Goal: Check status: Check status

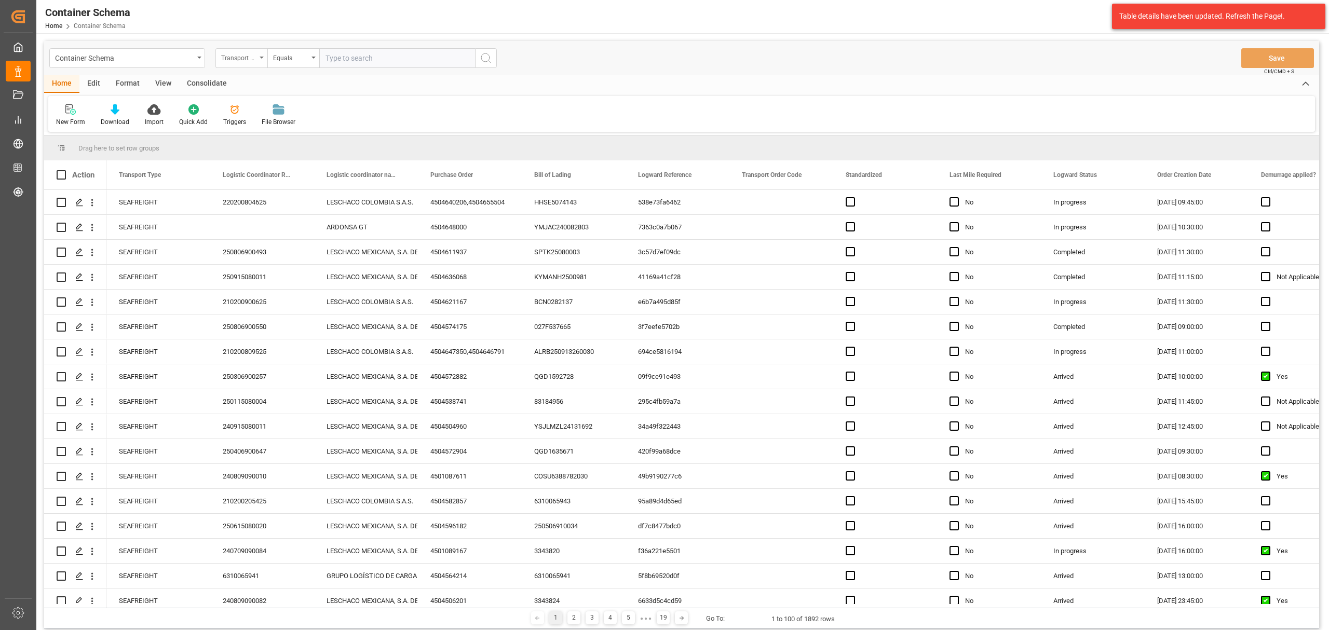
click at [254, 57] on div "Transport Type" at bounding box center [238, 57] width 35 height 12
click at [260, 169] on div "Purchase Order" at bounding box center [293, 171] width 155 height 22
click at [280, 61] on div "Equals" at bounding box center [290, 57] width 35 height 12
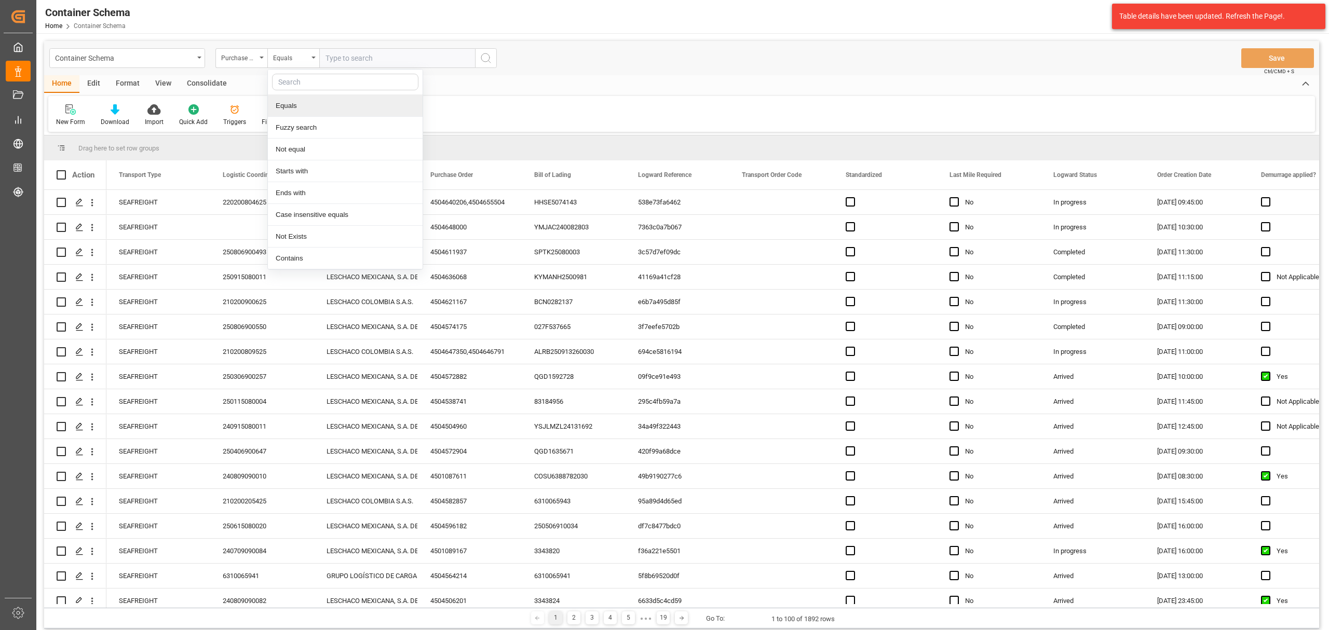
drag, startPoint x: 295, startPoint y: 129, endPoint x: 300, endPoint y: 121, distance: 9.1
click at [295, 129] on div "Fuzzy search" at bounding box center [345, 128] width 155 height 22
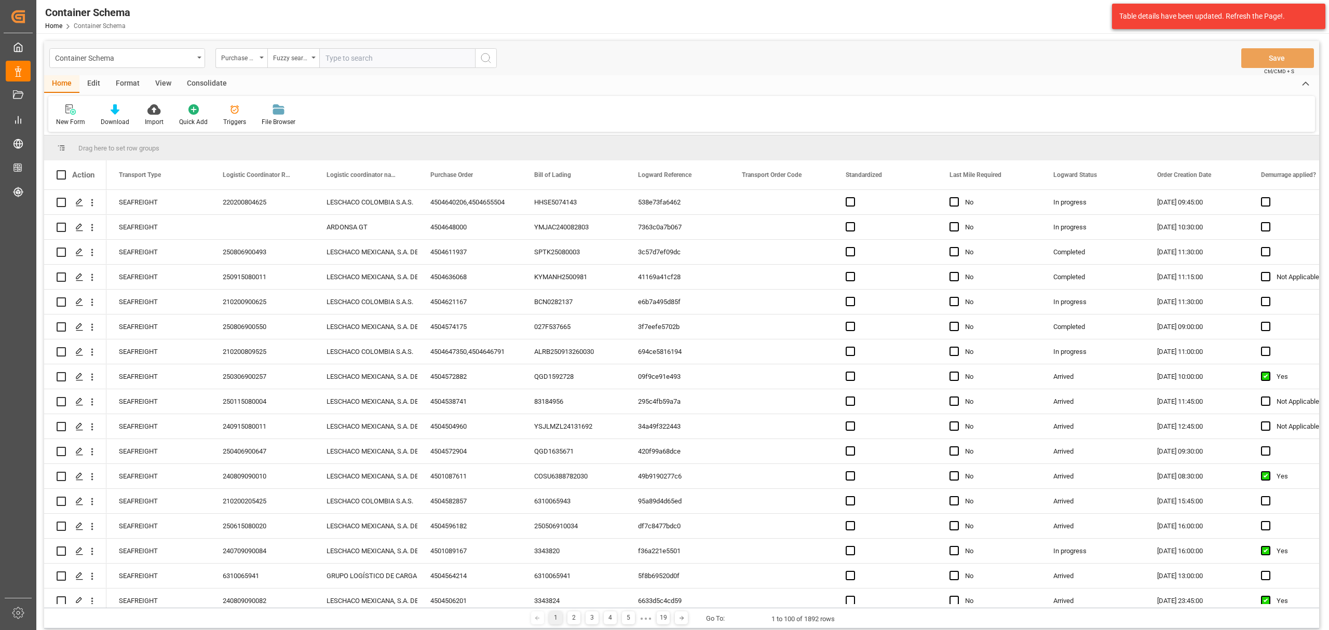
click at [352, 61] on input "text" at bounding box center [397, 58] width 156 height 20
paste input "4504655517"
type input "4504655517"
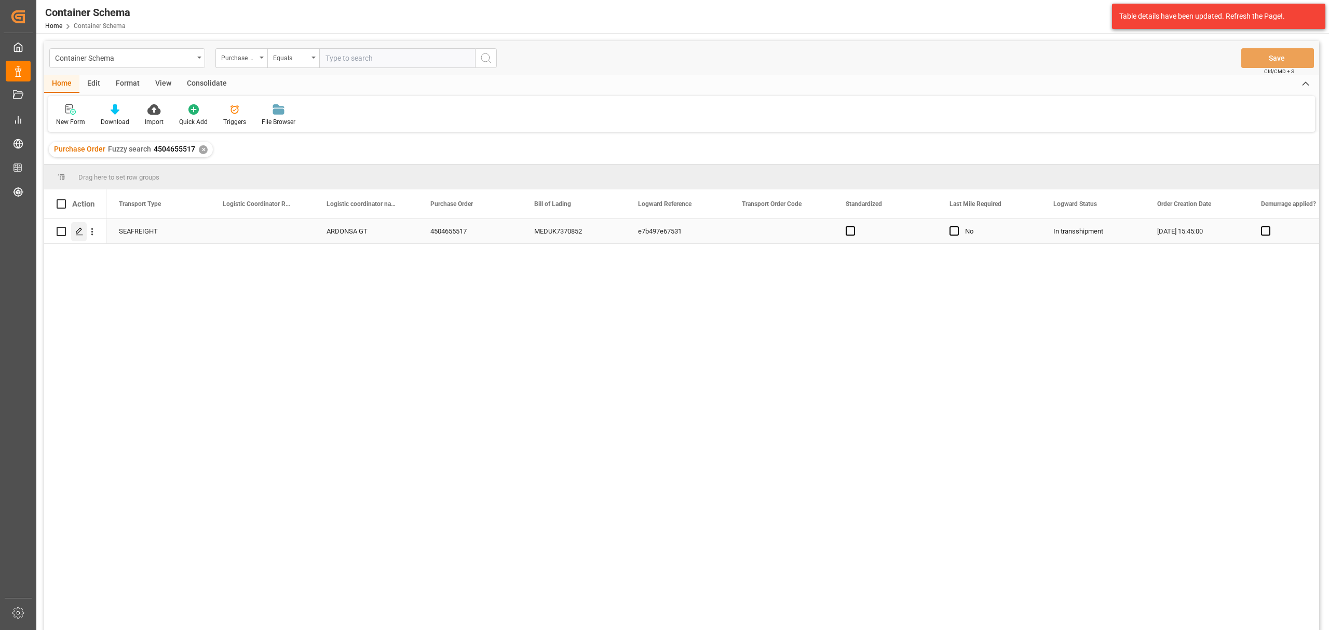
click at [79, 234] on icon "Press SPACE to select this row." at bounding box center [79, 231] width 8 height 8
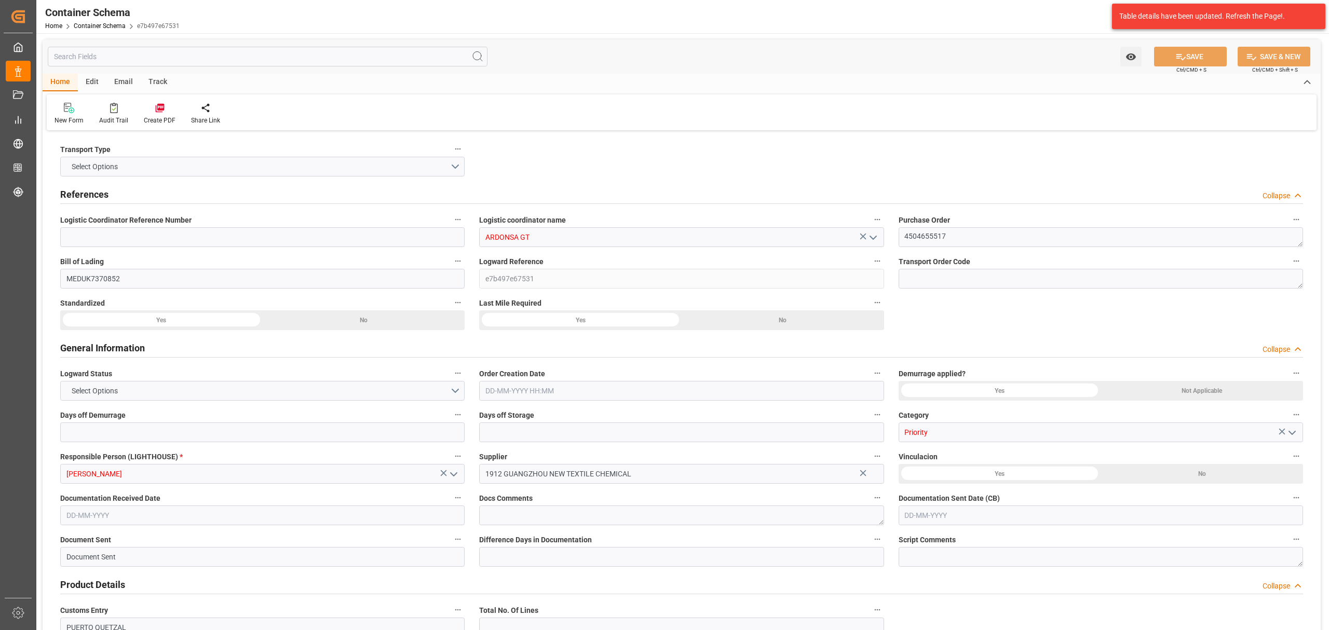
type input "0"
type input "1"
type input "8"
type input "8000"
type input "8448"
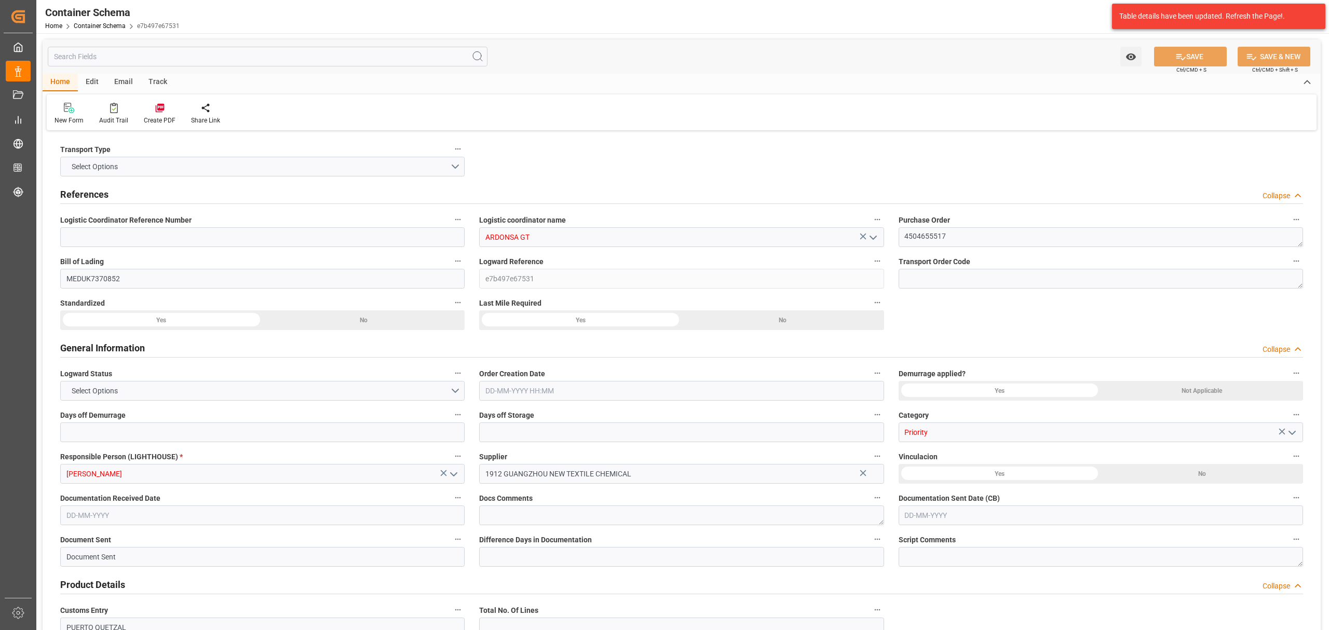
type input "MSC"
type input "Mediterranean Shipping Company"
type input "CNNAH"
type input "GTPRQ"
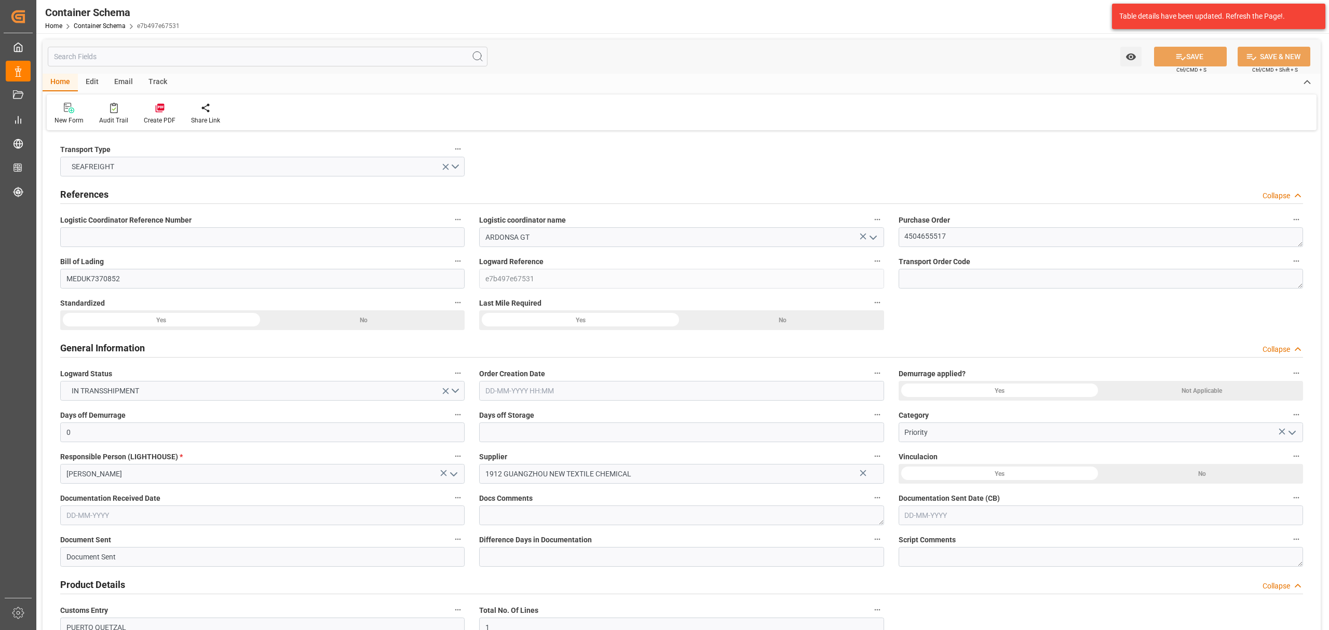
type input "04-09-2025 15:45"
type input "03-09-2025"
type input "04-09-2025"
type input "19-10-2025"
type input "26-08-2025 00:00"
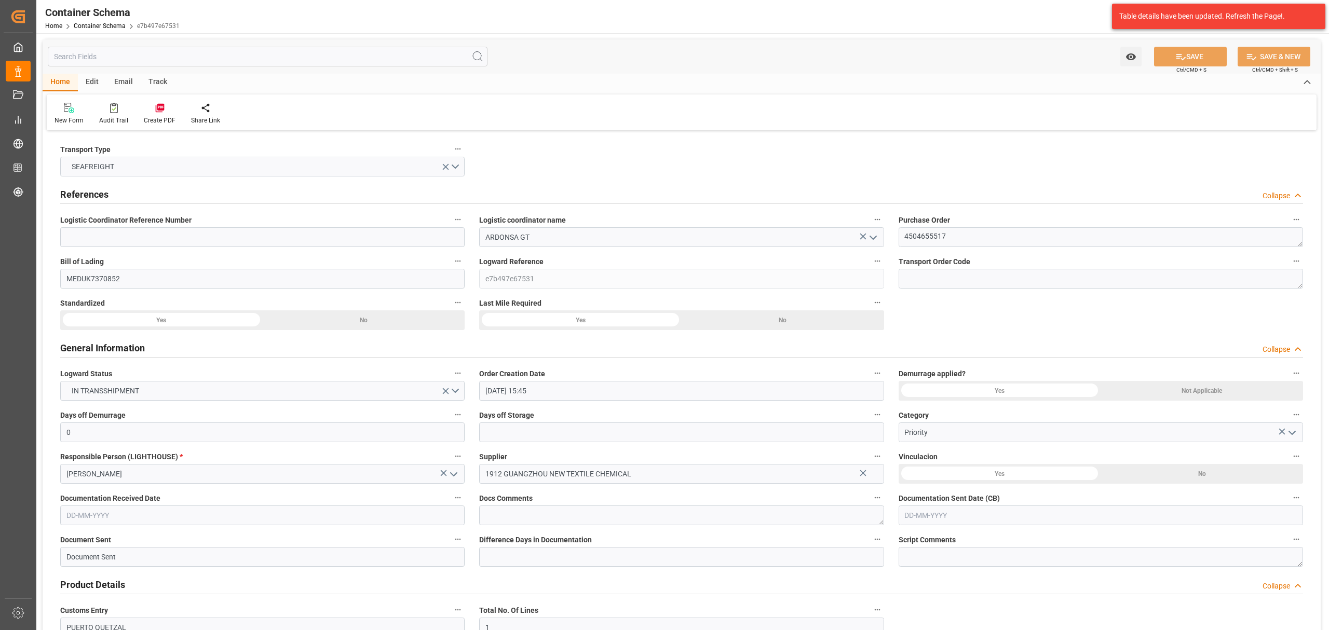
type input "[DATE] 00:00"
type input "21-10-2025 00:00"
type input "19-10-2025 00:00"
type input "15-10-2025 00:00"
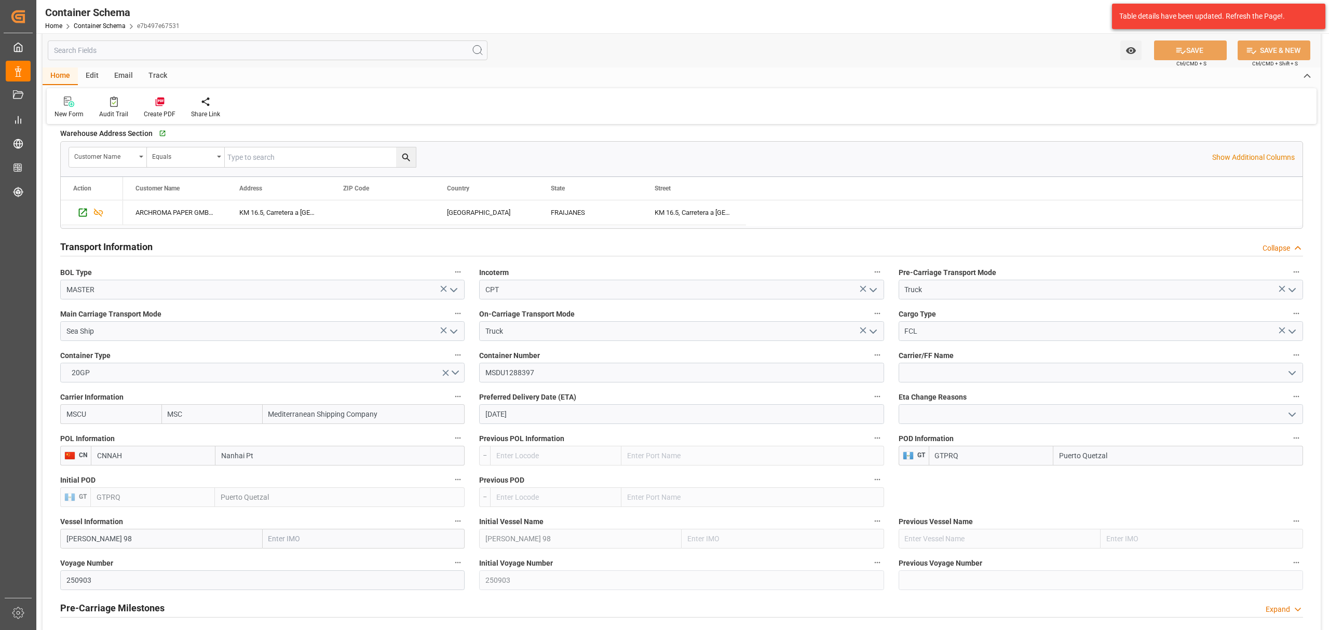
scroll to position [831, 0]
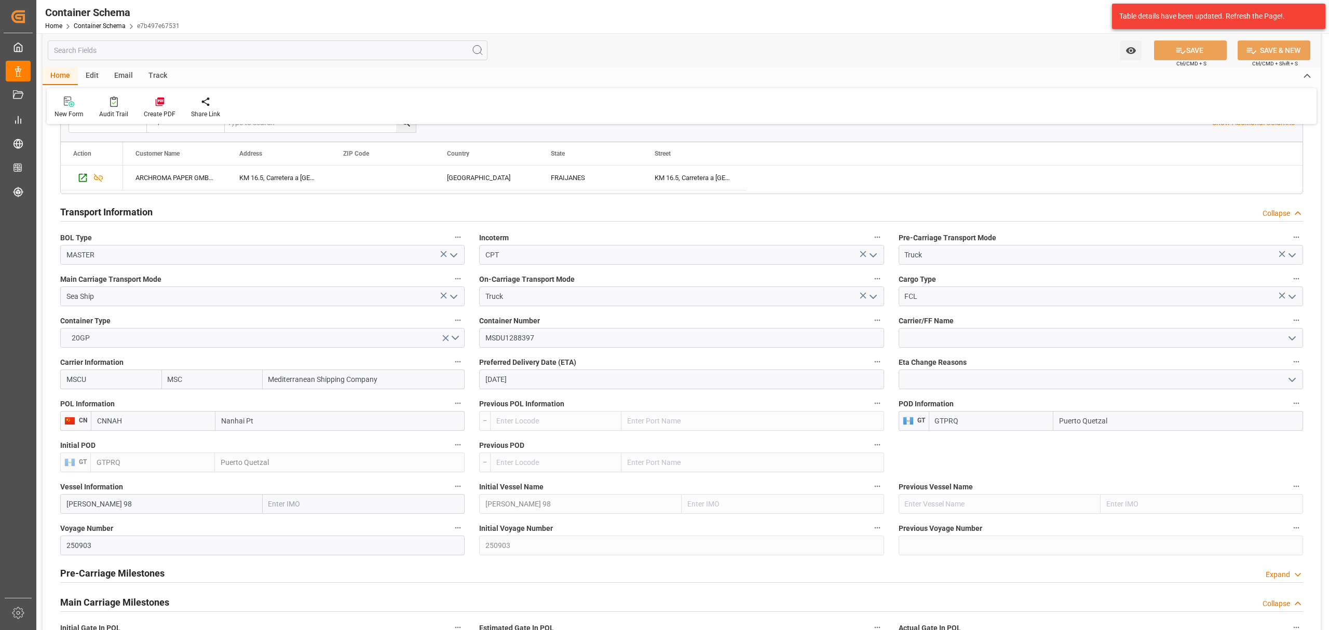
click at [1292, 381] on icon "open menu" at bounding box center [1292, 380] width 12 height 12
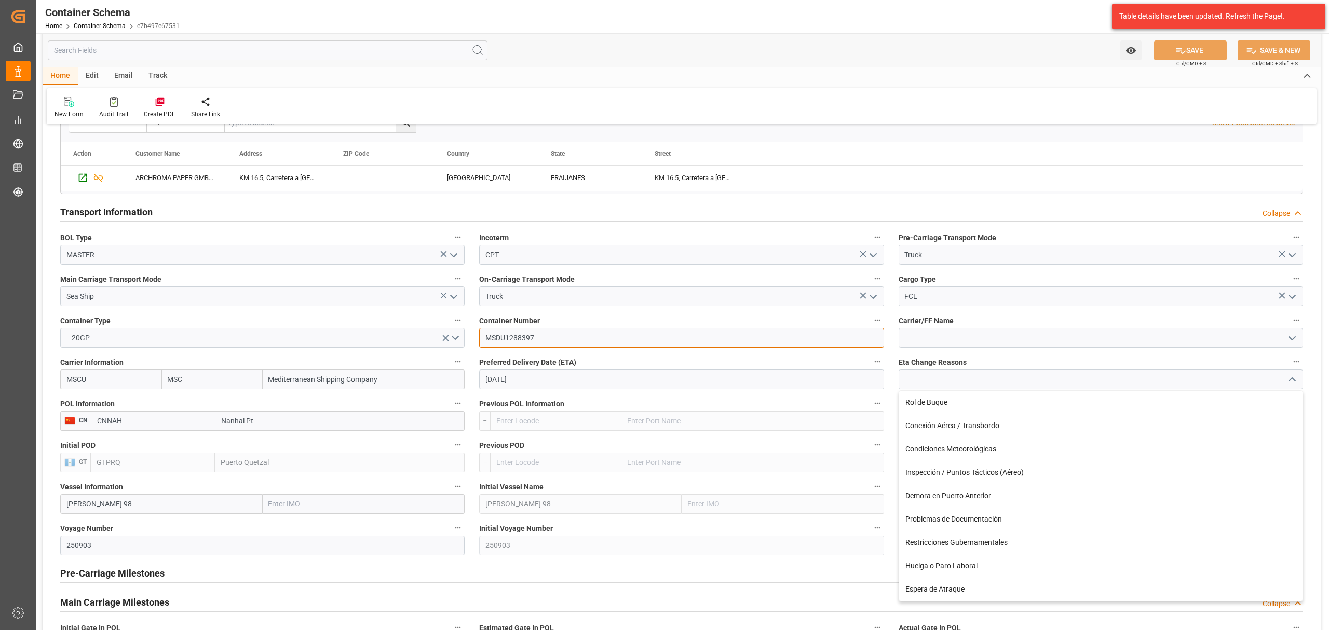
click at [499, 339] on input "MSDU1288397" at bounding box center [681, 338] width 404 height 20
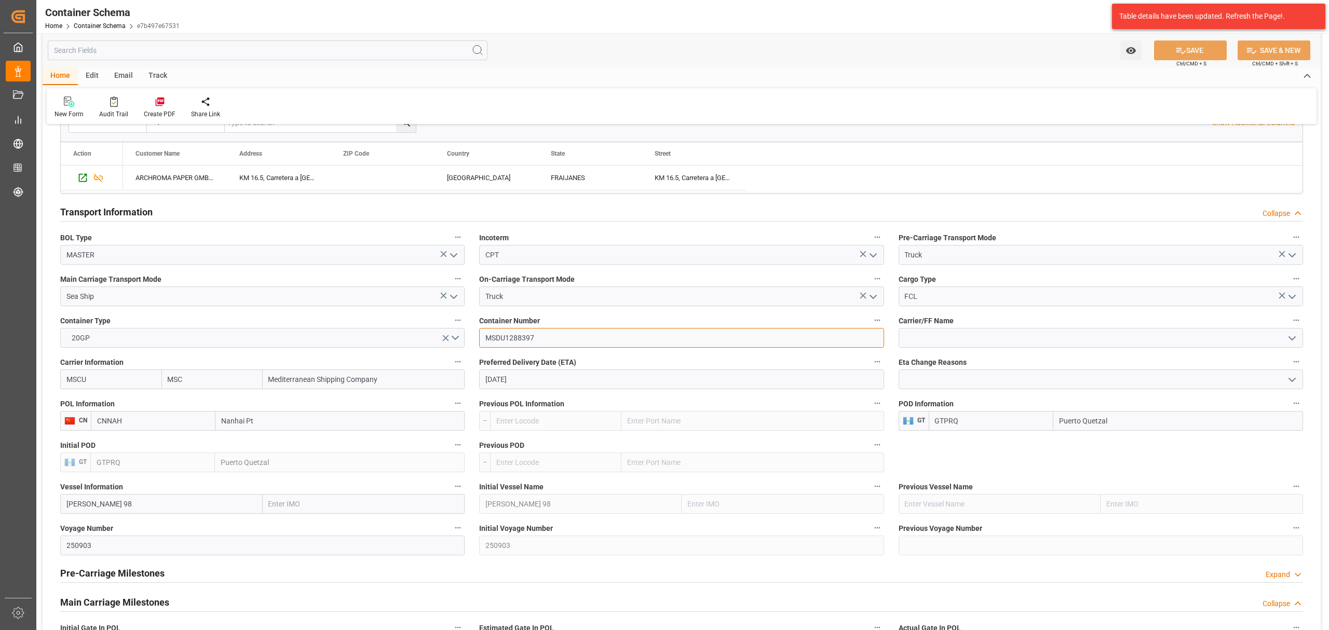
click at [499, 339] on input "MSDU1288397" at bounding box center [681, 338] width 404 height 20
click at [1289, 384] on icon "open menu" at bounding box center [1292, 380] width 12 height 12
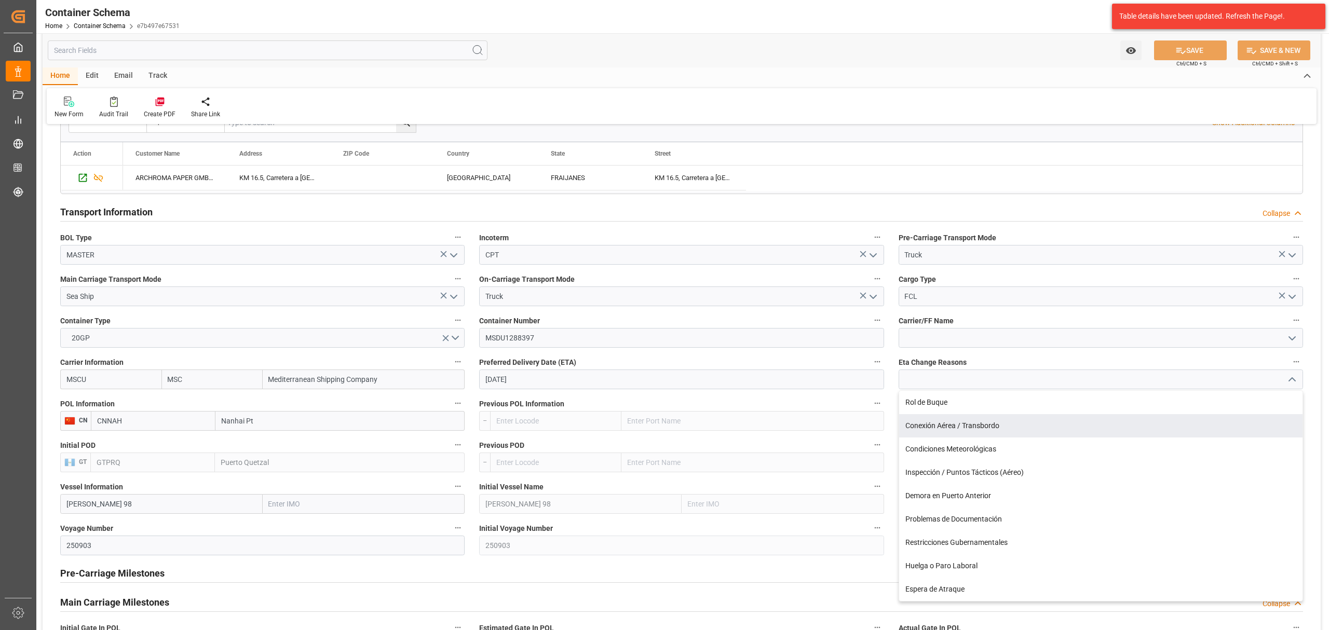
click at [1038, 429] on div "Conexión Aérea / Transbordo" at bounding box center [1100, 425] width 403 height 23
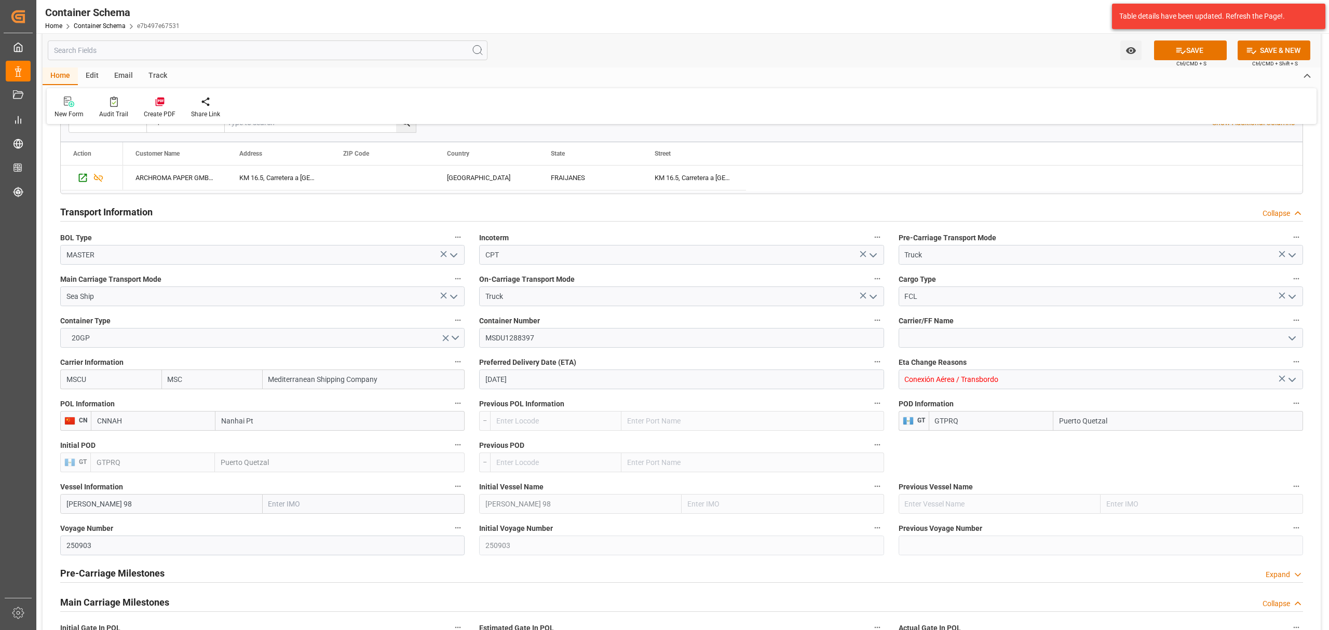
type input "Conexión Aérea / Transbordo"
click at [563, 388] on input "19-10-2025" at bounding box center [681, 380] width 404 height 20
click at [513, 508] on span "21" at bounding box center [512, 505] width 7 height 7
type input "21-10-2025"
click at [1176, 50] on icon at bounding box center [1180, 51] width 9 height 6
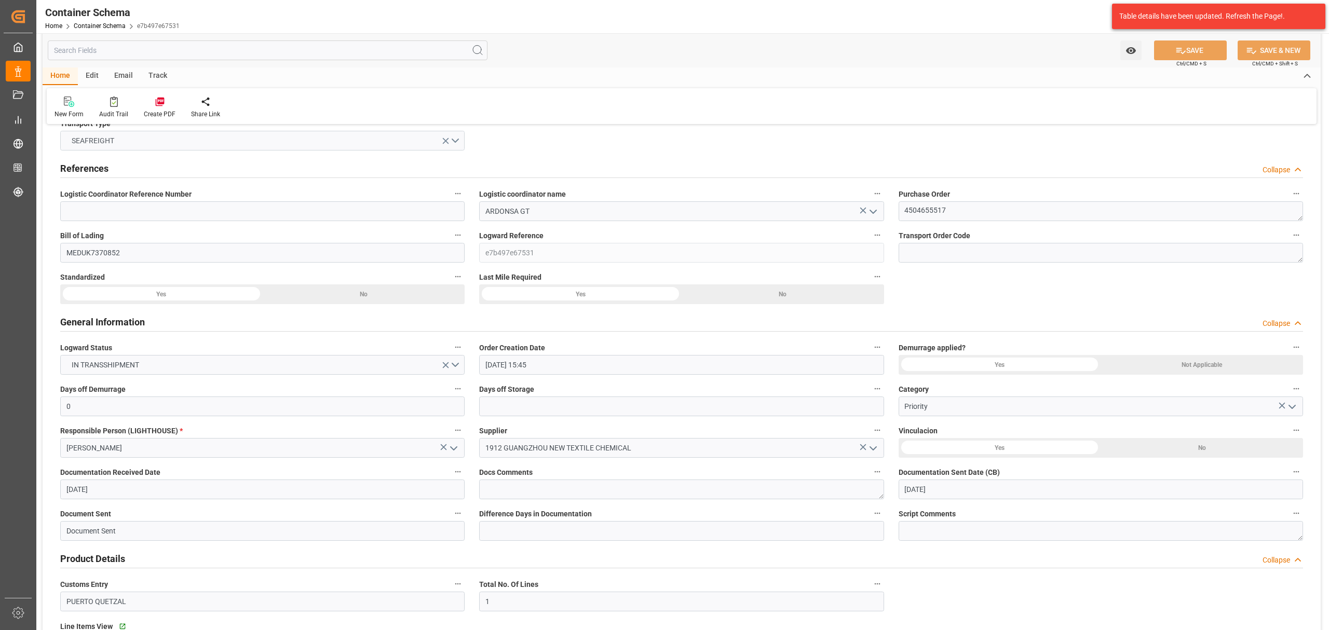
scroll to position [0, 0]
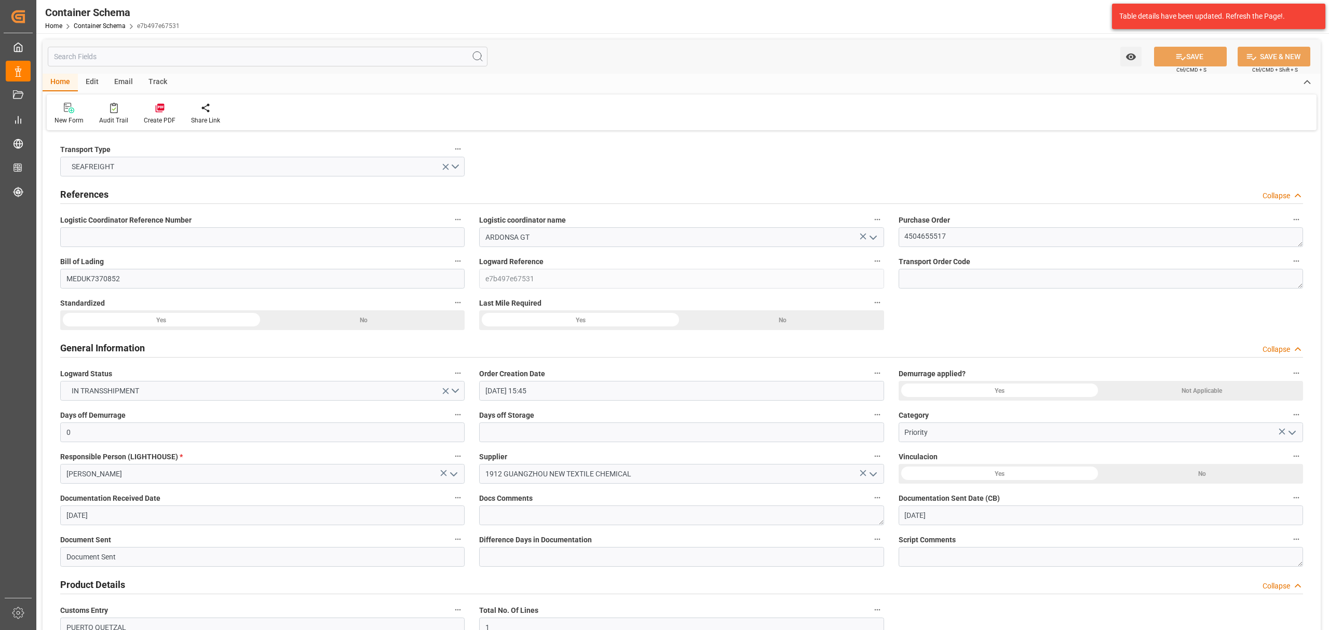
click at [127, 80] on div "Email" at bounding box center [123, 83] width 34 height 18
click at [67, 113] on icon at bounding box center [70, 109] width 14 height 7
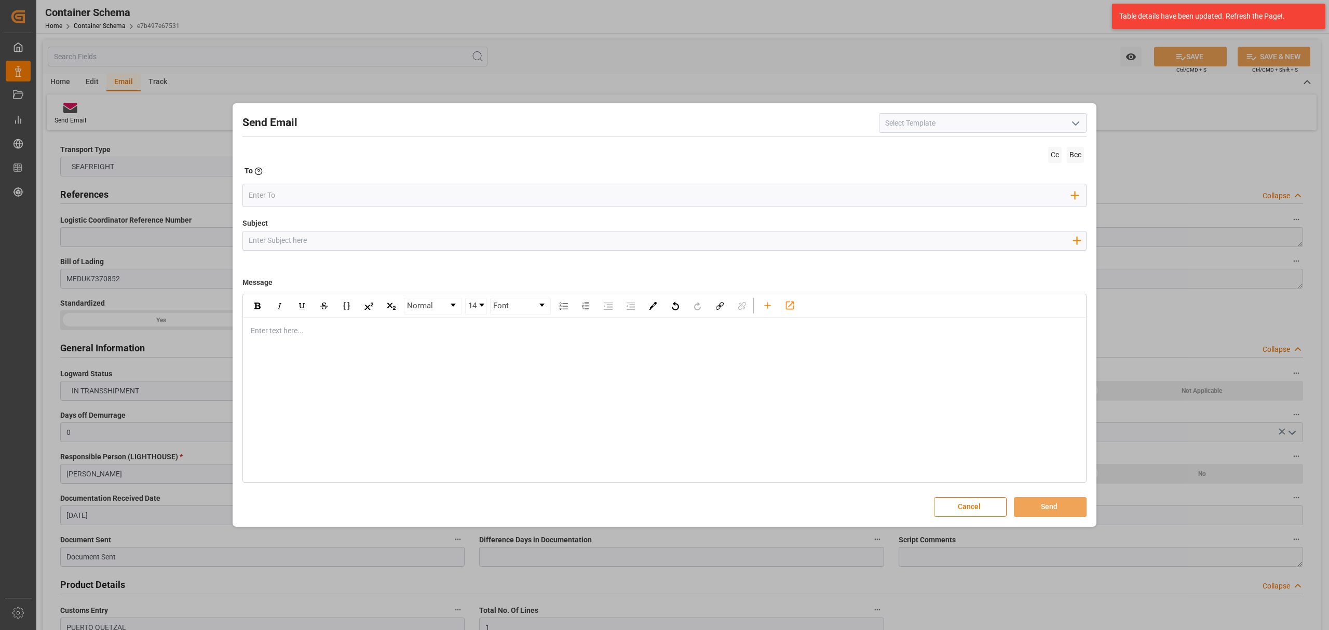
click at [330, 337] on div "Enter text here..." at bounding box center [664, 330] width 842 height 25
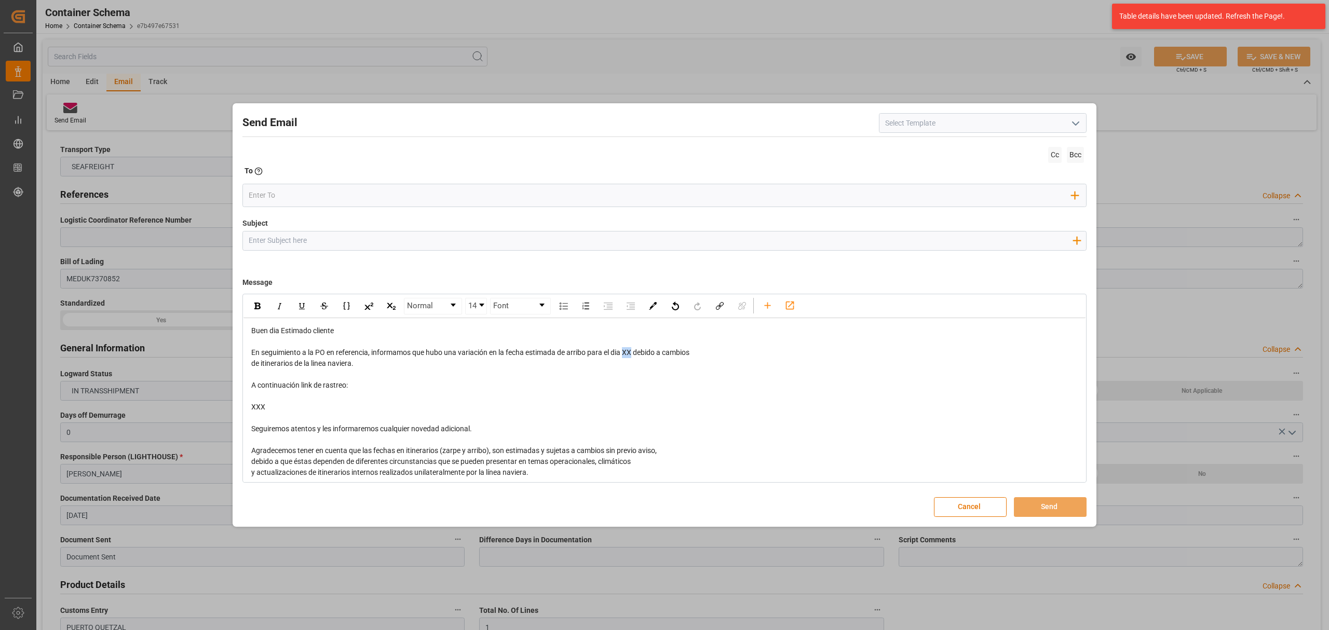
drag, startPoint x: 630, startPoint y: 351, endPoint x: 625, endPoint y: 352, distance: 5.3
click at [625, 352] on span "En seguimiento a la PO en referencia, informamos que hubo una variación en la f…" at bounding box center [470, 352] width 438 height 8
drag, startPoint x: 675, startPoint y: 352, endPoint x: 682, endPoint y: 360, distance: 10.7
click at [682, 360] on div "Buen dia Estimado cliente En seguimiento a la PO en referencia, informamos que …" at bounding box center [664, 435] width 827 height 218
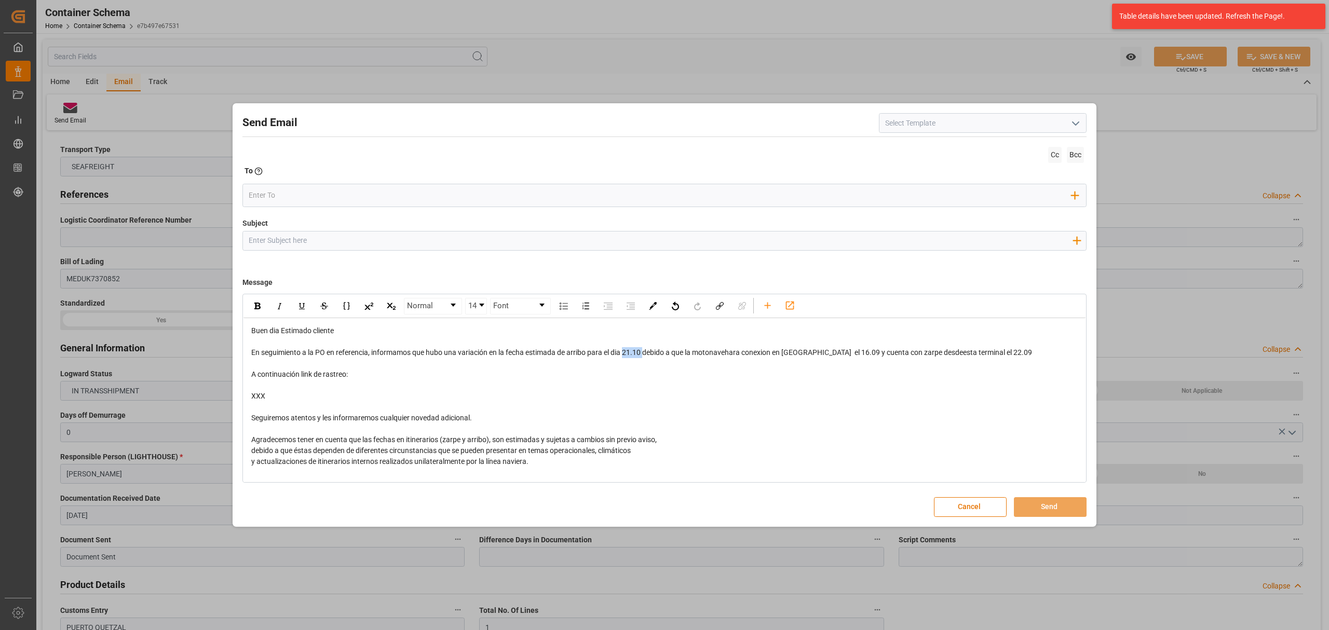
drag, startPoint x: 646, startPoint y: 351, endPoint x: 626, endPoint y: 356, distance: 21.3
click at [626, 356] on span "En seguimiento a la PO en referencia, informamos que hubo una variación en la f…" at bounding box center [641, 352] width 781 height 8
click at [259, 305] on img "rdw-inline-control" at bounding box center [257, 306] width 6 height 7
drag, startPoint x: 272, startPoint y: 399, endPoint x: 236, endPoint y: 370, distance: 46.2
click at [236, 370] on div "Send Email Cc Bcc To Enter the TO Email address Add Field to To Subject Add fie…" at bounding box center [664, 315] width 859 height 418
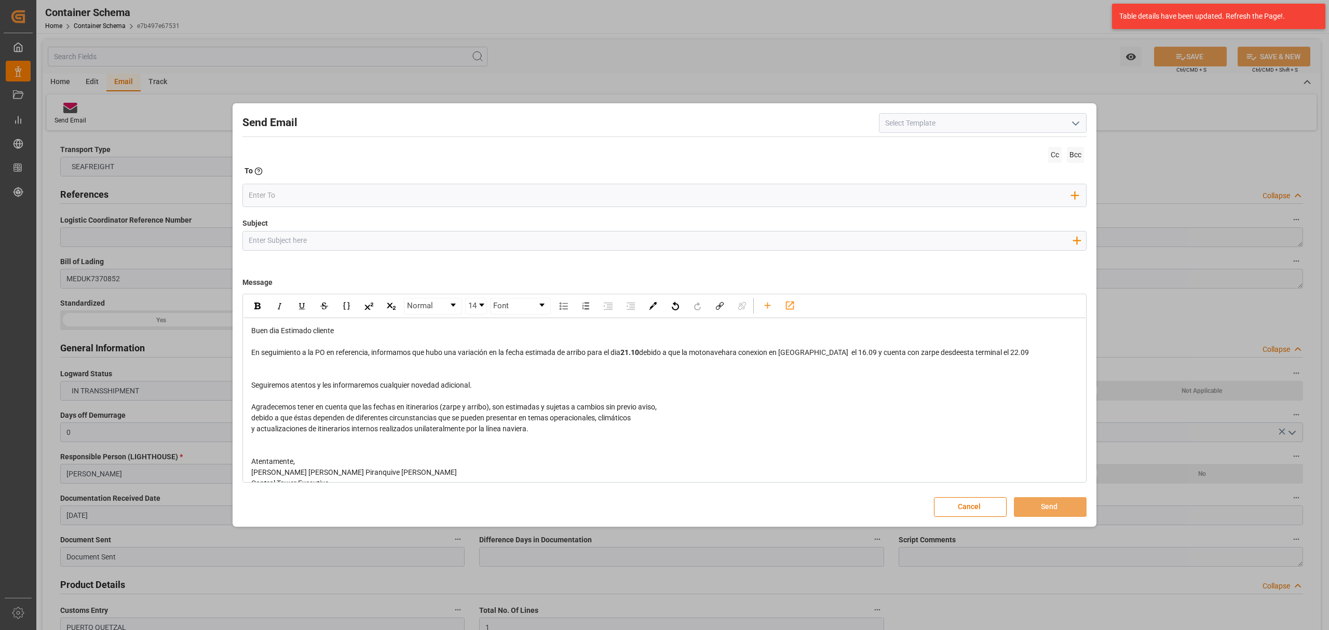
click at [921, 353] on span "debido a que la motonavehara conexion en busan el 16.09 y cuenta con zarpe desd…" at bounding box center [834, 352] width 390 height 8
click at [364, 246] on input "Subject" at bounding box center [660, 241] width 835 height 18
paste input "PUERTO QUETZAL|| Cambio de ETA 2025-10-21 00:00:00 || Reason Delay || PO 450465…"
type input "PUERTO QUETZAL|| Cambio de ETA 2025-10-21 00:00:00 || Reason Delay || PO 450465…"
click at [356, 197] on input "email" at bounding box center [660, 196] width 823 height 16
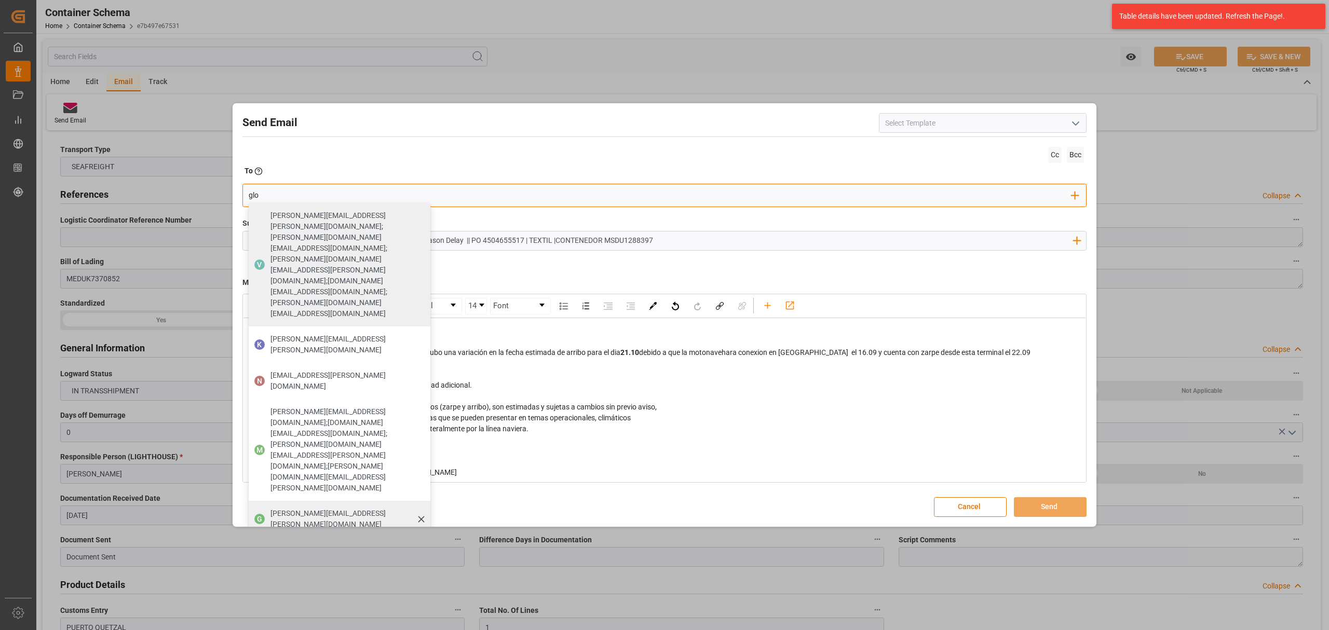
type input "glo"
click at [348, 505] on div "gloria.ruiz@archroma.com" at bounding box center [347, 519] width 160 height 29
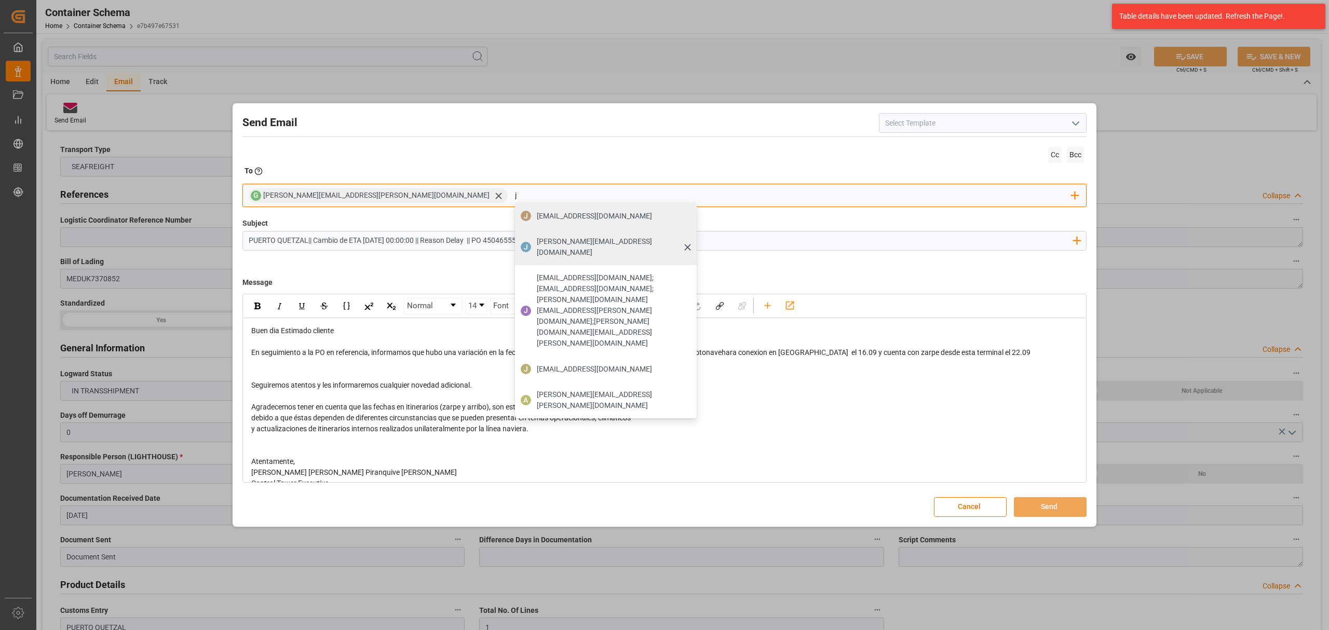
type input "j"
click at [537, 243] on span "[PERSON_NAME][EMAIL_ADDRESS][DOMAIN_NAME]" at bounding box center [613, 247] width 153 height 22
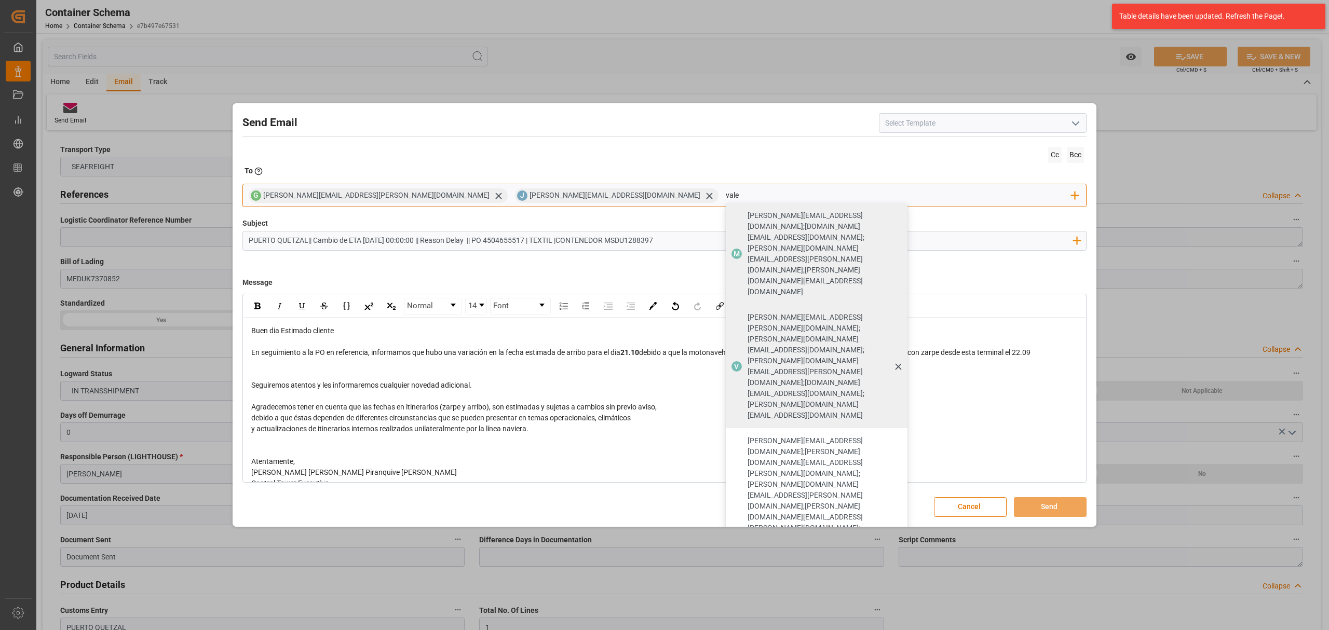
type input "vale"
click at [748, 312] on span "[PERSON_NAME][EMAIL_ADDRESS][PERSON_NAME][DOMAIN_NAME];[PERSON_NAME][DOMAIN_NAM…" at bounding box center [824, 366] width 153 height 109
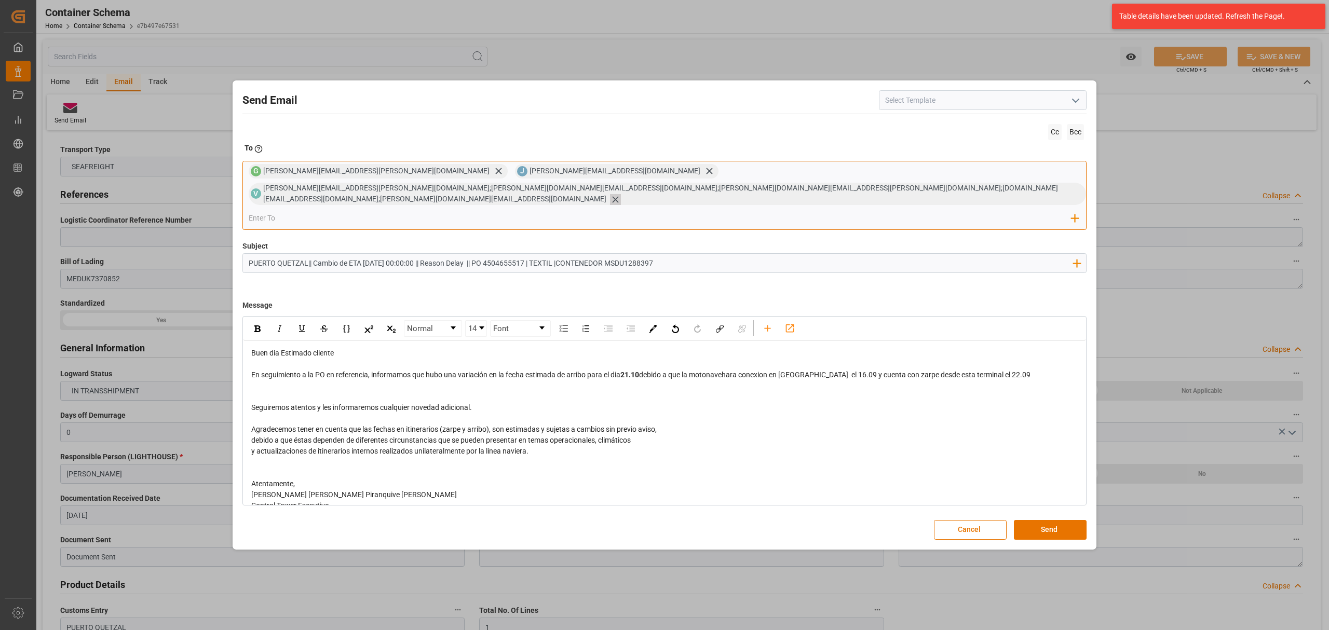
click at [621, 194] on icon at bounding box center [615, 199] width 11 height 11
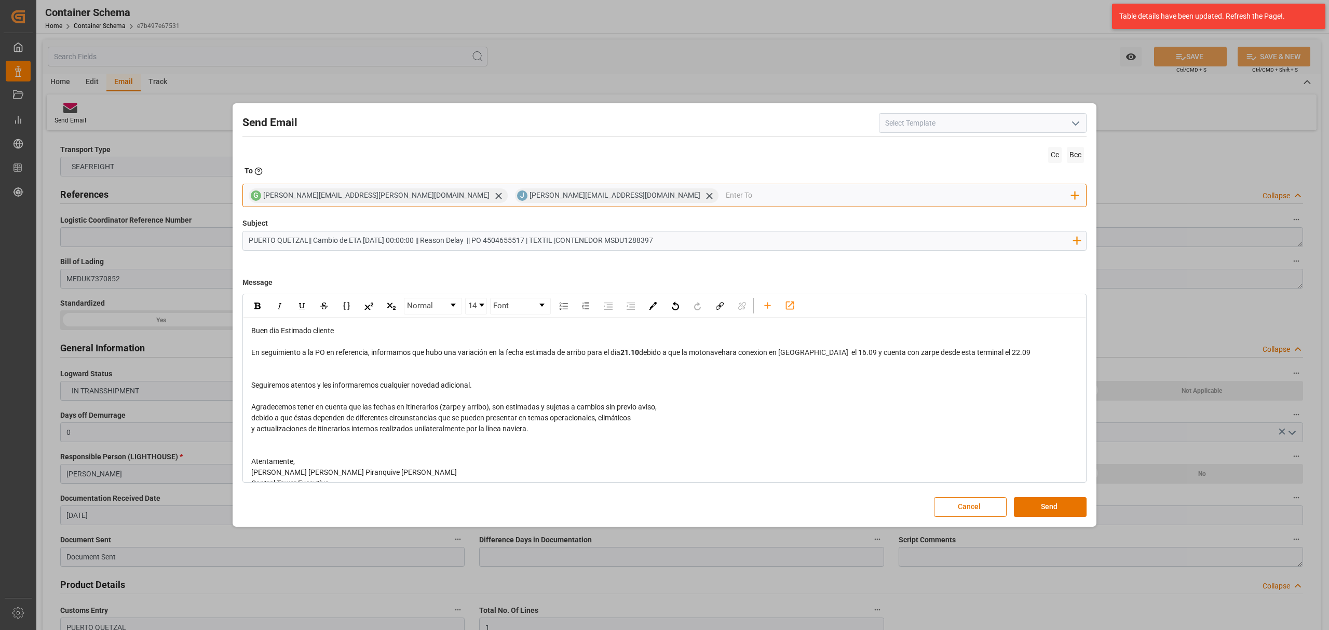
click at [865, 194] on input "email" at bounding box center [899, 196] width 346 height 16
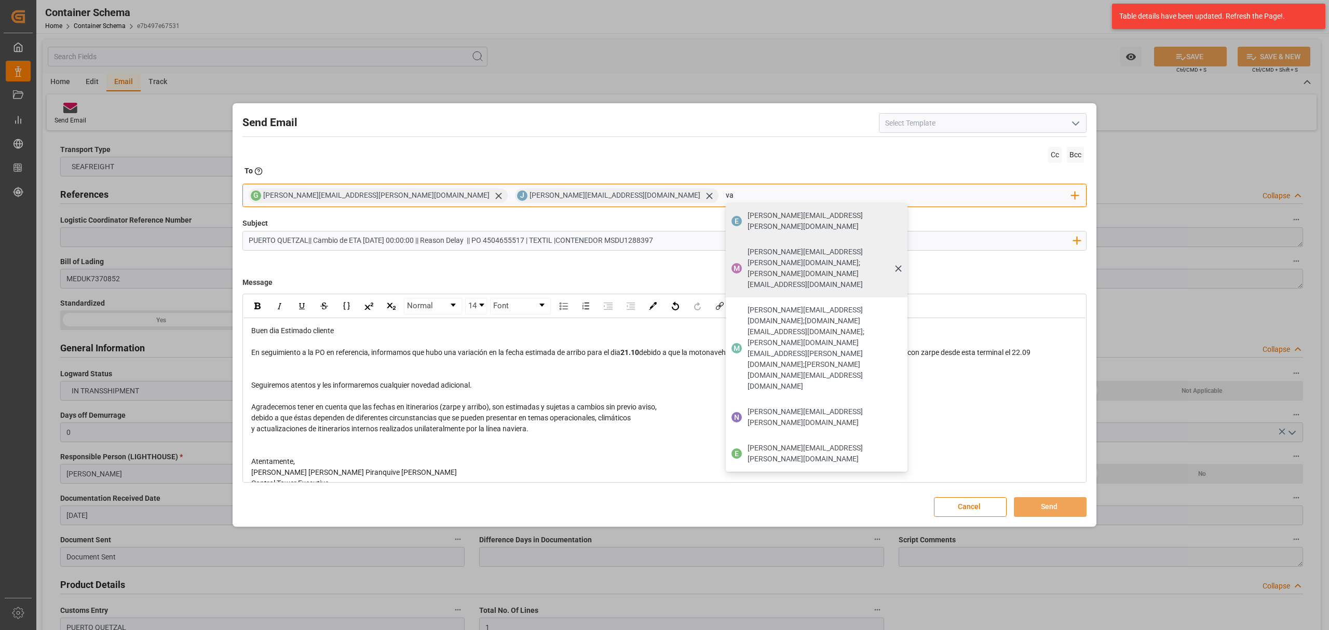
type input "vale"
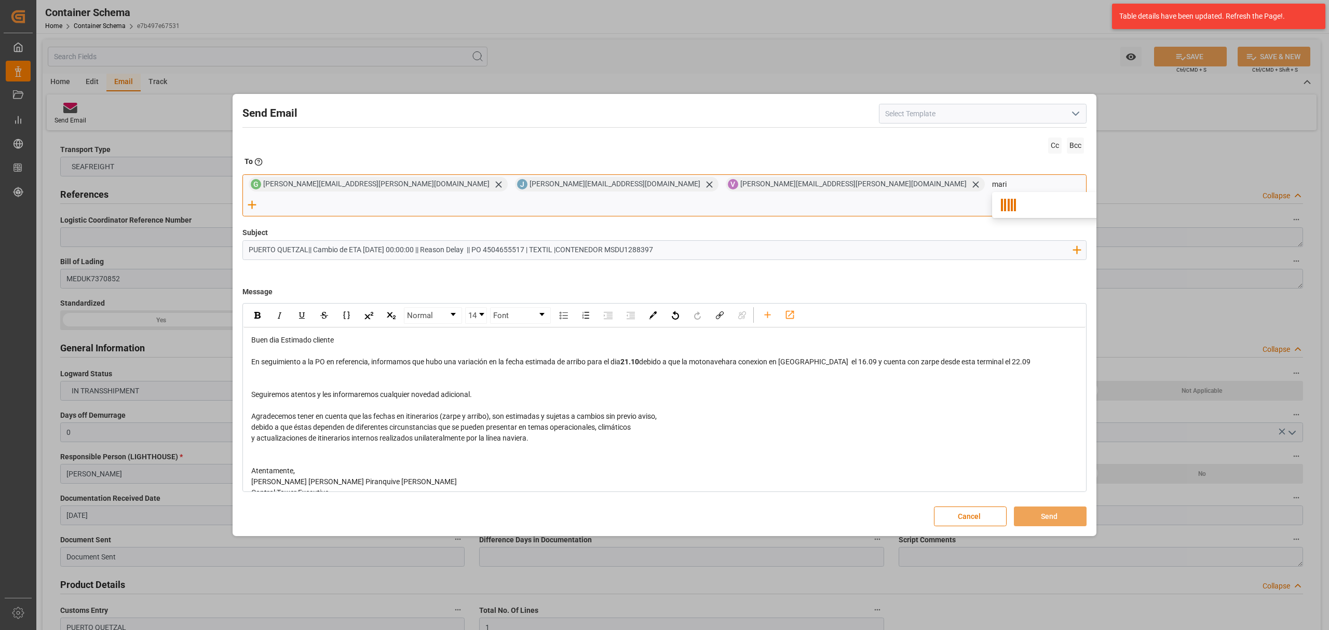
type input "maria"
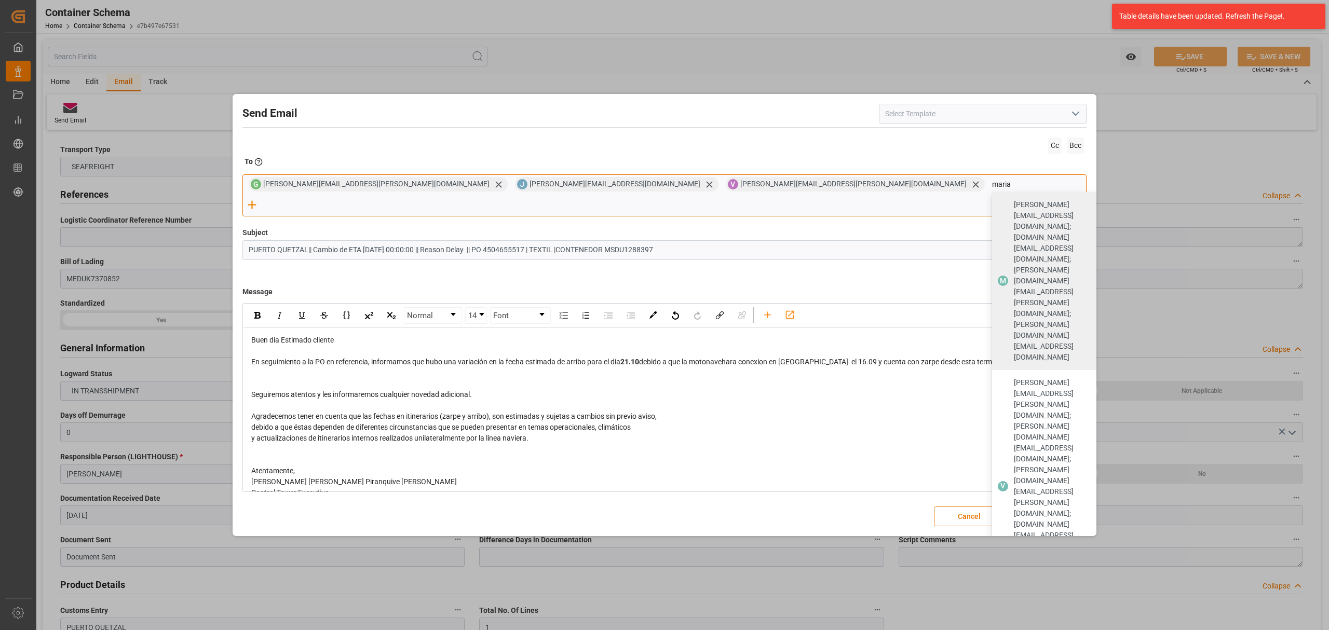
drag, startPoint x: 675, startPoint y: 194, endPoint x: 644, endPoint y: 194, distance: 31.2
click at [644, 194] on div "G gloria.ruiz@archroma.com J johana.tunche@ardonsa.net V valeria.hurtado@lescha…" at bounding box center [664, 195] width 844 height 42
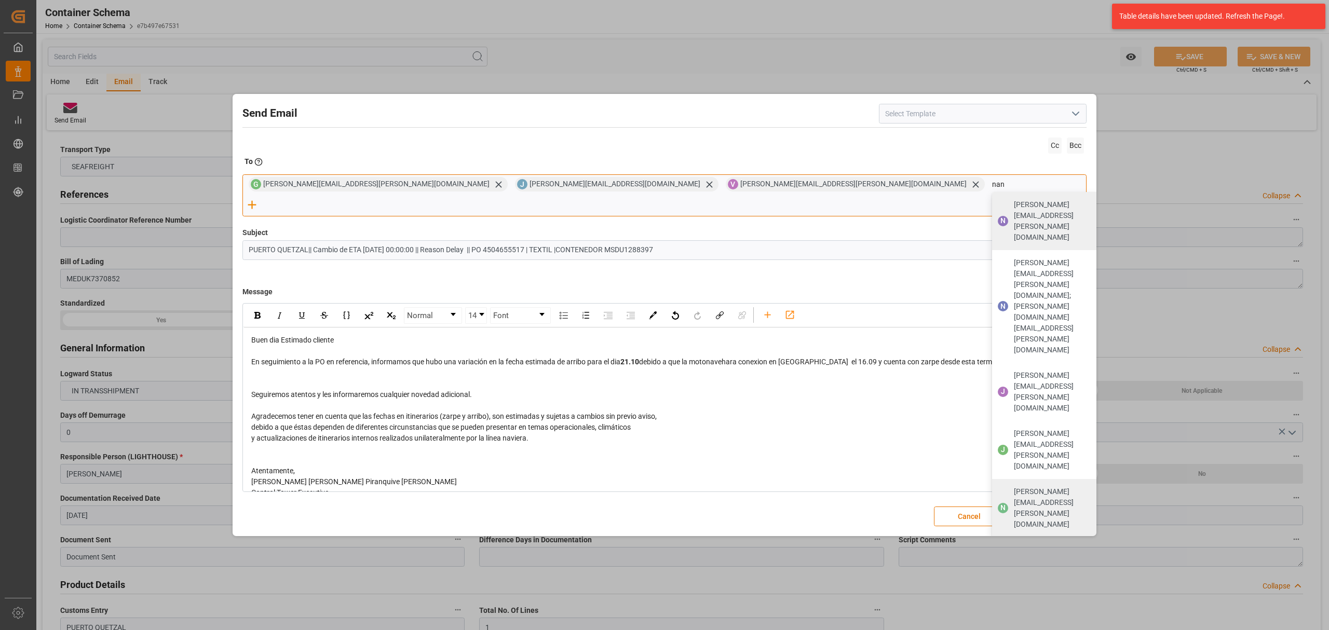
type input "nan"
click at [1014, 486] on span "[PERSON_NAME][EMAIL_ADDRESS][PERSON_NAME][DOMAIN_NAME]" at bounding box center [1064, 508] width 101 height 44
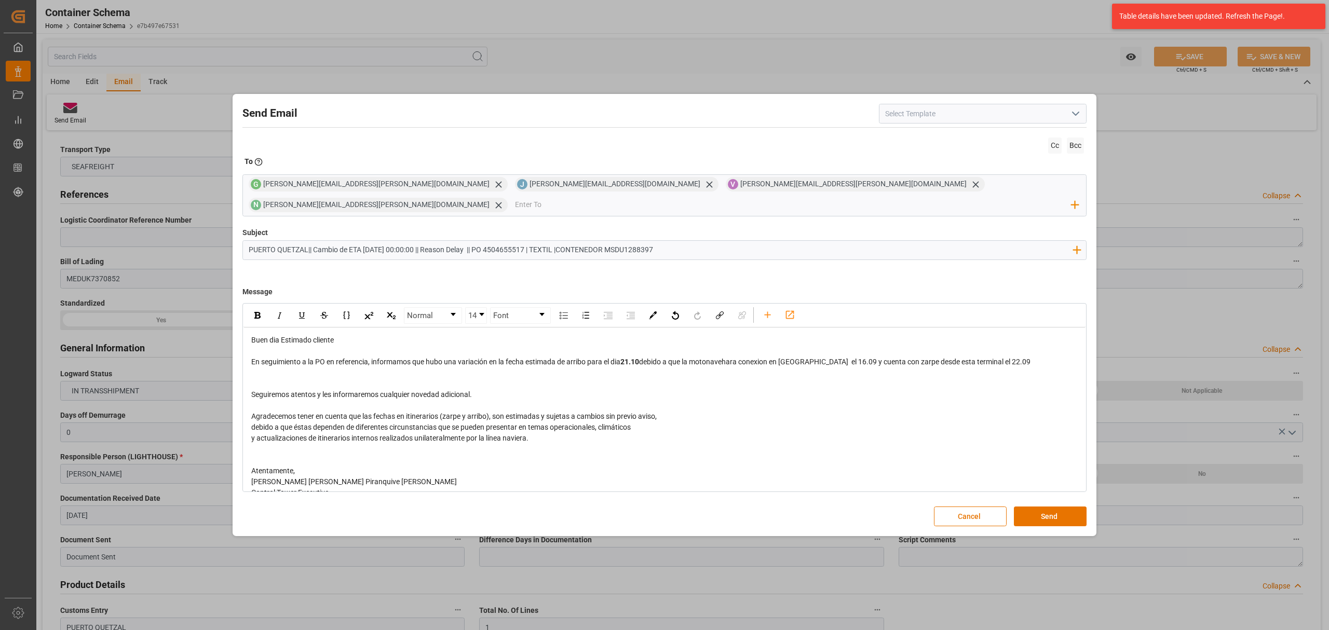
click at [432, 241] on input "PUERTO QUETZAL|| Cambio de ETA 2025-10-21 00:00:00 || Reason Delay || PO 450465…" at bounding box center [660, 250] width 835 height 18
type input "PUERTO QUETZAL|| Cambio de ETA 2025-10-21 || Reason Delay || PO 4504655517 | TE…"
click at [1039, 512] on button "Send" at bounding box center [1050, 517] width 73 height 20
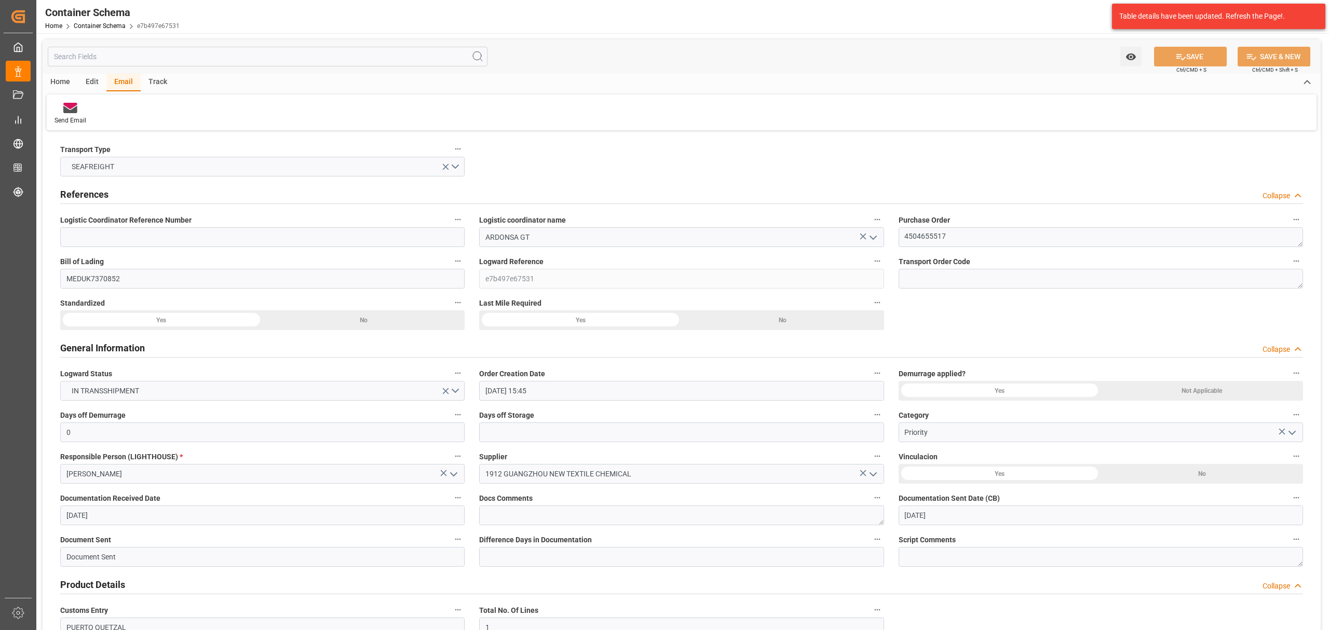
click at [102, 25] on link "Container Schema" at bounding box center [100, 25] width 52 height 7
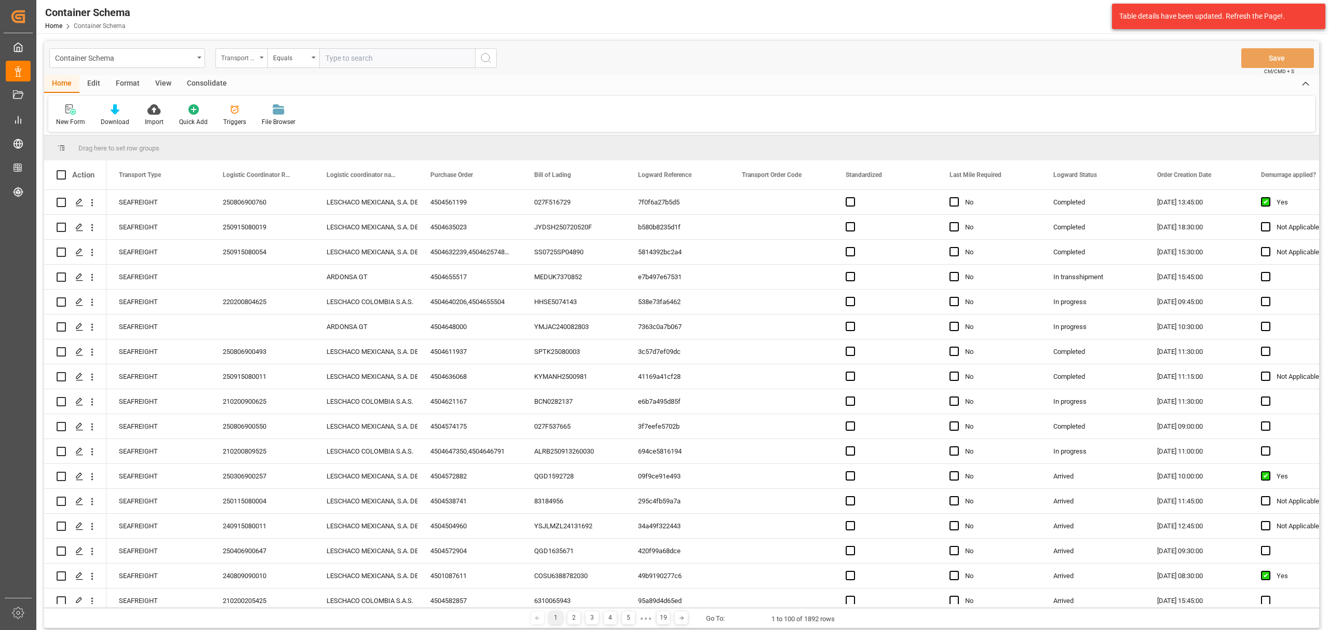
click at [227, 57] on div "Transport Type" at bounding box center [238, 57] width 35 height 12
click at [254, 175] on div "Purchase Order" at bounding box center [293, 171] width 155 height 22
click at [282, 59] on div "Equals" at bounding box center [290, 57] width 35 height 12
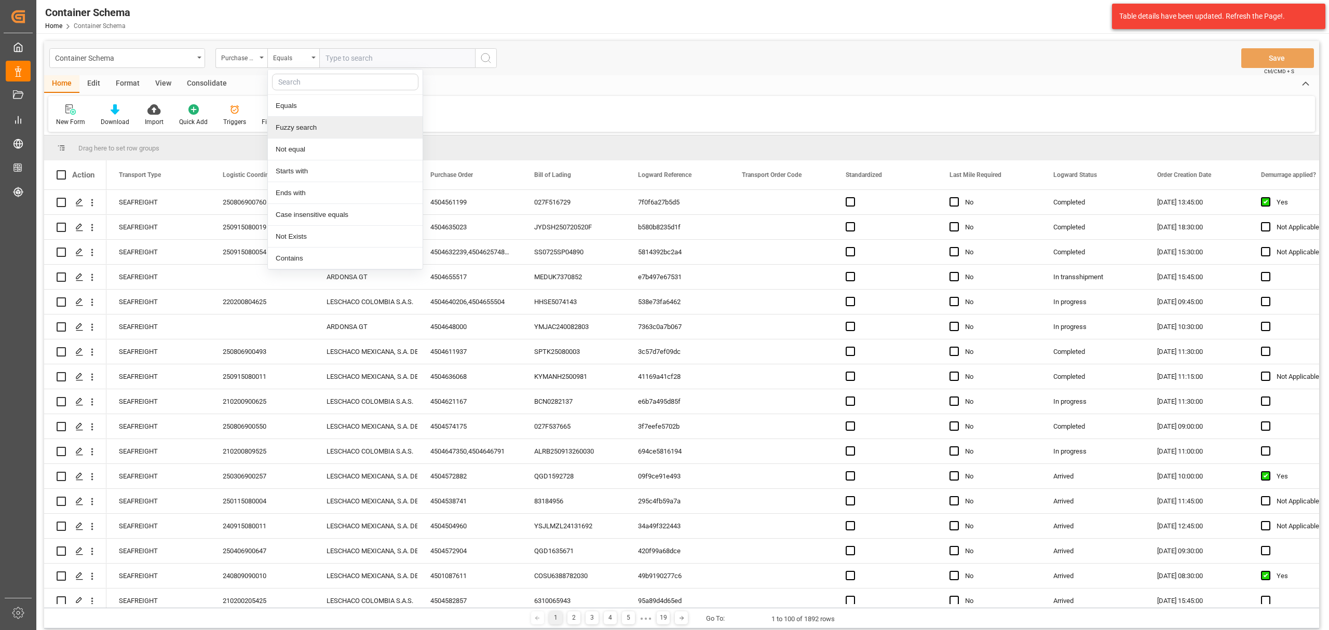
click at [320, 133] on div "Fuzzy search" at bounding box center [345, 128] width 155 height 22
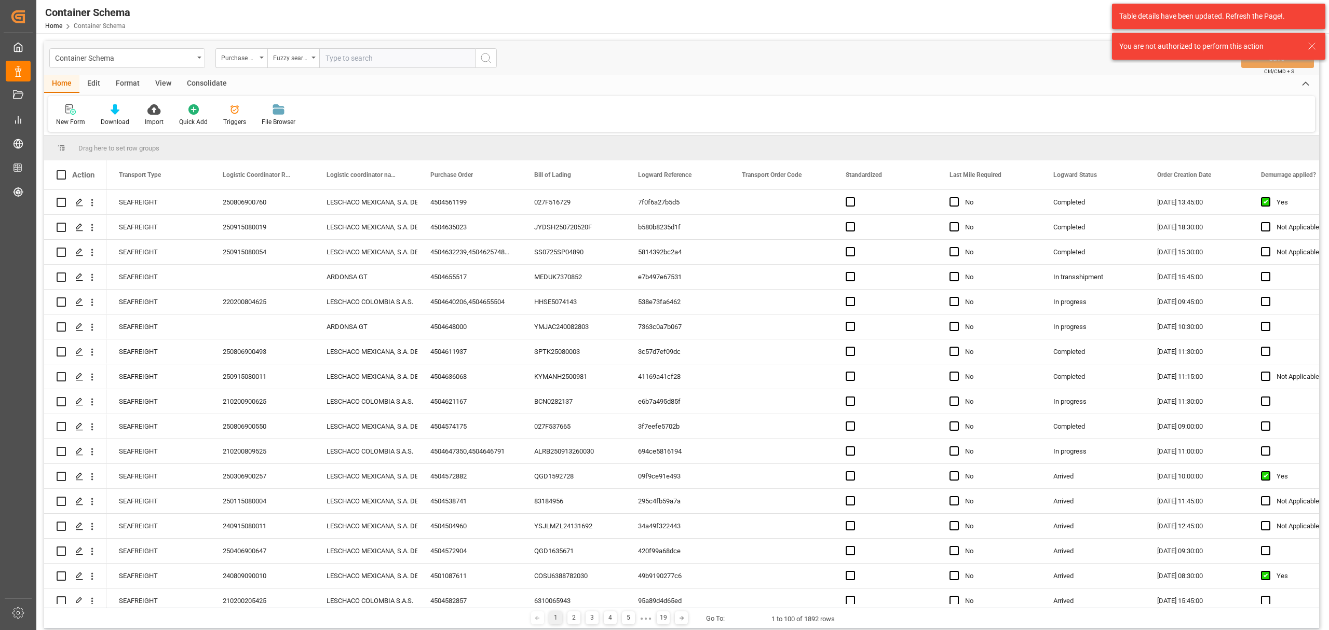
click at [368, 53] on input "text" at bounding box center [397, 58] width 156 height 20
paste input "4504648998"
type input "4504648998"
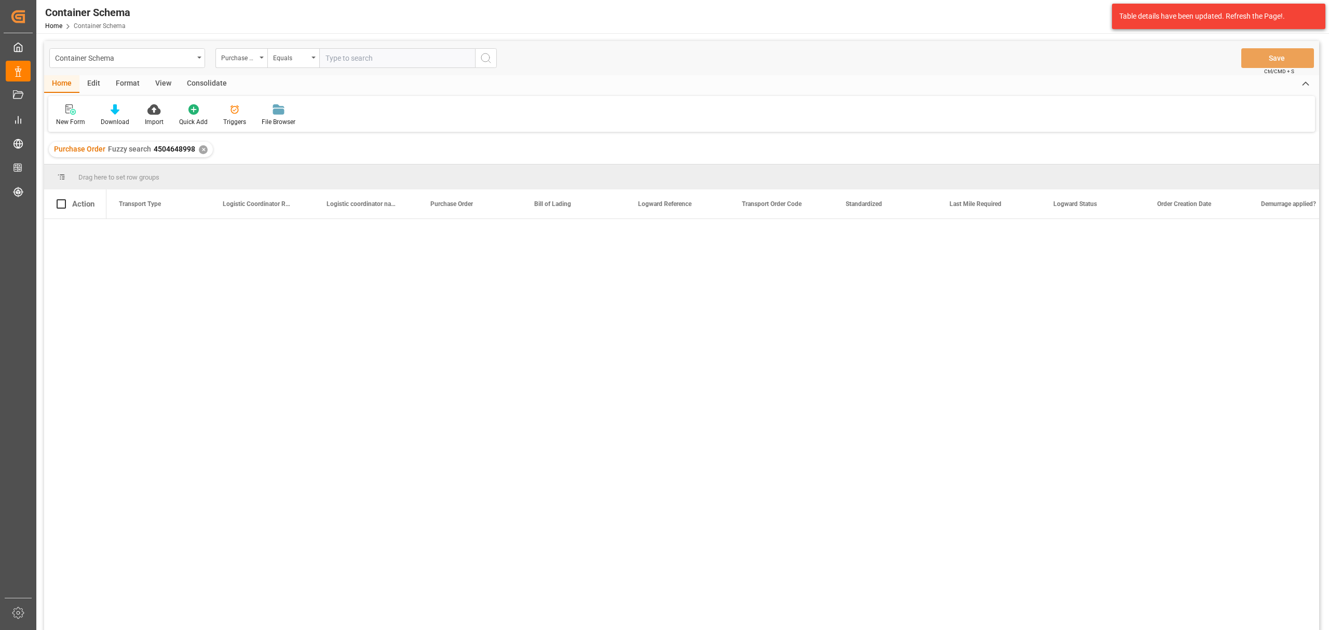
click at [1267, 27] on div "Table details have been updated. Refresh the Page!." at bounding box center [1218, 16] width 213 height 25
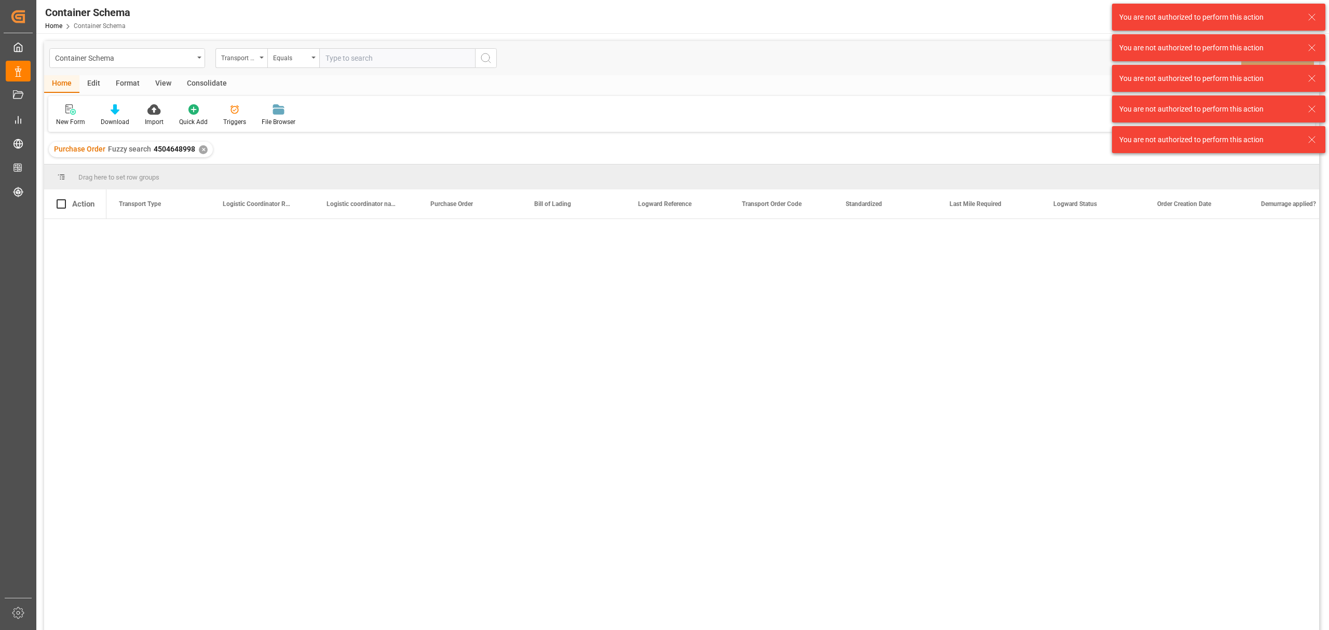
click at [1313, 20] on icon at bounding box center [1312, 17] width 12 height 12
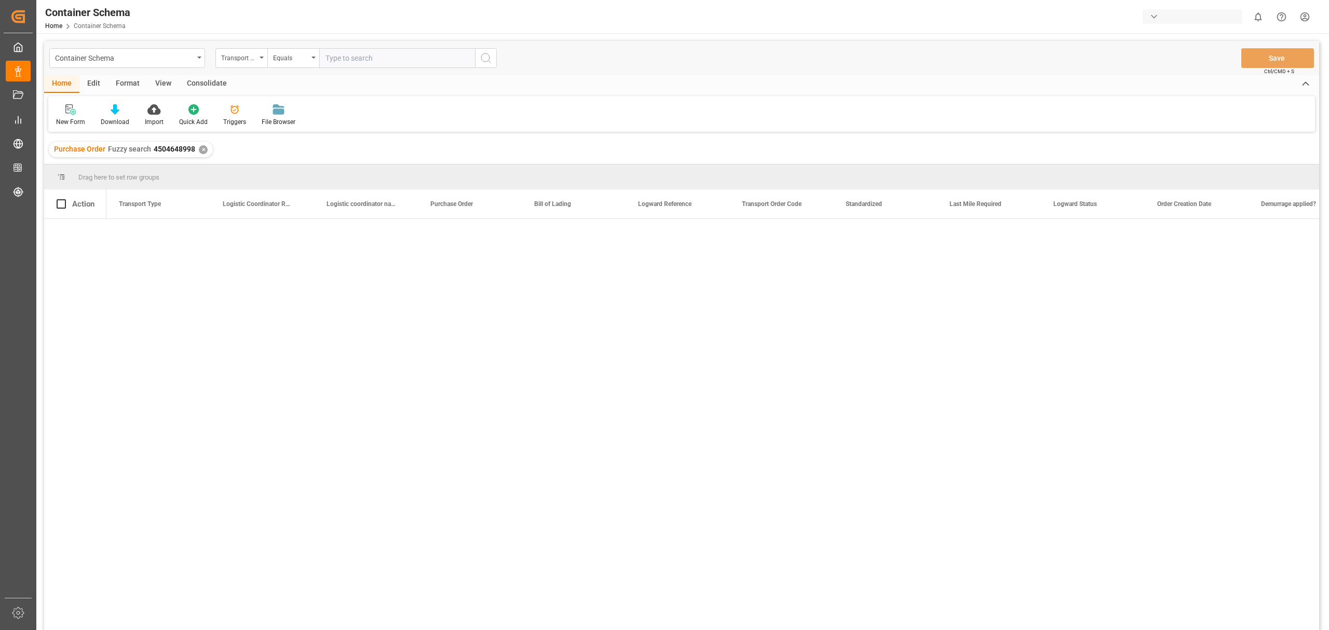
click at [1309, 15] on html "Created by potrace 1.15, written by Peter Selinger 2001-2017 Created by potrace…" at bounding box center [664, 315] width 1329 height 630
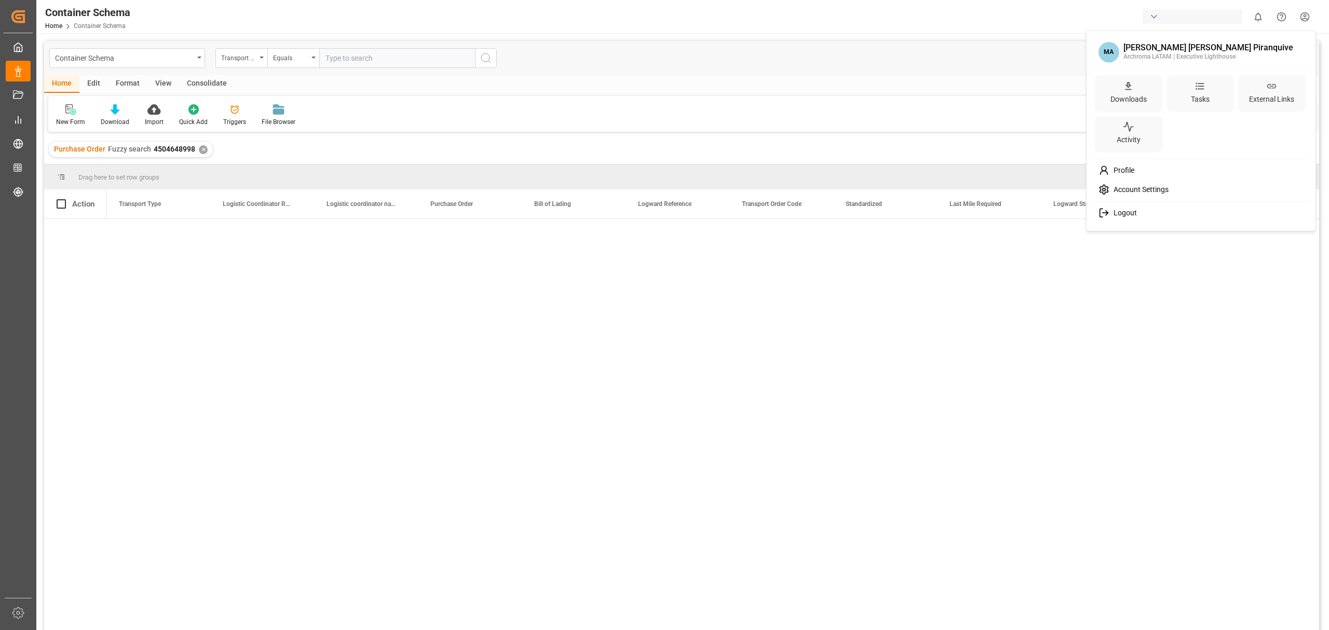
click at [1139, 216] on div "Logout" at bounding box center [1201, 213] width 213 height 19
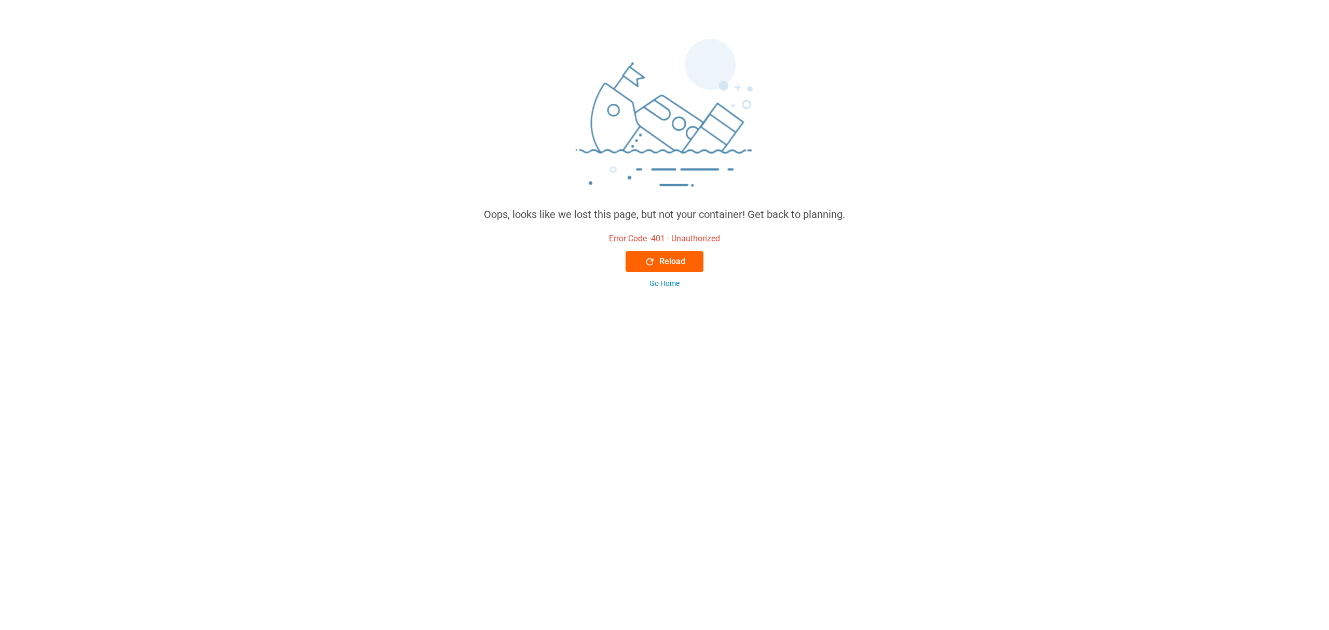
click at [660, 262] on div "Reload" at bounding box center [664, 261] width 41 height 12
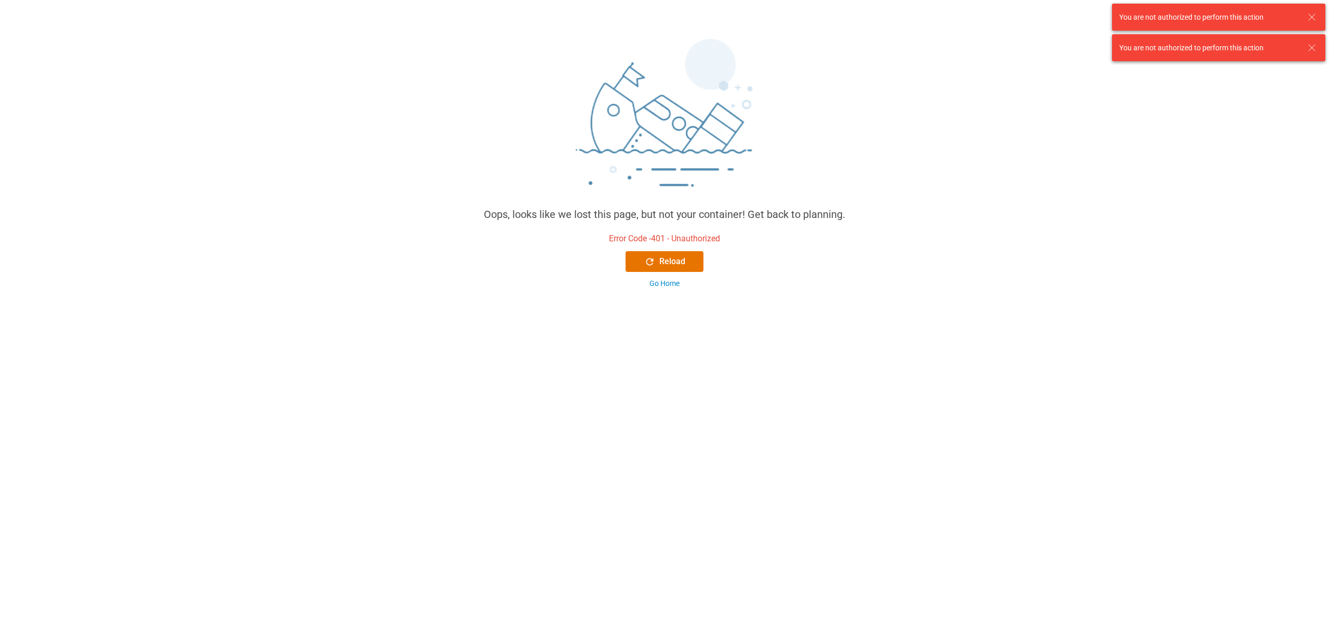
click at [1315, 17] on icon at bounding box center [1312, 17] width 12 height 12
drag, startPoint x: 1318, startPoint y: 16, endPoint x: 1312, endPoint y: 6, distance: 10.7
click at [1319, 16] on div "You are not authorized to perform this action" at bounding box center [1218, 17] width 213 height 27
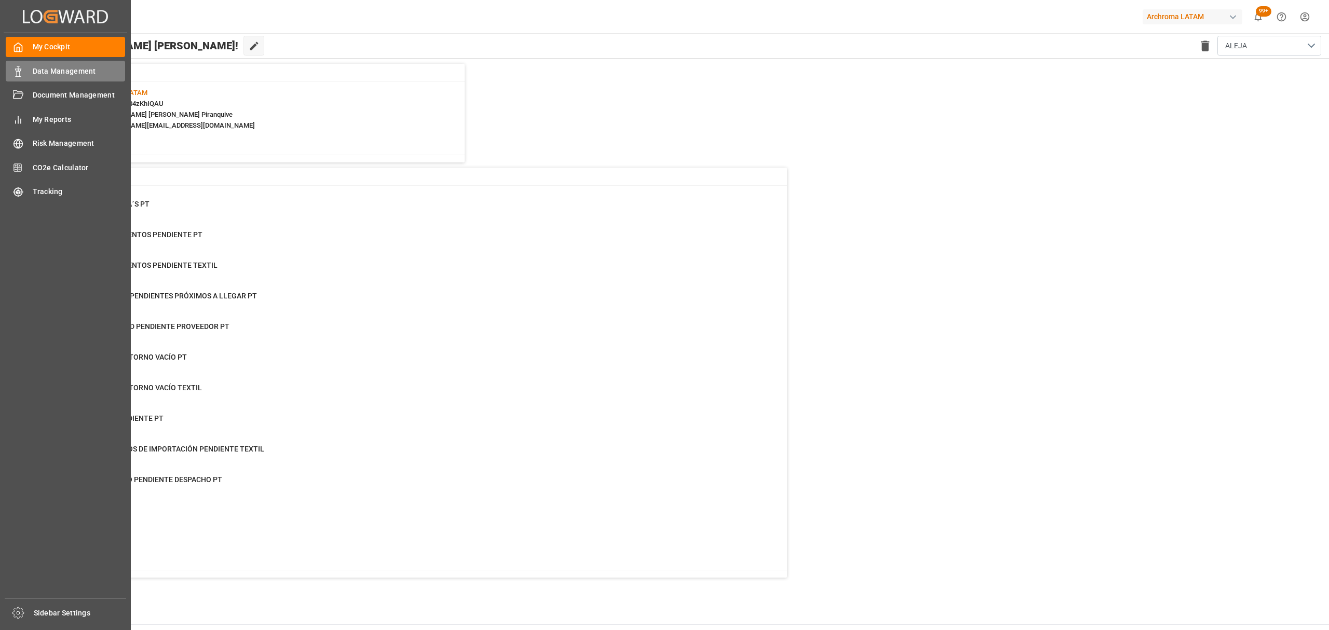
click at [34, 66] on span "Data Management" at bounding box center [79, 71] width 93 height 11
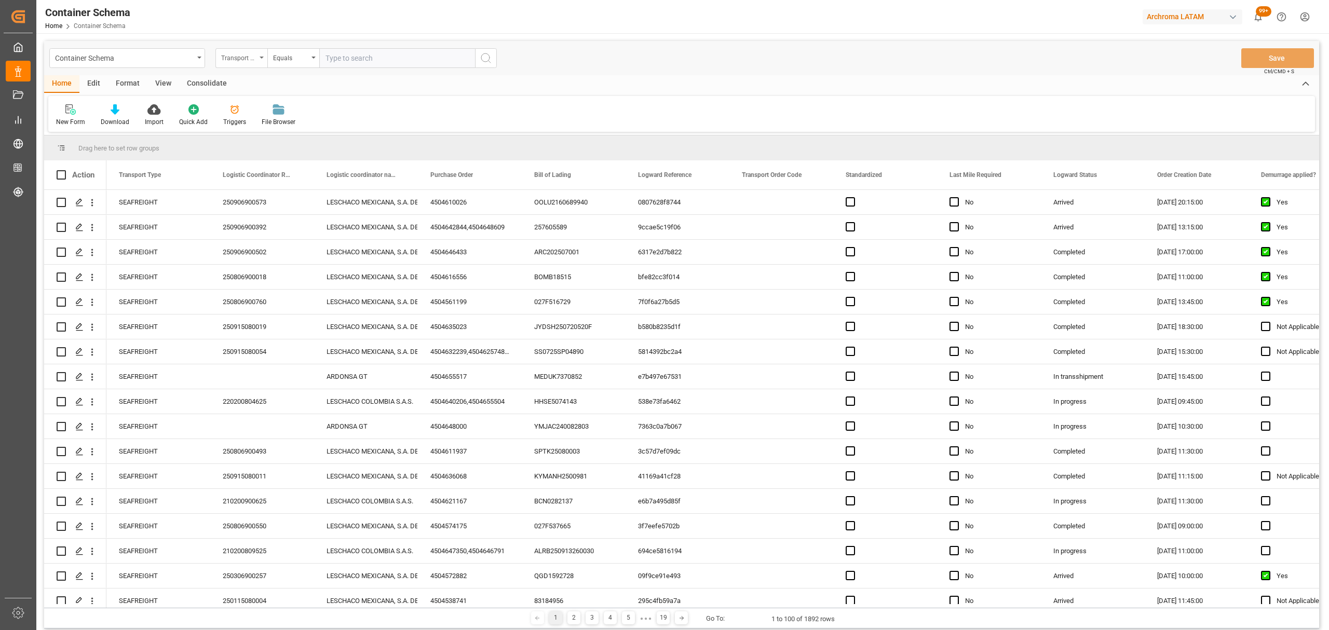
click at [252, 55] on div "Transport Type" at bounding box center [238, 57] width 35 height 12
click at [260, 169] on div "Purchase Order" at bounding box center [293, 171] width 155 height 22
click at [283, 52] on div "Equals" at bounding box center [290, 57] width 35 height 12
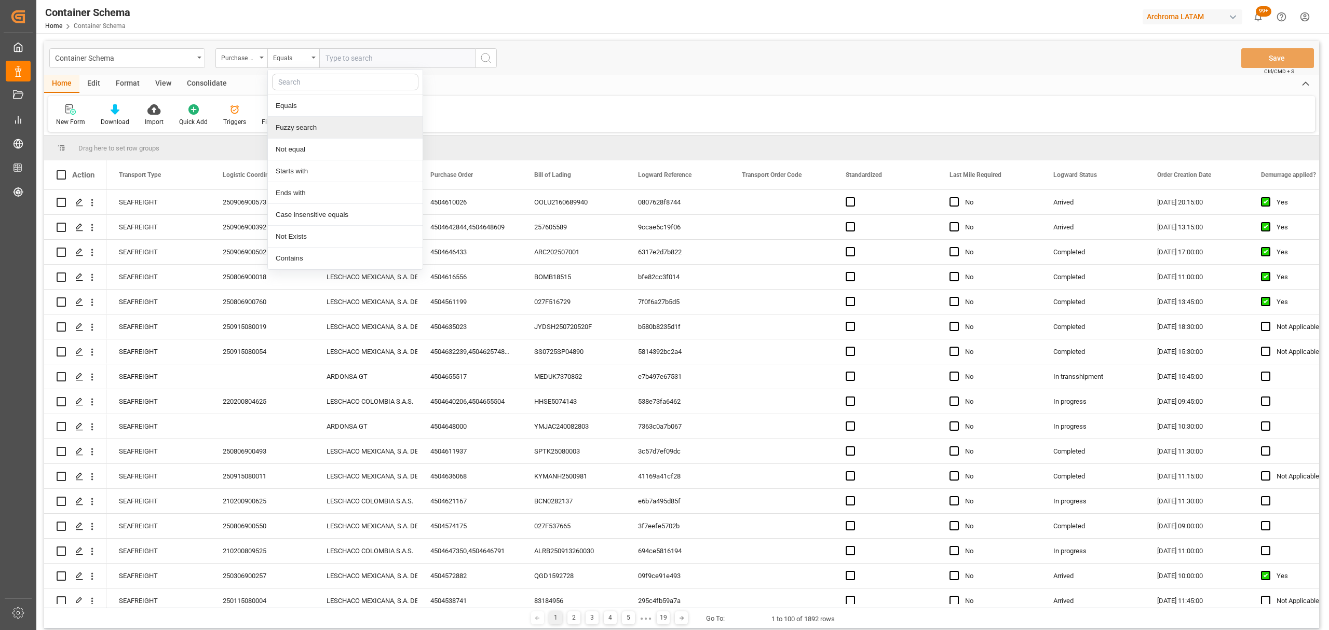
click at [332, 127] on div "Fuzzy search" at bounding box center [345, 128] width 155 height 22
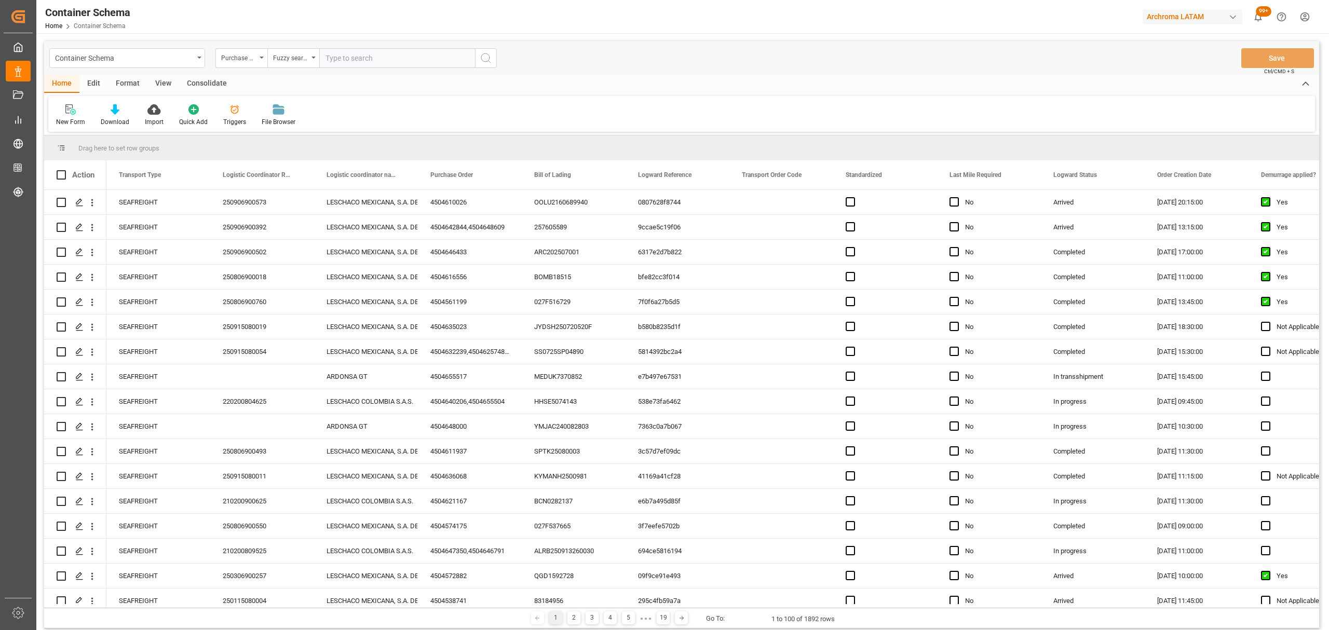
click at [360, 52] on input "text" at bounding box center [397, 58] width 156 height 20
paste input "4504637766"
type input "4504637766"
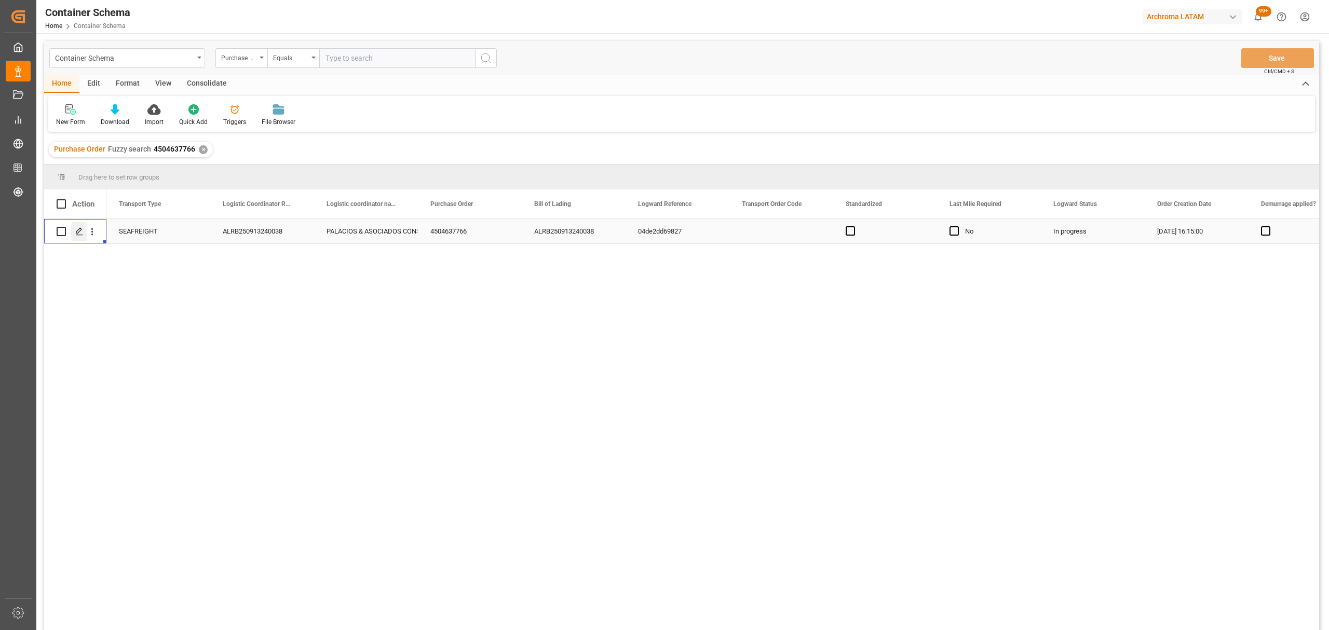
click at [76, 233] on icon "Press SPACE to select this row." at bounding box center [79, 231] width 8 height 8
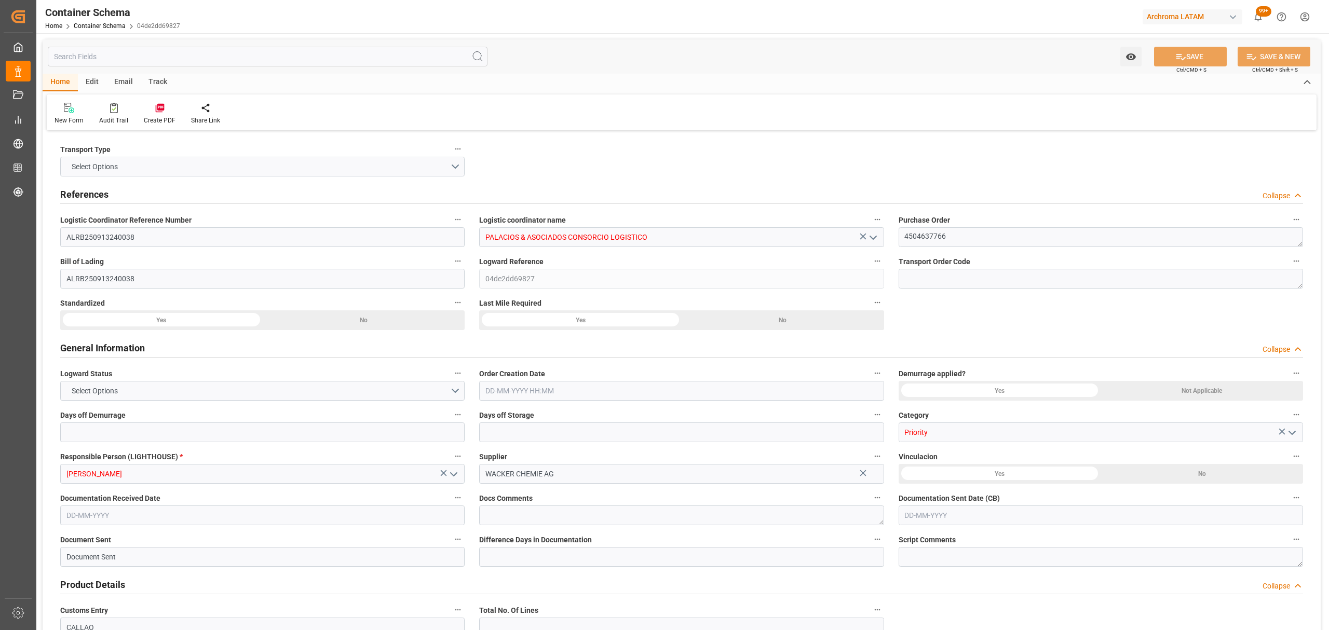
type input "0"
type input "1"
type input "800"
type input "858.2"
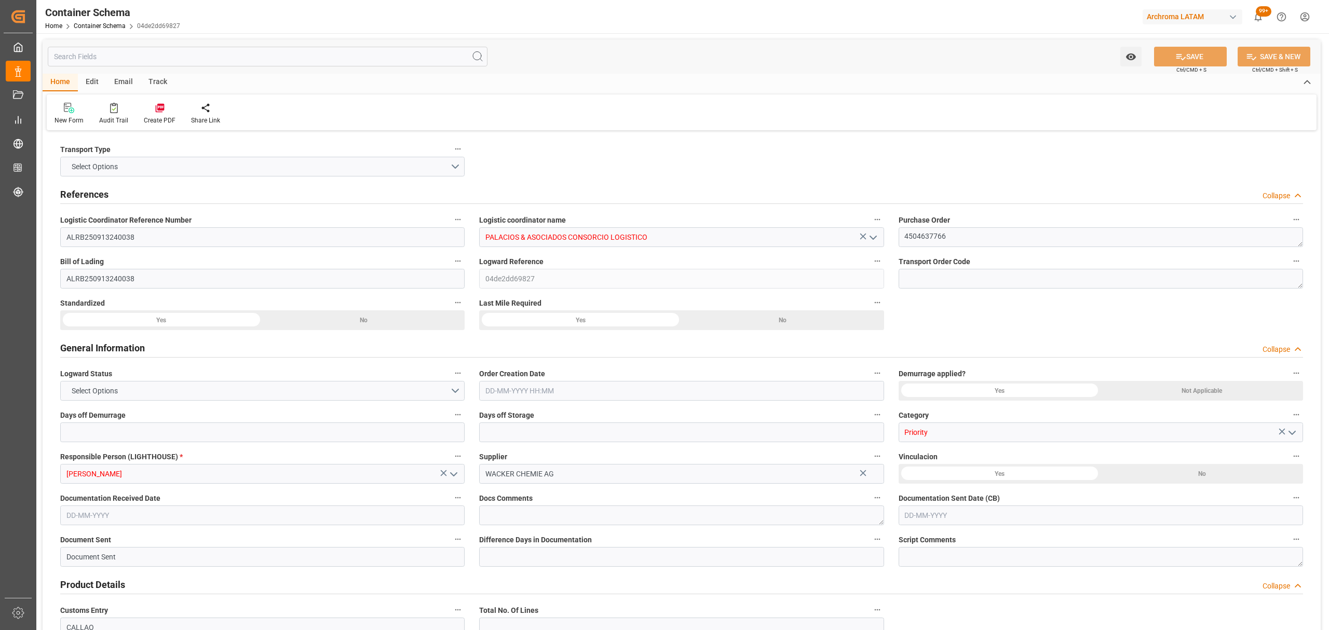
type input "Maersk"
type input "Maersk Line AS"
type input "DEHAM"
type input "PECLL"
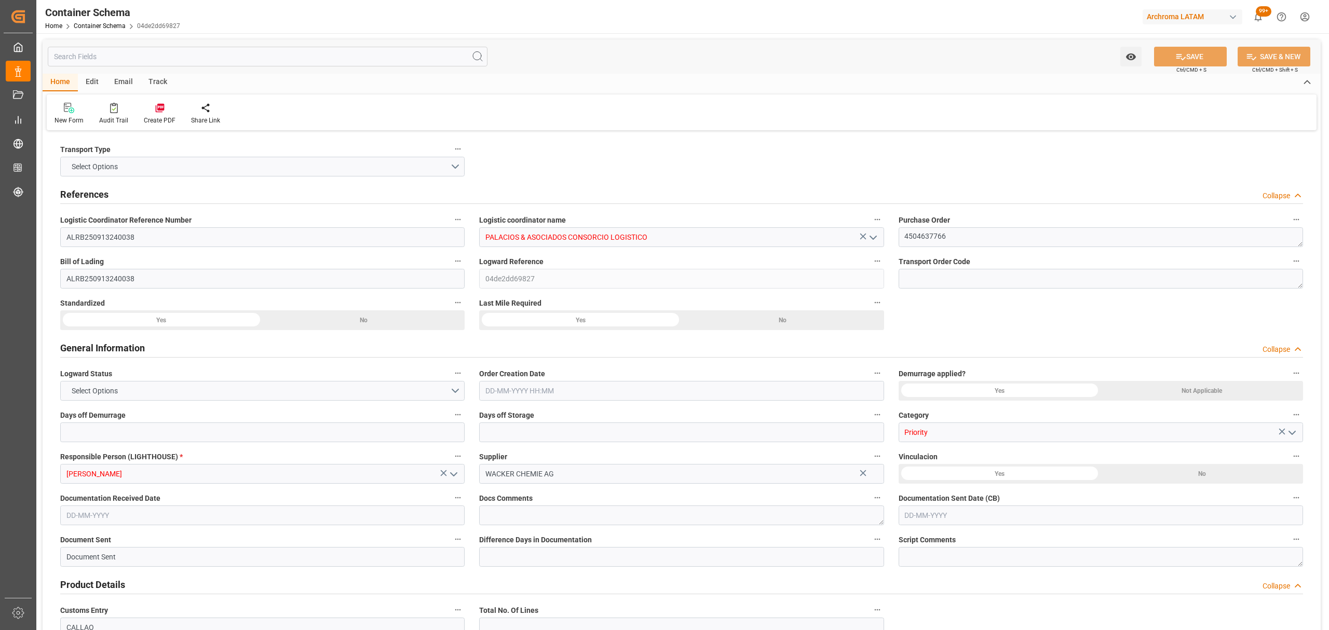
type input "9402029"
type input "[DATE] 16:15"
type input "[DATE]"
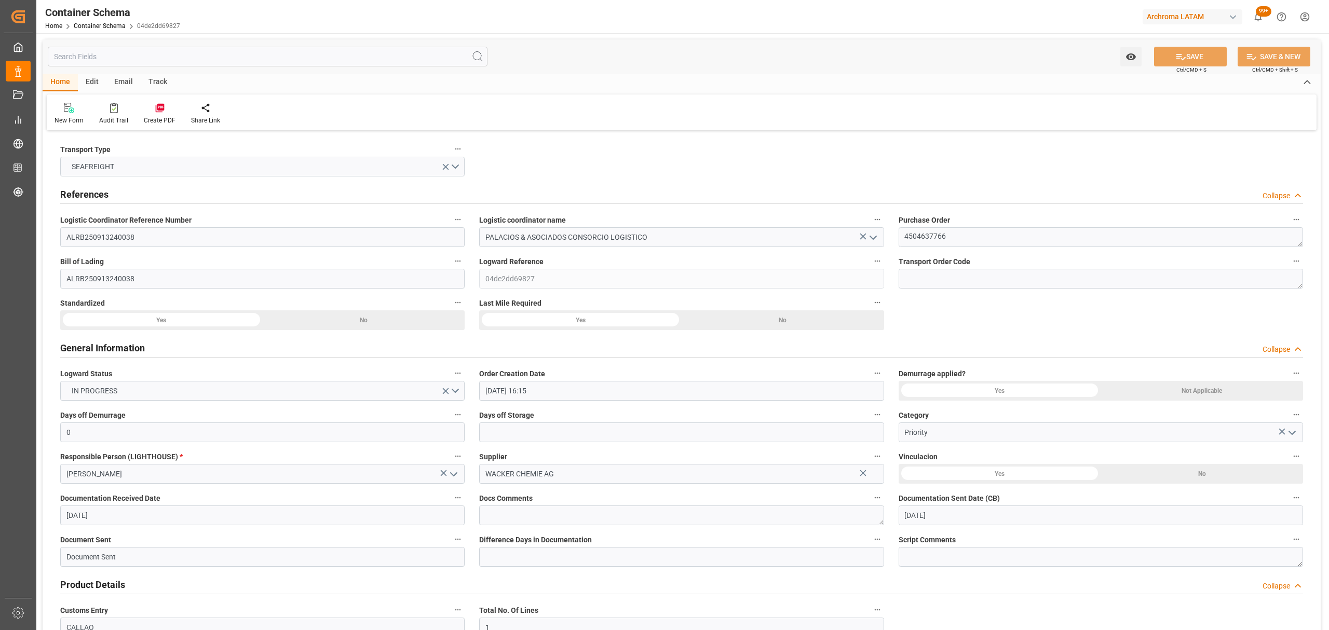
type input "[DATE]"
type input "[DATE] 00:00"
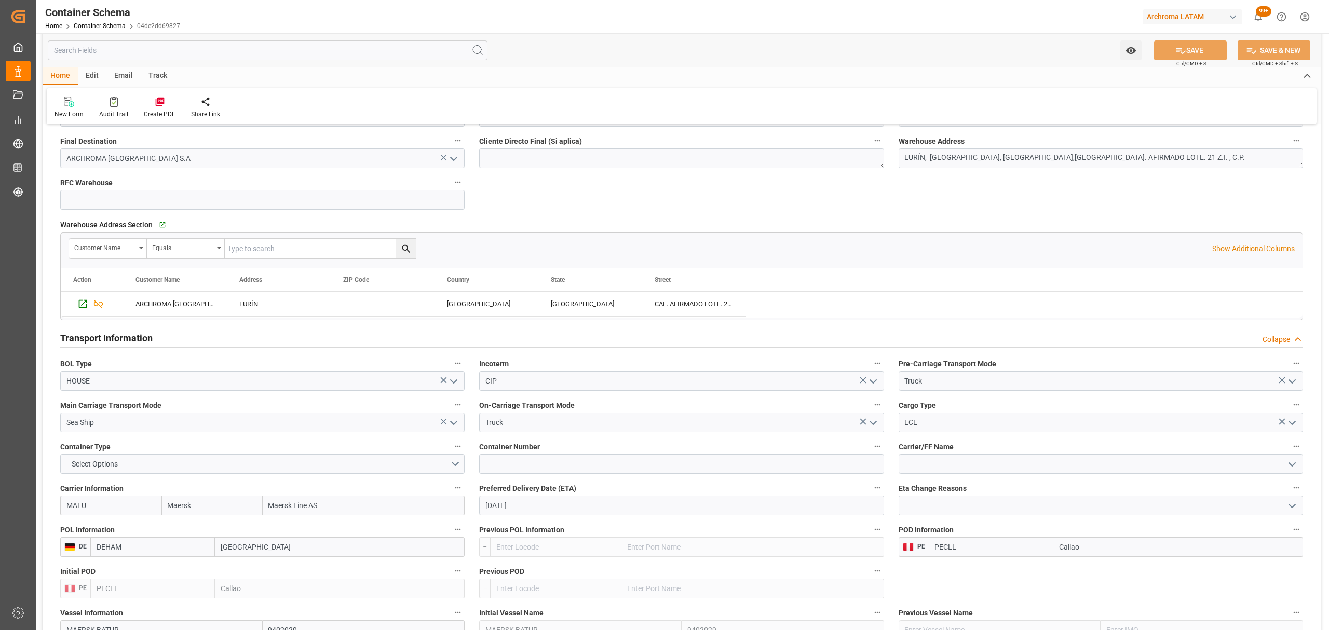
scroll to position [831, 0]
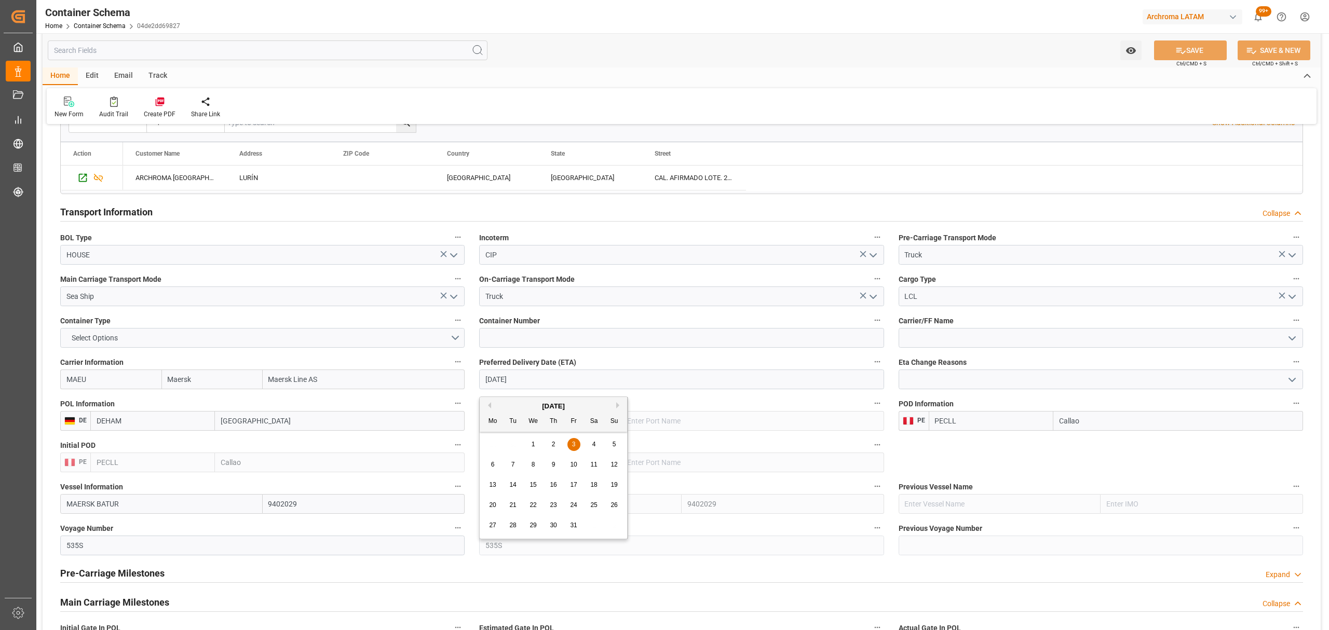
click at [615, 382] on input "[DATE]" at bounding box center [681, 380] width 404 height 20
click at [578, 468] on div "10" at bounding box center [573, 465] width 13 height 12
type input "[DATE]"
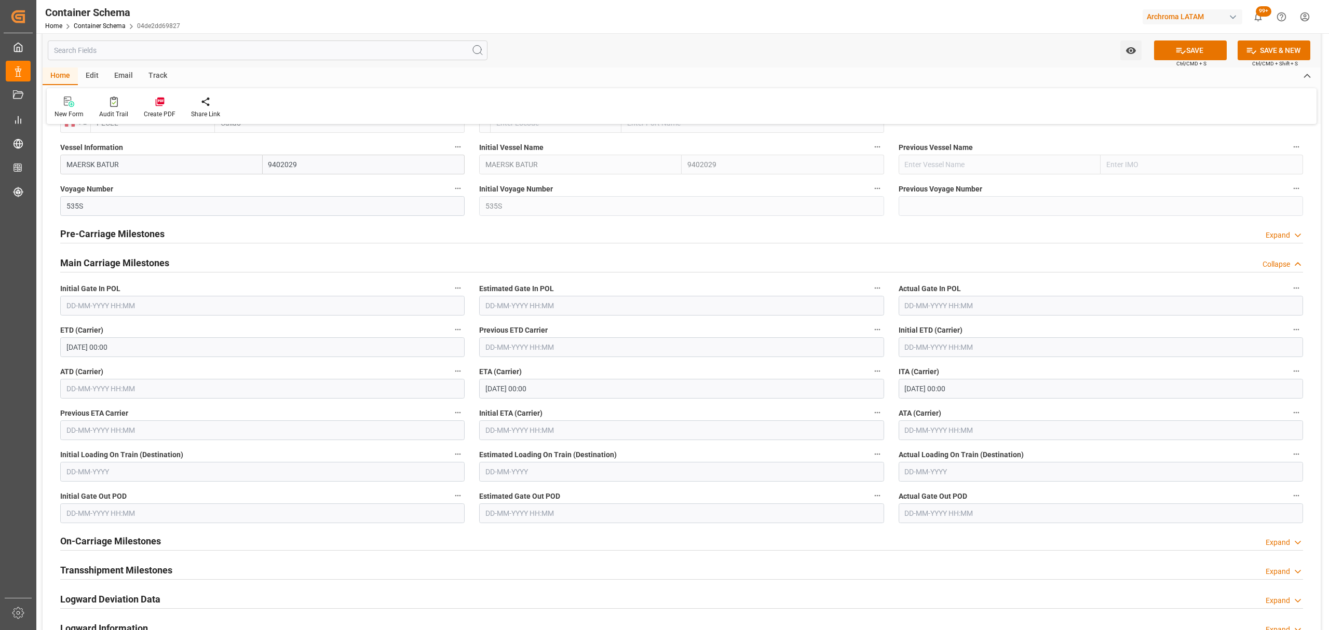
scroll to position [1176, 0]
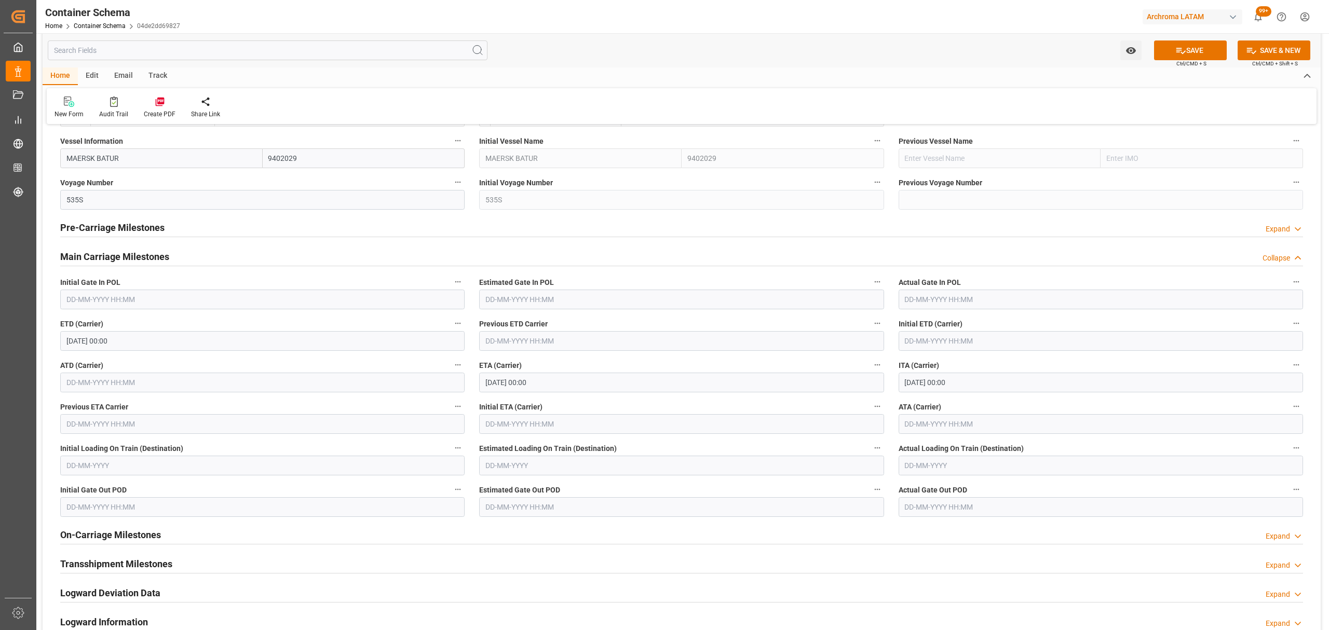
click at [162, 346] on input "[DATE] 00:00" at bounding box center [262, 341] width 404 height 20
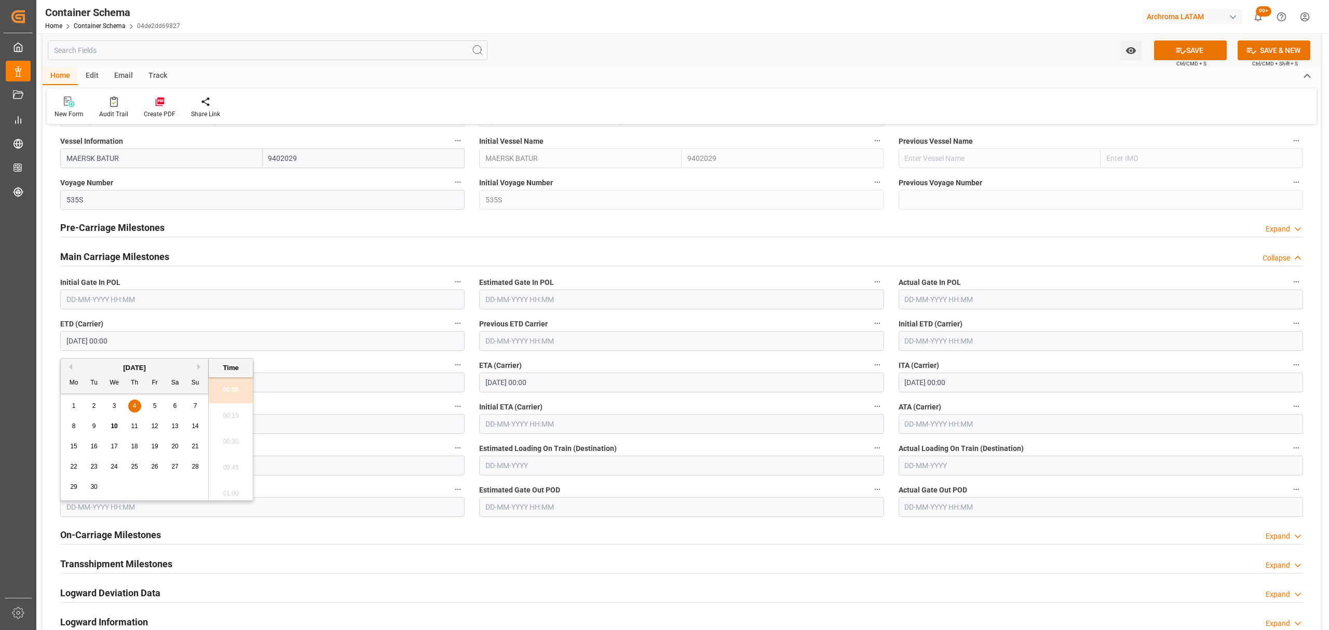
click at [154, 425] on span "12" at bounding box center [154, 426] width 7 height 7
type input "[DATE] 00:00"
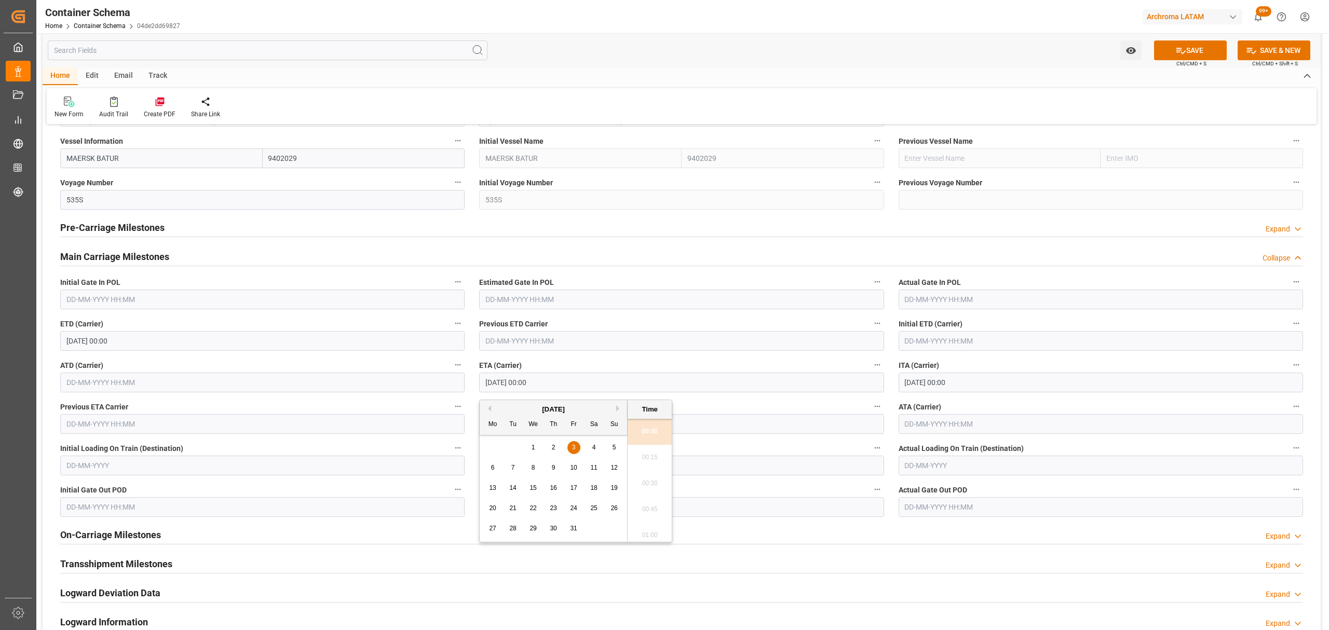
click at [607, 385] on input "[DATE] 00:00" at bounding box center [681, 383] width 404 height 20
click at [577, 470] on div "10" at bounding box center [573, 468] width 13 height 12
type input "[DATE] 00:00"
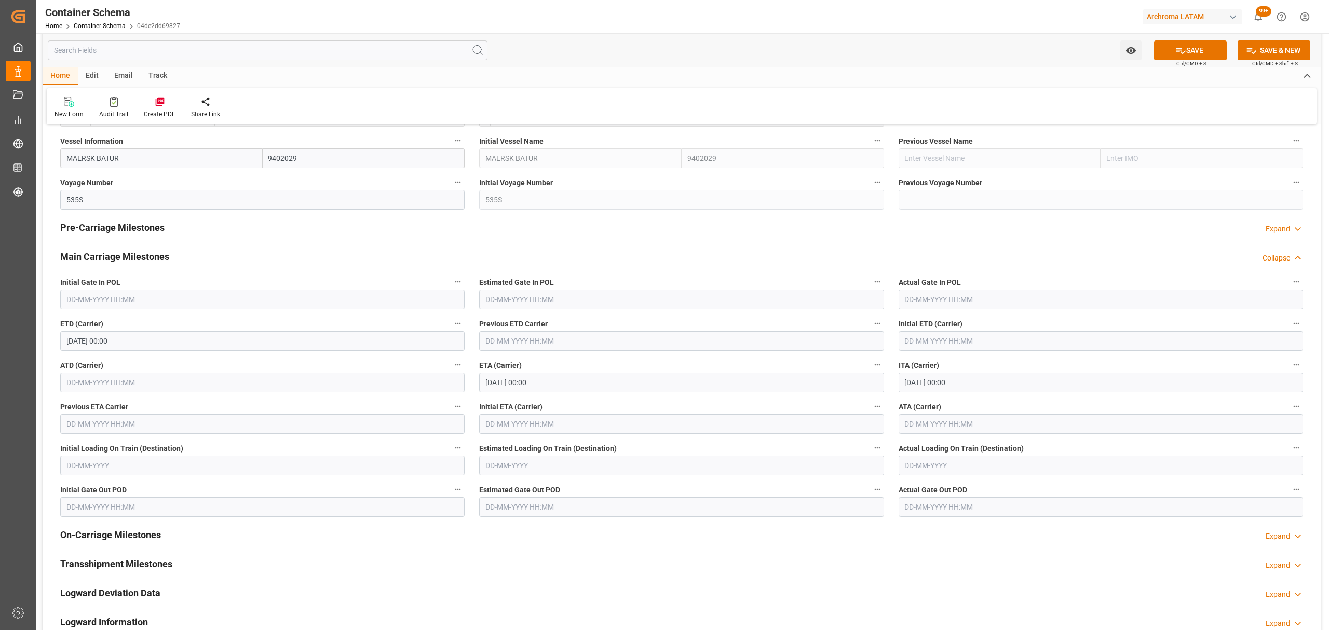
drag, startPoint x: 1180, startPoint y: 52, endPoint x: 1074, endPoint y: 61, distance: 106.3
click at [1180, 51] on icon at bounding box center [1180, 50] width 11 height 11
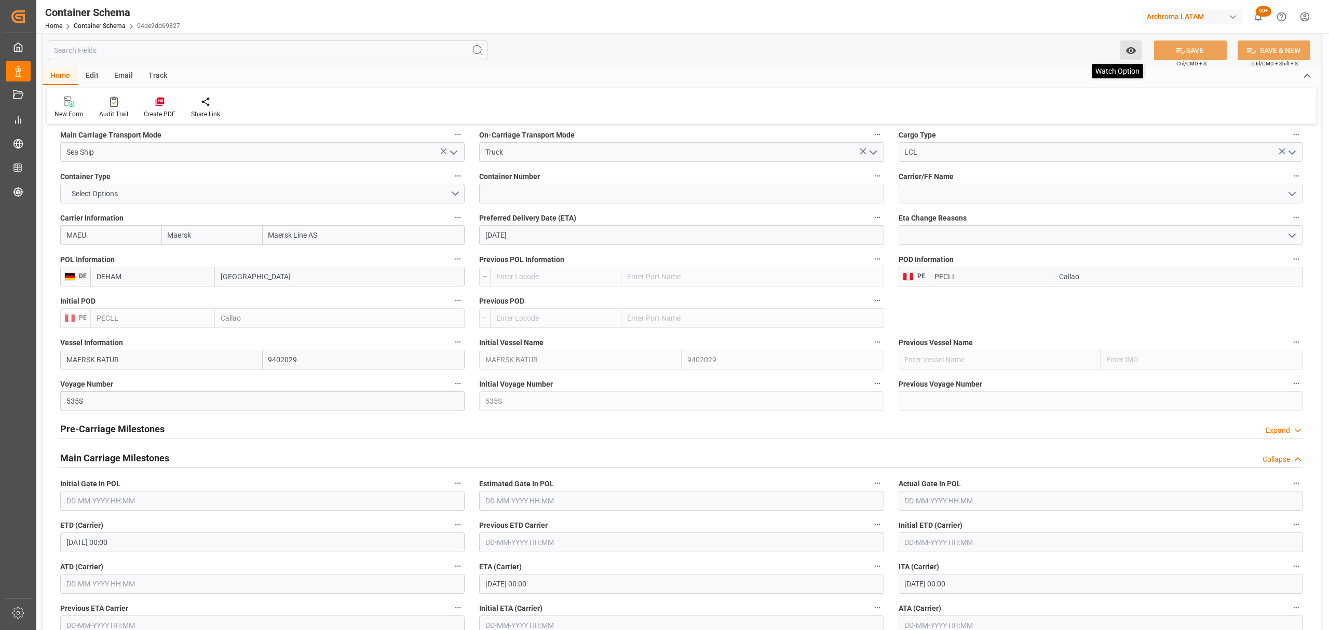
scroll to position [969, 0]
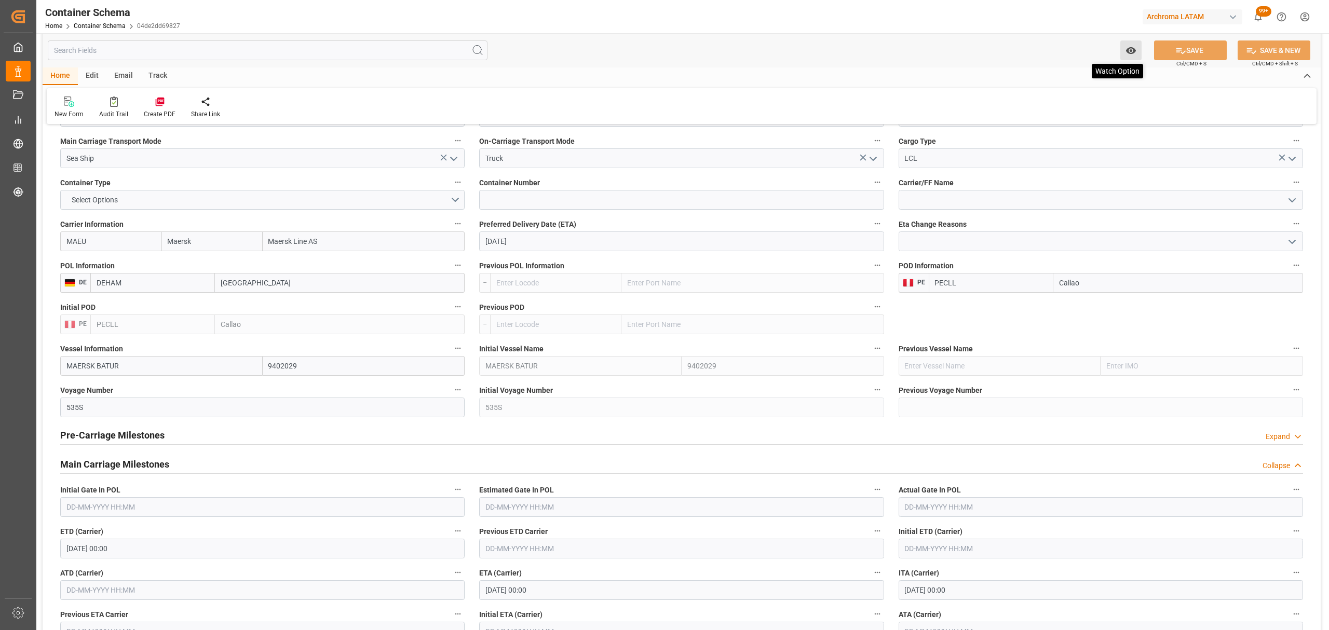
click at [1134, 51] on icon "open menu" at bounding box center [1131, 50] width 10 height 7
click at [1078, 70] on span "Start Watching" at bounding box center [1087, 73] width 94 height 11
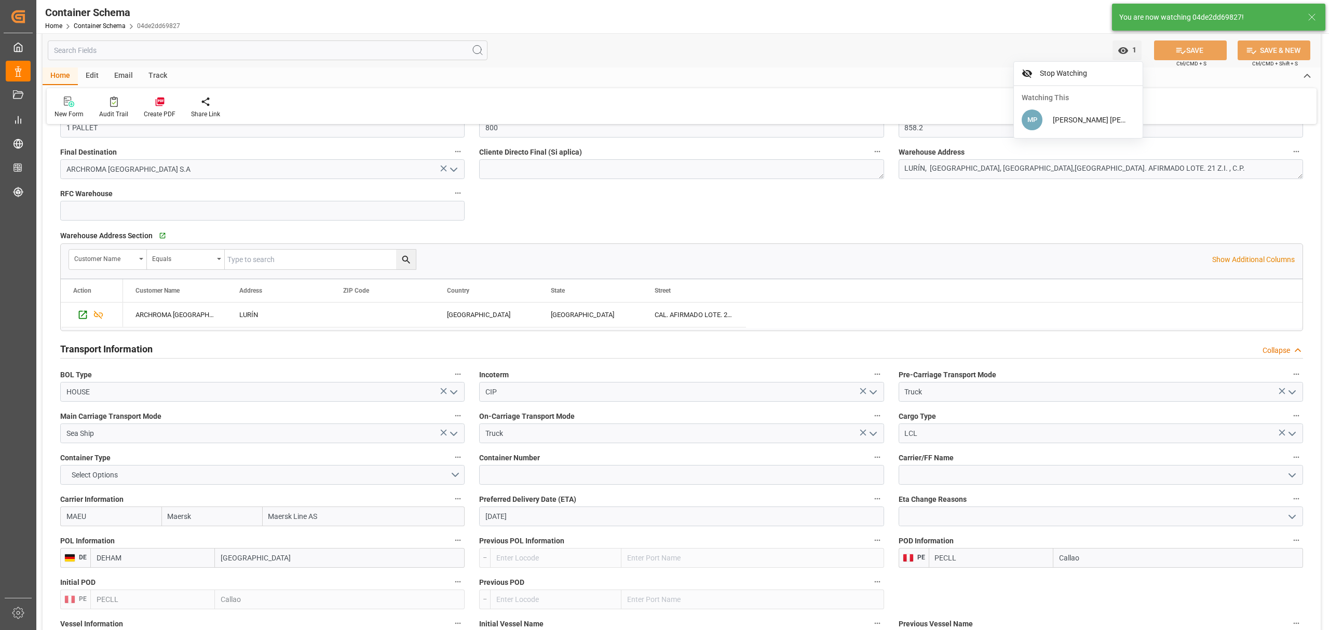
scroll to position [692, 0]
click at [132, 77] on div "Email" at bounding box center [123, 76] width 34 height 18
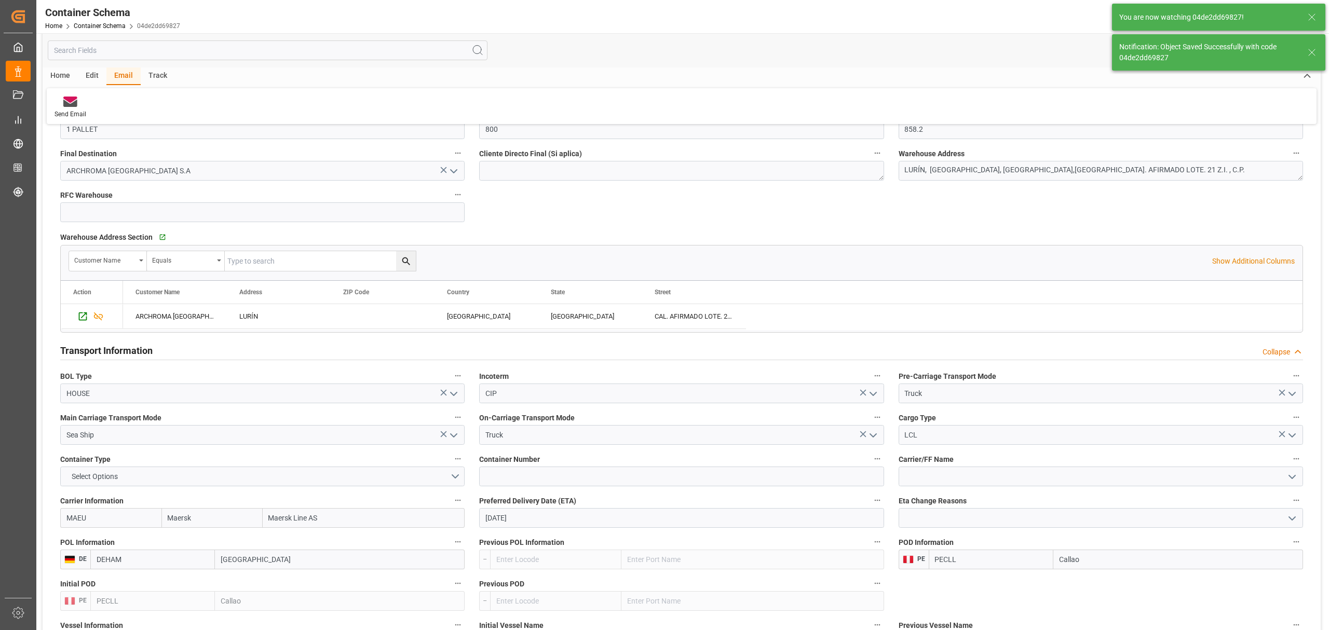
click at [124, 75] on div "Email" at bounding box center [123, 76] width 34 height 18
type input "[DATE] 00:00"
click at [70, 106] on icon at bounding box center [70, 103] width 14 height 7
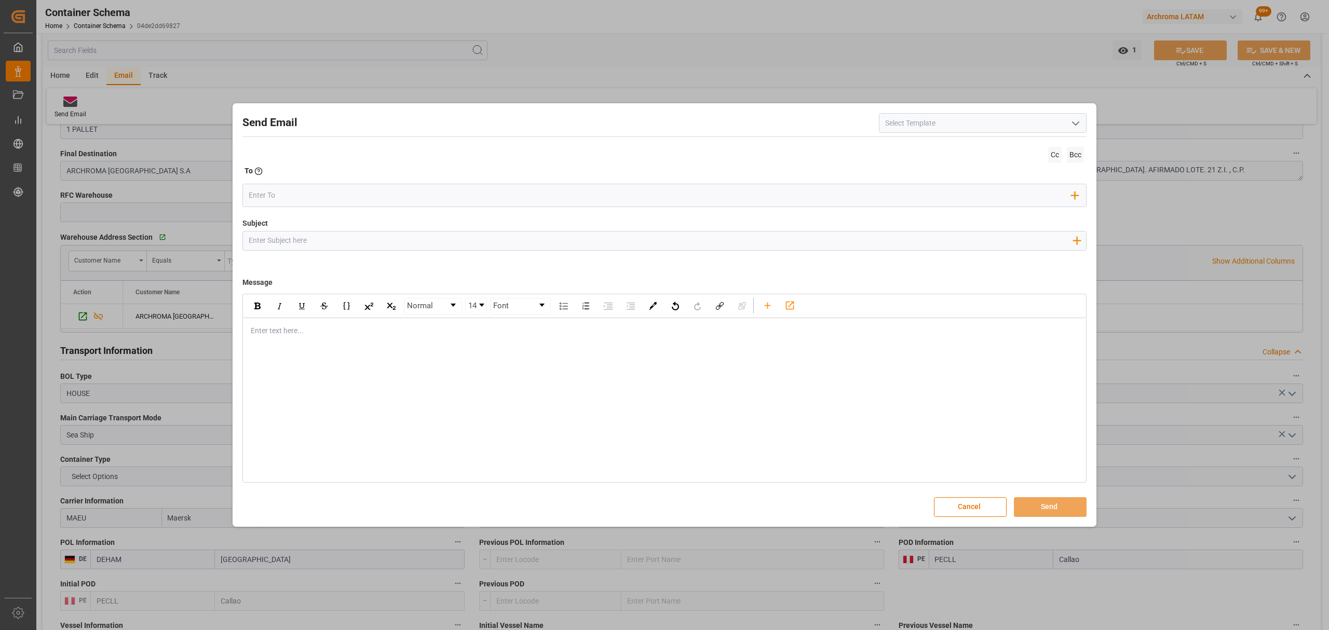
click at [333, 245] on input "Subject" at bounding box center [660, 241] width 835 height 18
click at [393, 248] on input "Subject" at bounding box center [660, 241] width 835 height 18
paste input "PO 4504637766 //[PERSON_NAME] CHEMIE AG// FACT 148113885 // BL ALRB250913240038…"
click at [385, 241] on input "PO 4504637766 //[PERSON_NAME] CHEMIE AG// FACT 148113885 // BL ALRB250913240038…" at bounding box center [660, 241] width 835 height 18
click at [397, 240] on input "PO 4504637766 //[PERSON_NAME] CHEMIE AG// FACT 148113885 // BL ALRB250913240038…" at bounding box center [660, 241] width 835 height 18
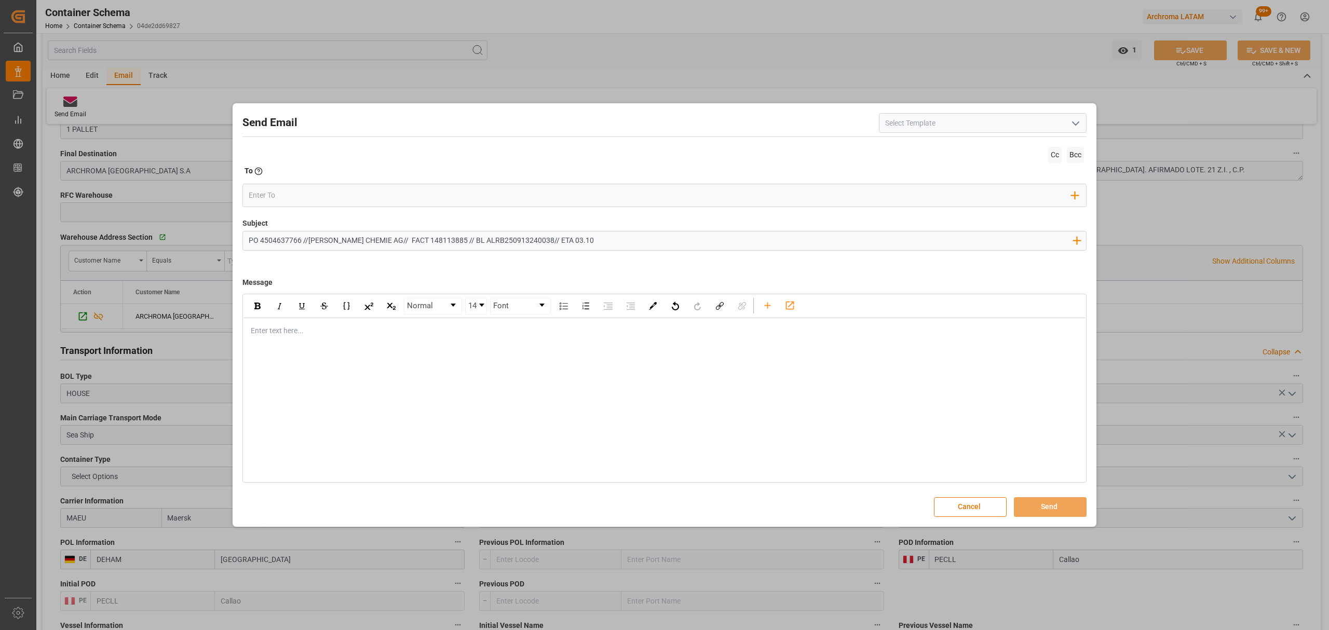
click at [385, 239] on input "PO 4504637766 //[PERSON_NAME] CHEMIE AG// FACT 148113885 // BL ALRB250913240038…" at bounding box center [660, 241] width 835 height 18
drag, startPoint x: 647, startPoint y: 238, endPoint x: 613, endPoint y: 241, distance: 33.9
click at [613, 241] on input "PO 4504637766 //[PERSON_NAME] CHEMIE AG// ARCHROMA [GEOGRAPHIC_DATA]//FACT 1481…" at bounding box center [660, 241] width 835 height 18
click at [308, 242] on input "PO 4504637766 //[PERSON_NAME] CHEMIE AG// ARCHROMA [GEOGRAPHIC_DATA]//FACT 1481…" at bounding box center [660, 241] width 835 height 18
type input "PO 4504637766 //VARIACION ETD [PERSON_NAME] CHEMIE AG// ARCHROMA [GEOGRAPHIC_DA…"
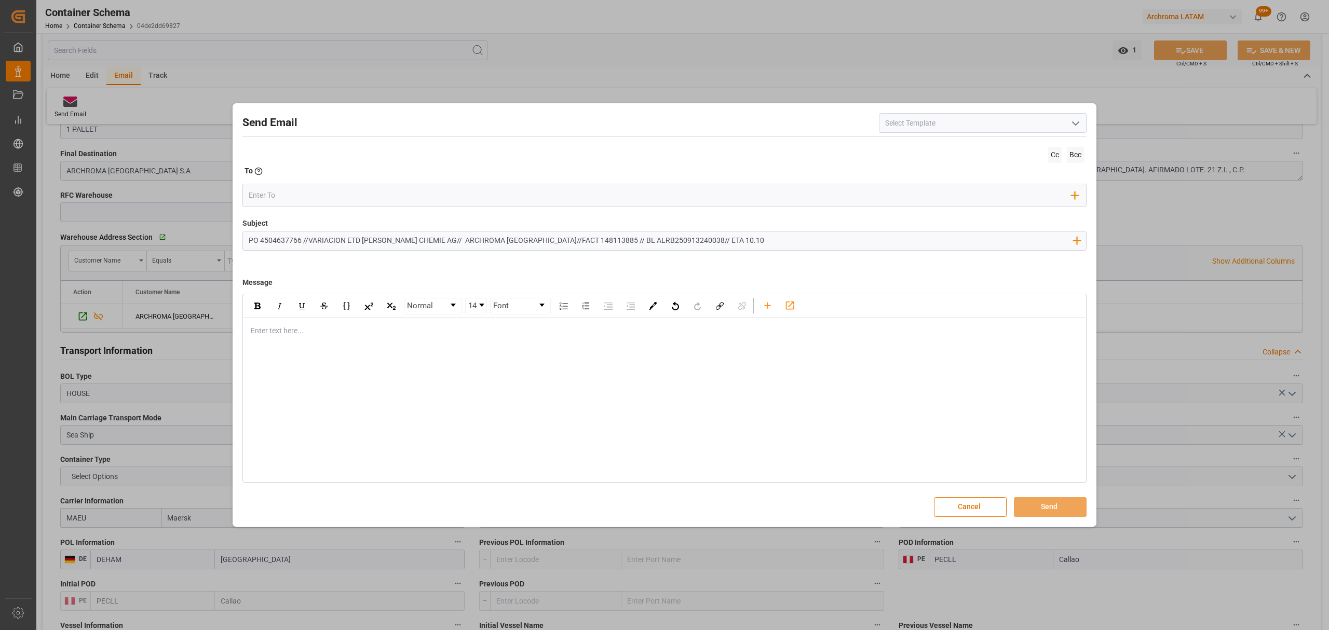
click at [283, 331] on div "rdw-editor" at bounding box center [664, 331] width 827 height 11
click at [321, 336] on div "rdw-editor" at bounding box center [664, 331] width 827 height 11
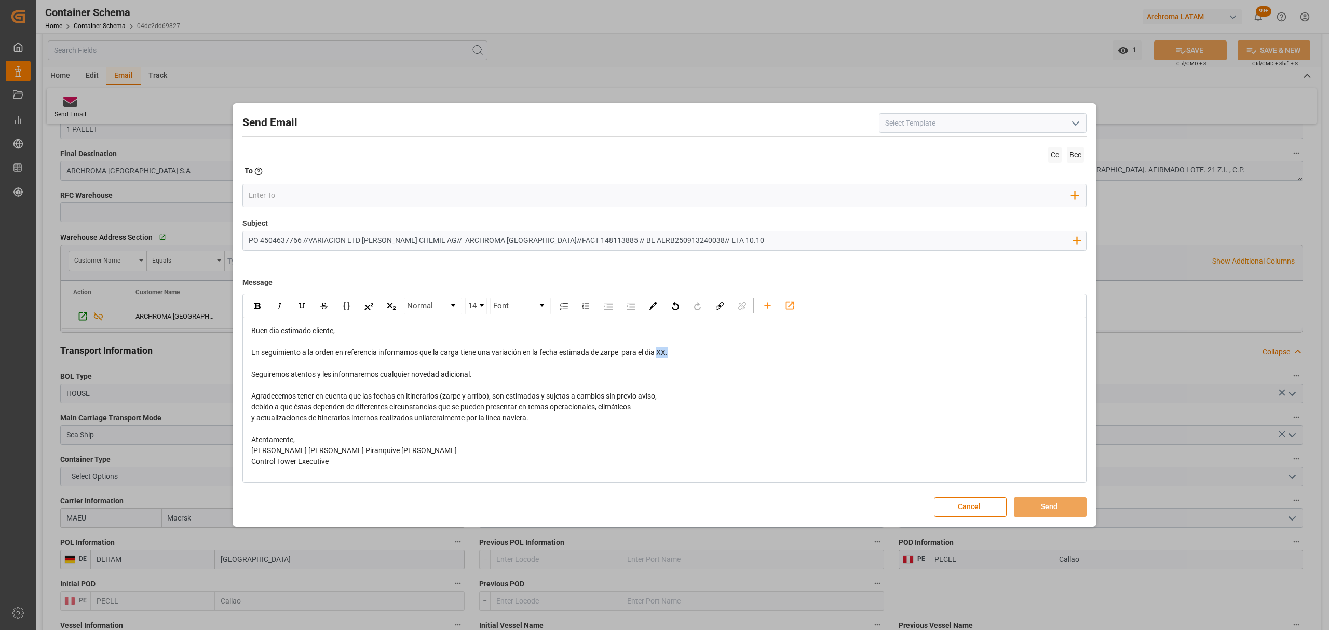
drag, startPoint x: 684, startPoint y: 355, endPoint x: 662, endPoint y: 354, distance: 21.3
click at [662, 354] on div "En seguimiento a la orden en referencia informamos que la carga tiene una varia…" at bounding box center [664, 352] width 827 height 11
click at [360, 194] on input "email" at bounding box center [660, 196] width 823 height 16
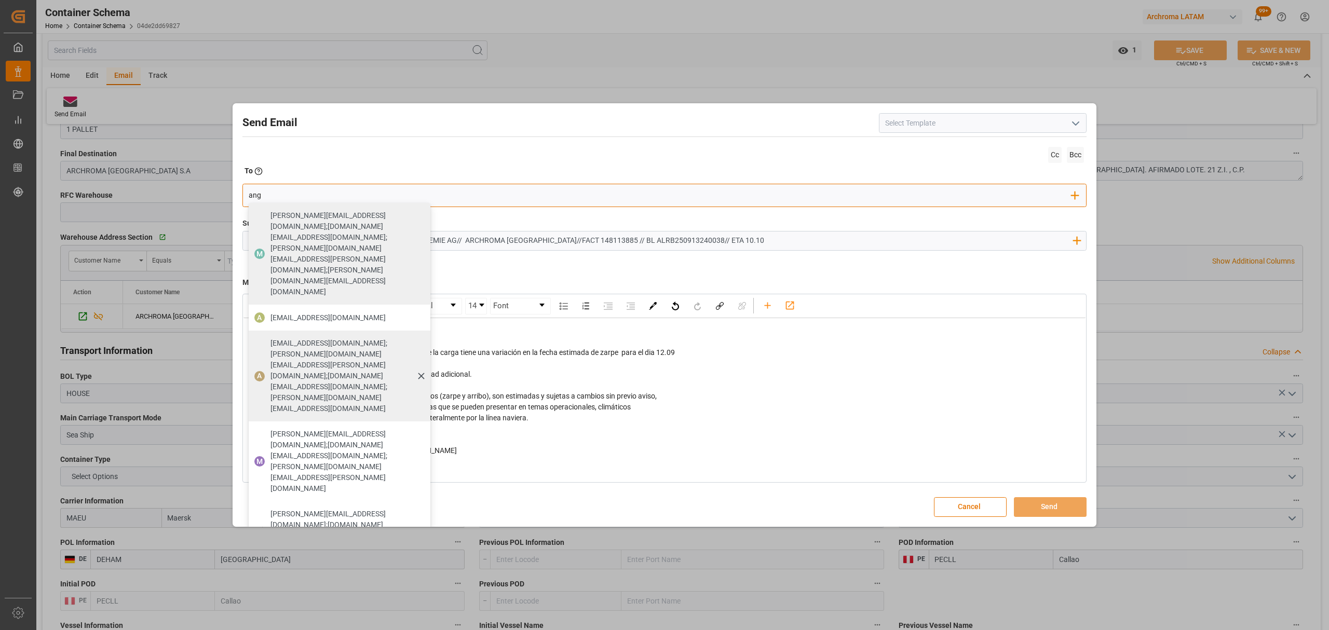
type input "ang"
click at [298, 338] on span "[EMAIL_ADDRESS][DOMAIN_NAME];[PERSON_NAME][DOMAIN_NAME][EMAIL_ADDRESS][PERSON_N…" at bounding box center [346, 376] width 153 height 76
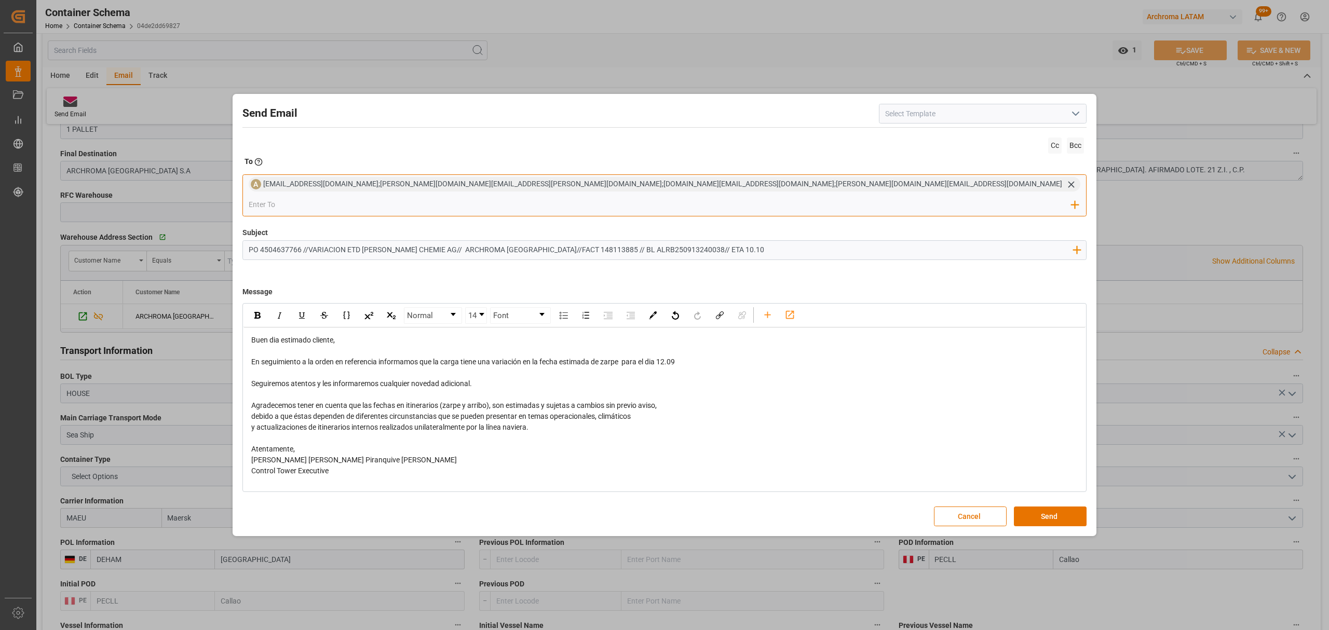
click at [1066, 190] on icon at bounding box center [1071, 184] width 11 height 11
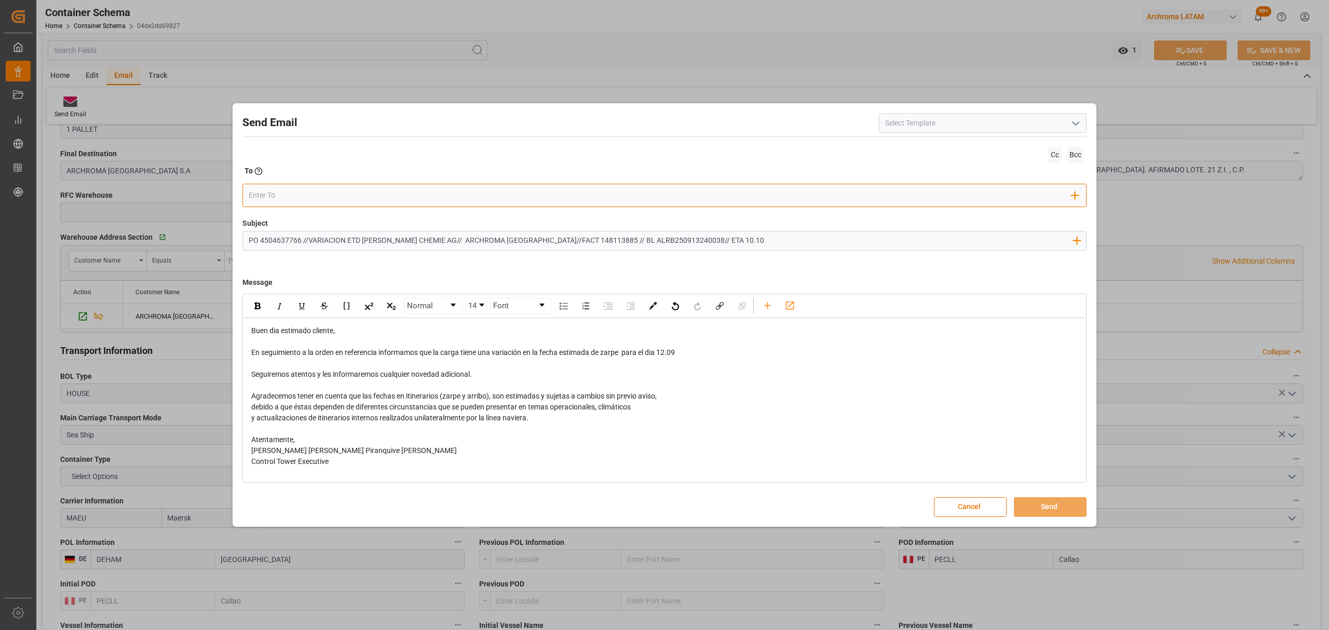
click at [494, 204] on div "Add Field to To" at bounding box center [664, 195] width 844 height 23
click at [492, 198] on input "email" at bounding box center [660, 196] width 823 height 16
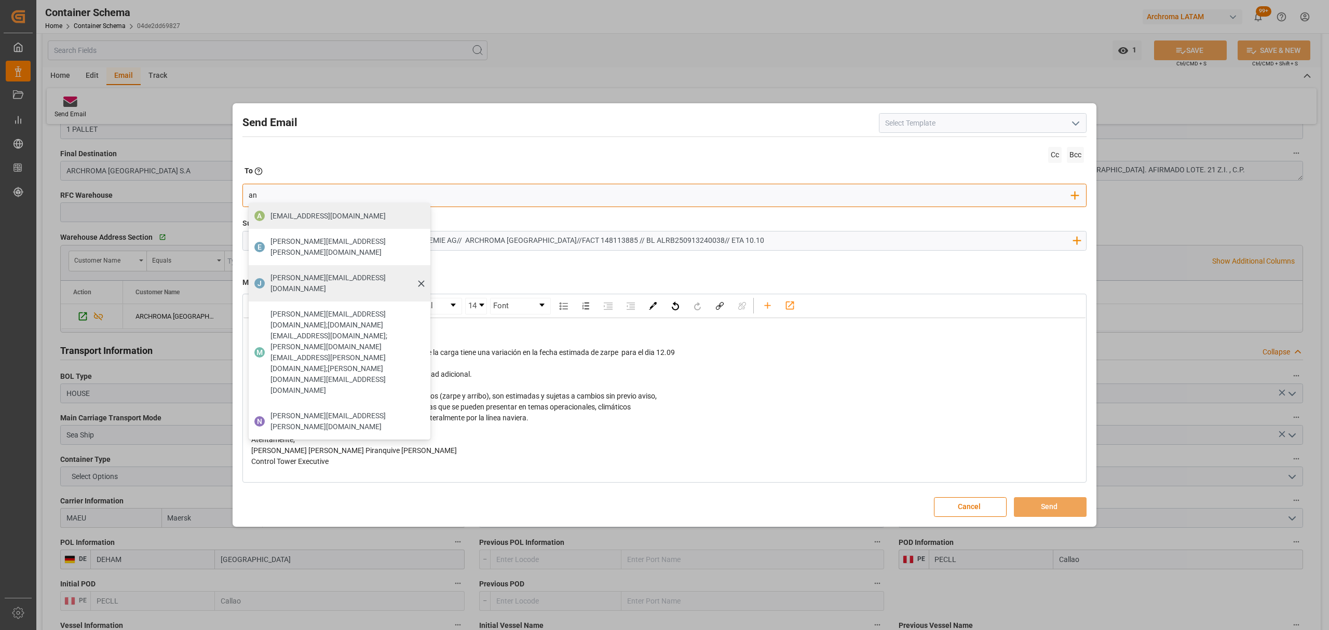
type input "angie"
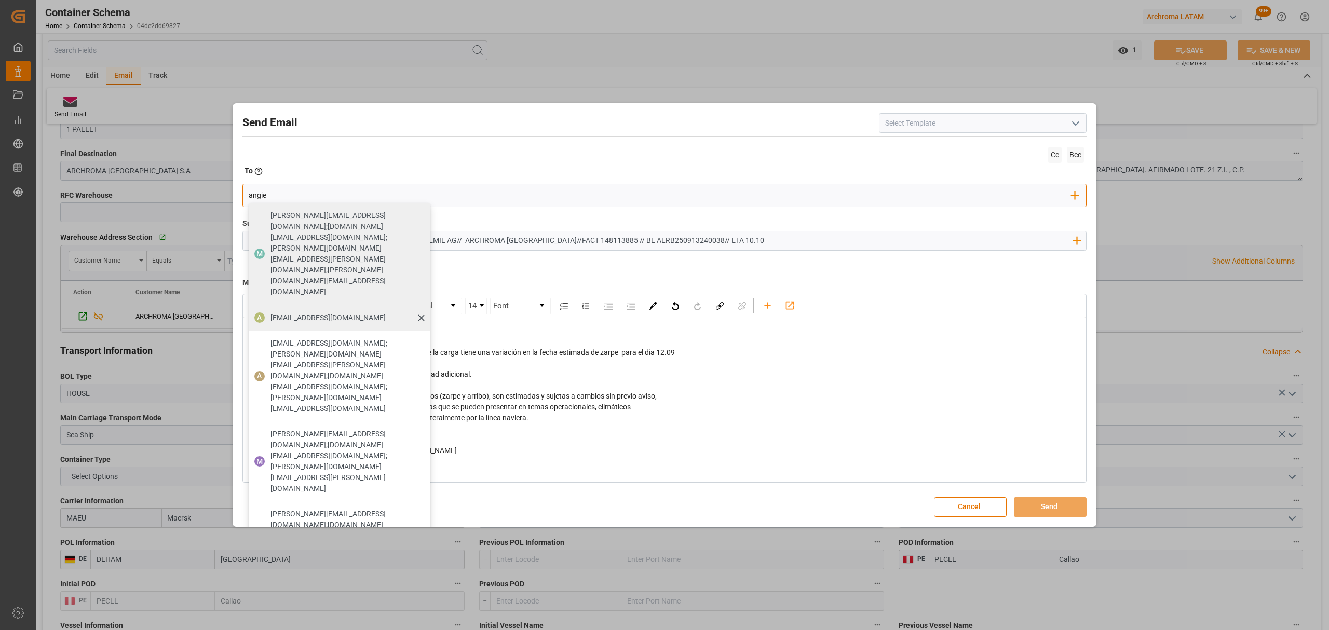
click at [360, 313] on span "[EMAIL_ADDRESS][DOMAIN_NAME]" at bounding box center [327, 318] width 115 height 11
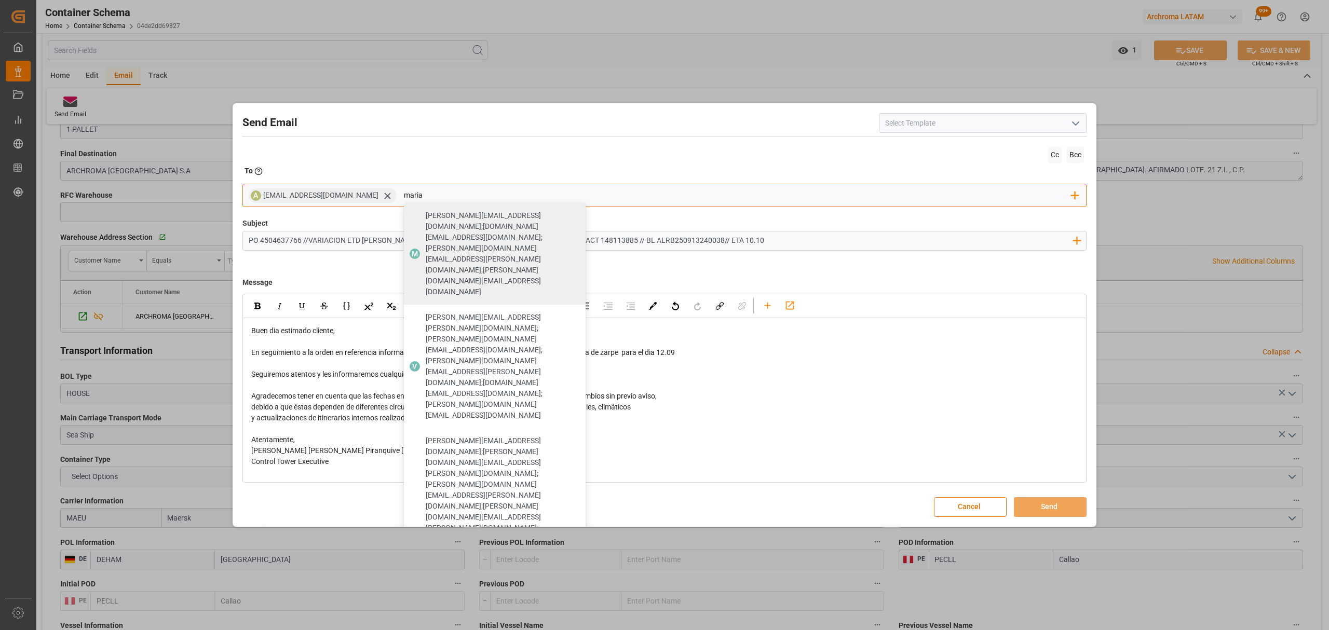
type input "maria"
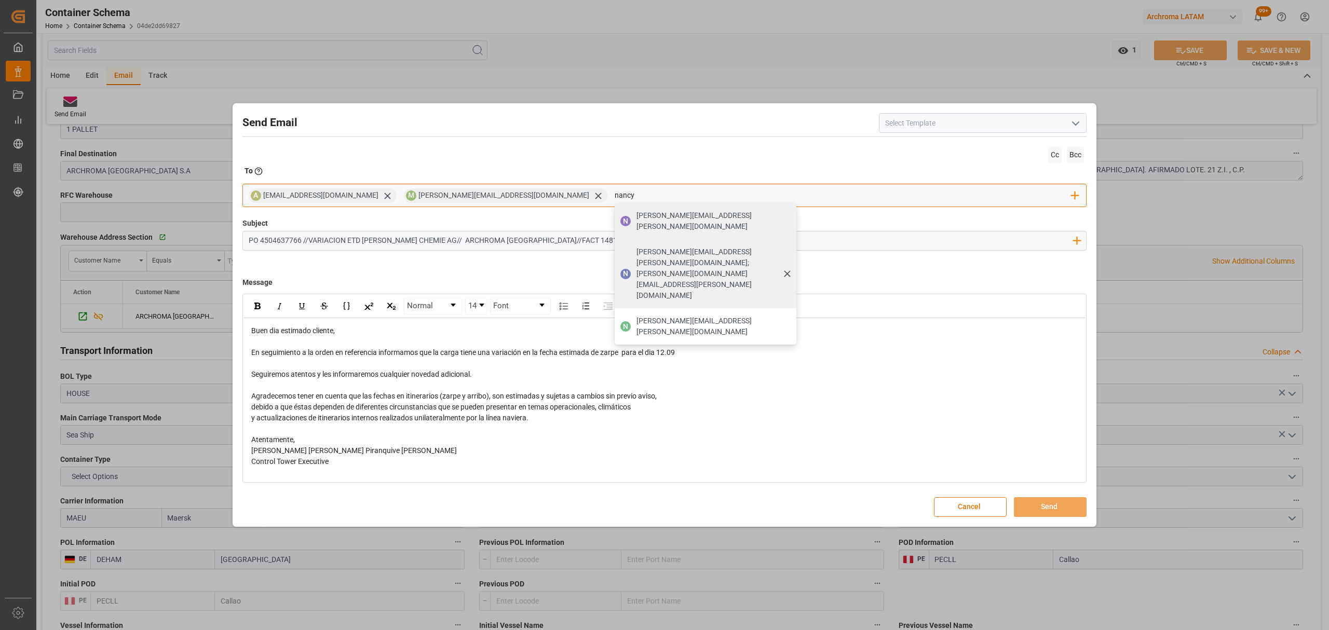
type input "nancy"
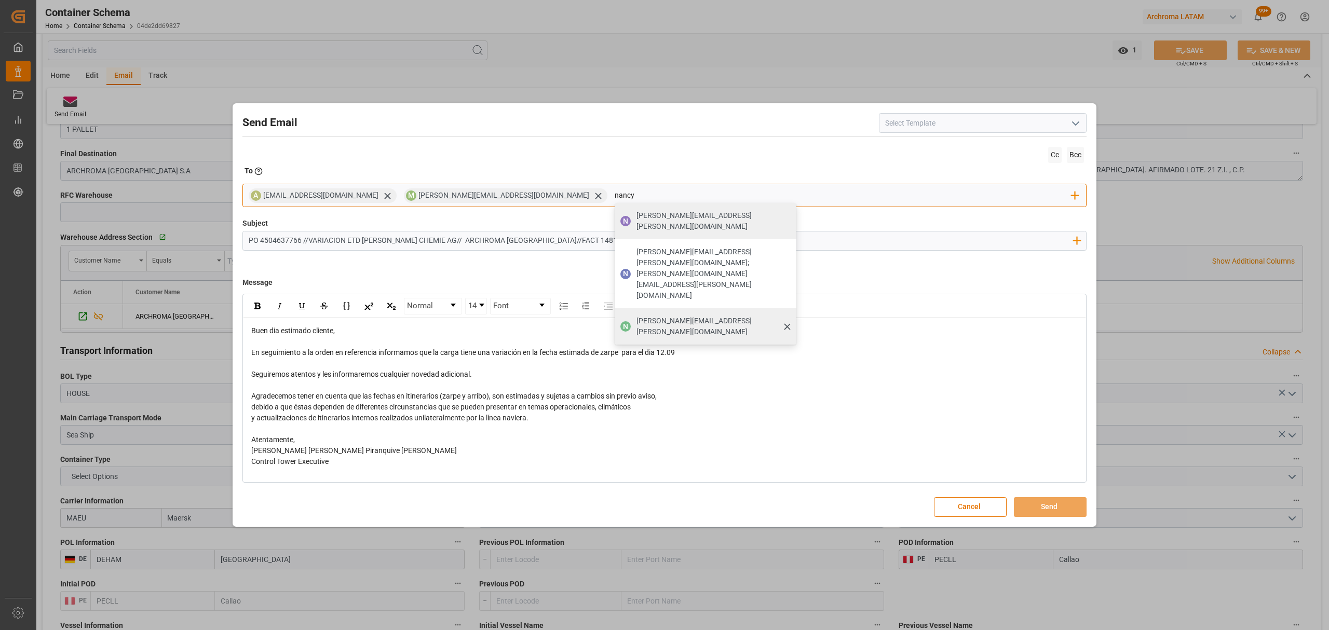
drag, startPoint x: 603, startPoint y: 252, endPoint x: 603, endPoint y: 258, distance: 6.2
click at [615, 253] on div "N [PERSON_NAME][EMAIL_ADDRESS][PERSON_NAME][DOMAIN_NAME];[PERSON_NAME][DOMAIN_N…" at bounding box center [706, 273] width 182 height 69
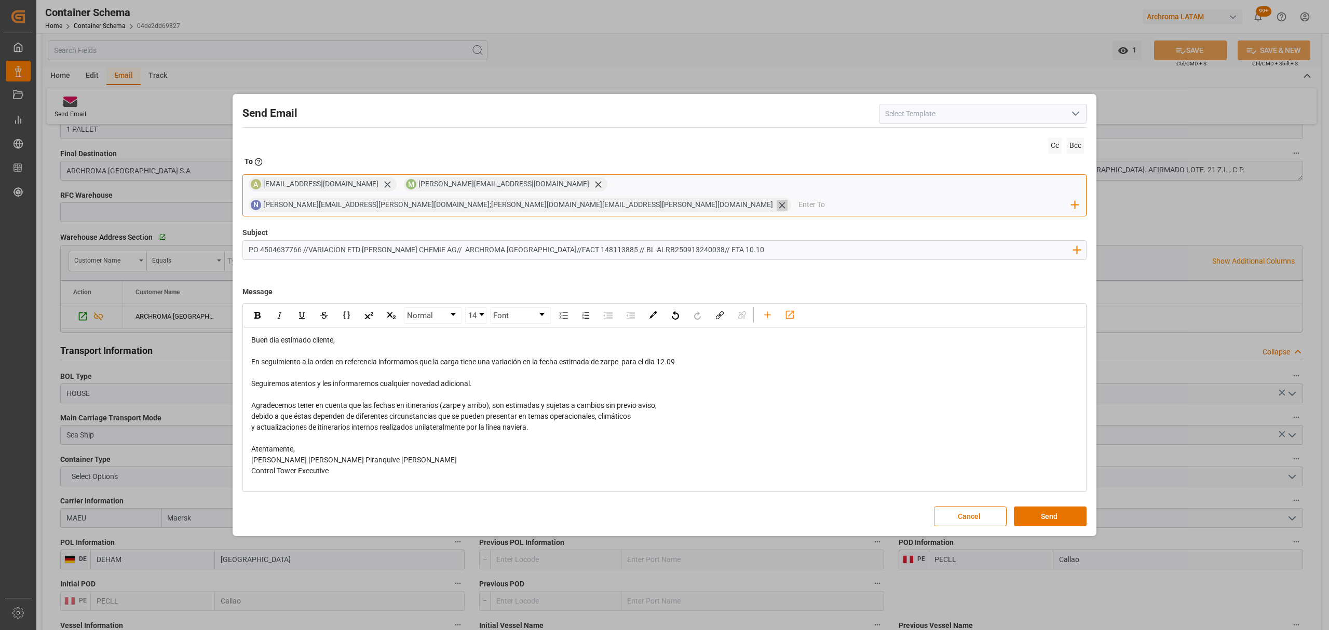
click at [779, 202] on icon at bounding box center [782, 205] width 6 height 6
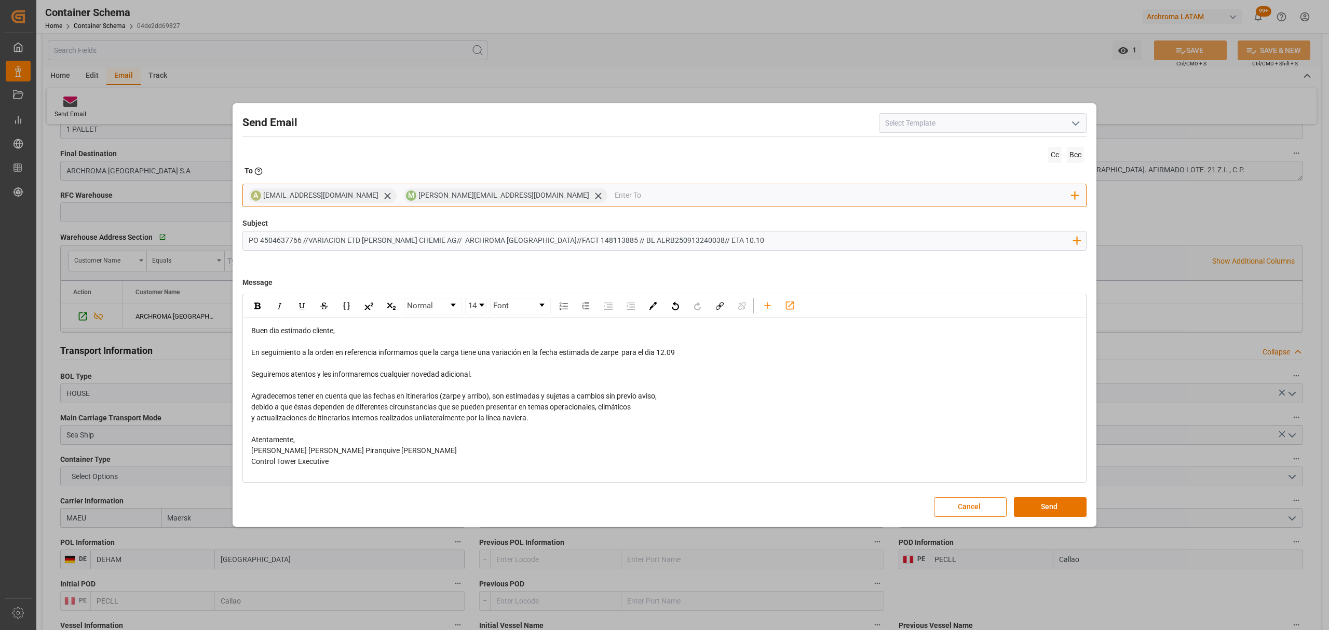
click at [640, 194] on input "email" at bounding box center [843, 196] width 457 height 16
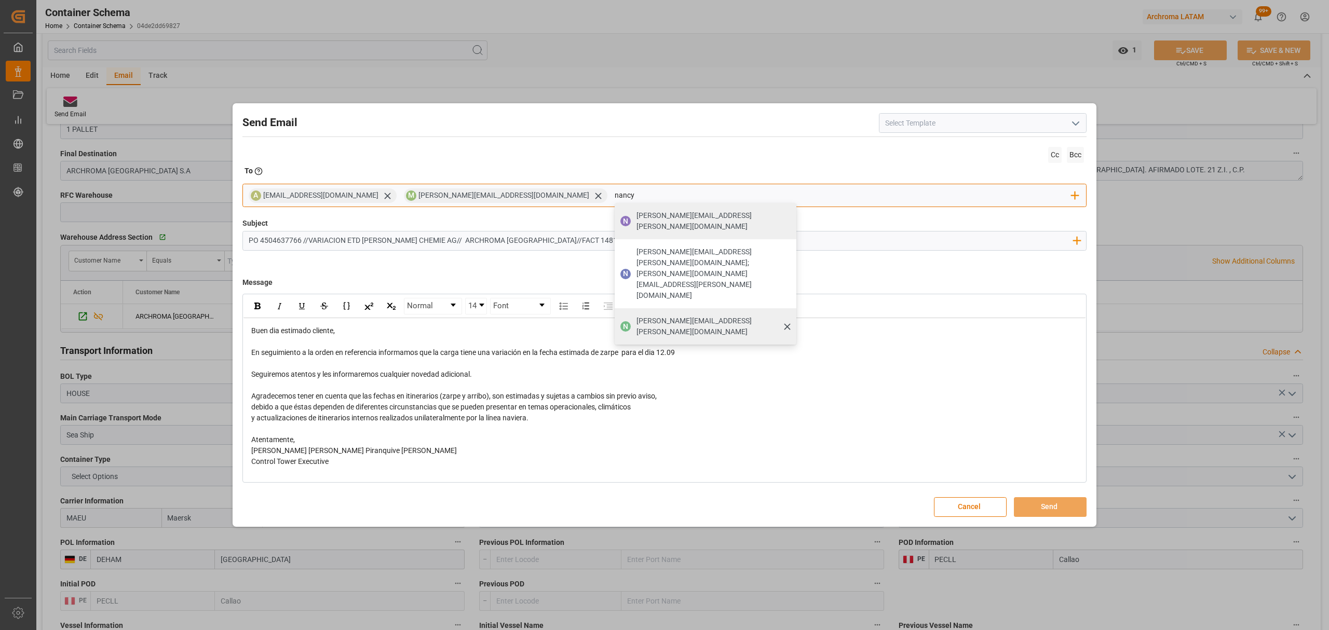
type input "nancy"
click at [637, 316] on span "[PERSON_NAME][EMAIL_ADDRESS][PERSON_NAME][DOMAIN_NAME]" at bounding box center [713, 327] width 153 height 22
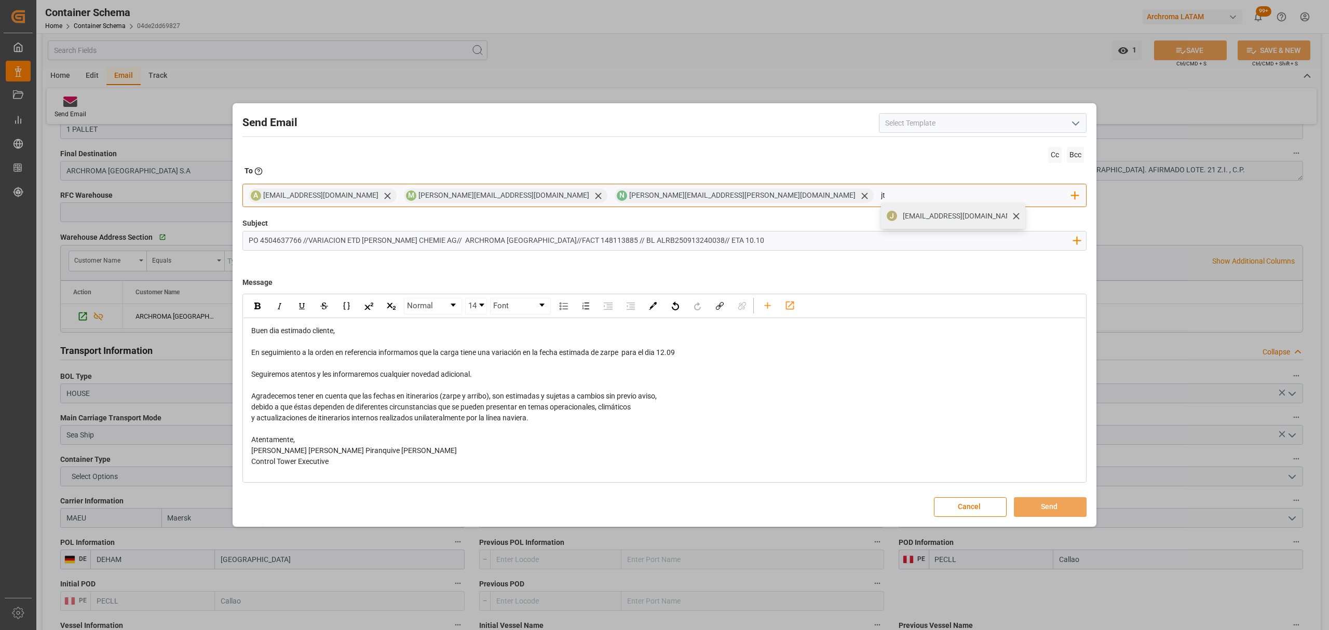
type input "jt"
click at [903, 216] on span "[EMAIL_ADDRESS][DOMAIN_NAME]" at bounding box center [960, 216] width 115 height 11
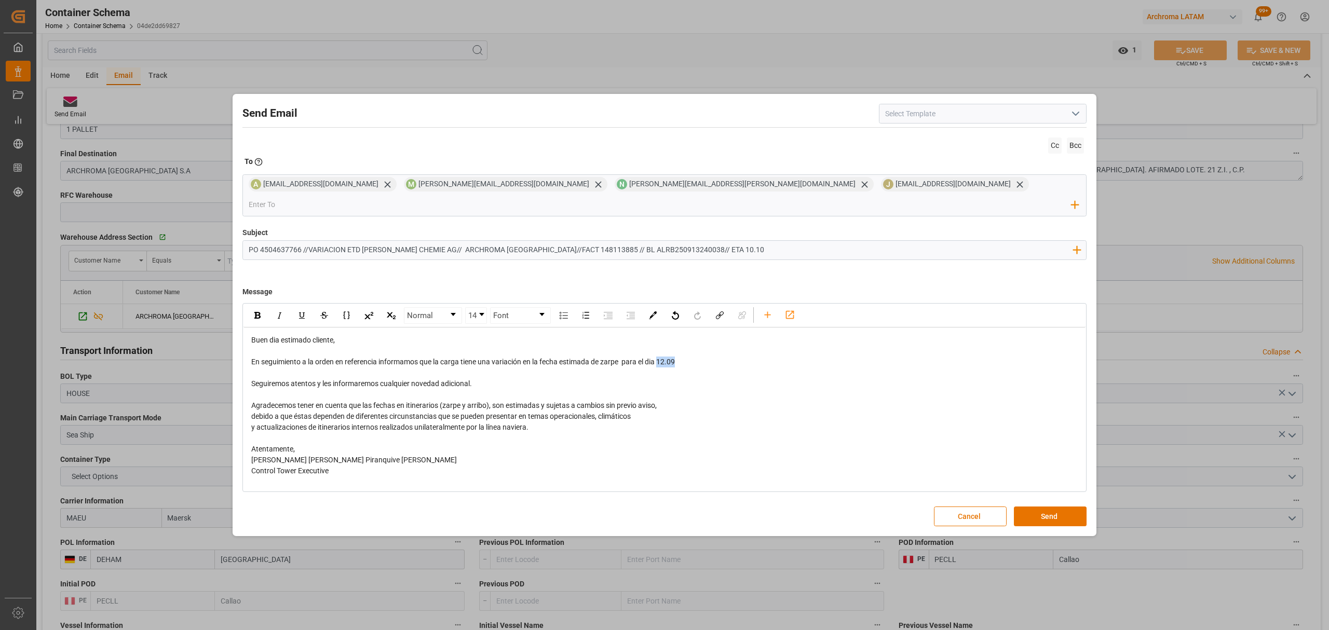
drag, startPoint x: 690, startPoint y: 352, endPoint x: 661, endPoint y: 352, distance: 28.6
click at [661, 357] on div "En seguimiento a la orden en referencia informamos que la carga tiene una varia…" at bounding box center [664, 362] width 827 height 11
click at [256, 312] on img "rdw-inline-control" at bounding box center [257, 315] width 6 height 7
click at [877, 400] on div "Agradecemos tener en cuenta que las fechas en itinerarios (zarpe y arribo), son…" at bounding box center [664, 405] width 827 height 11
click at [1064, 509] on button "Send" at bounding box center [1050, 517] width 73 height 20
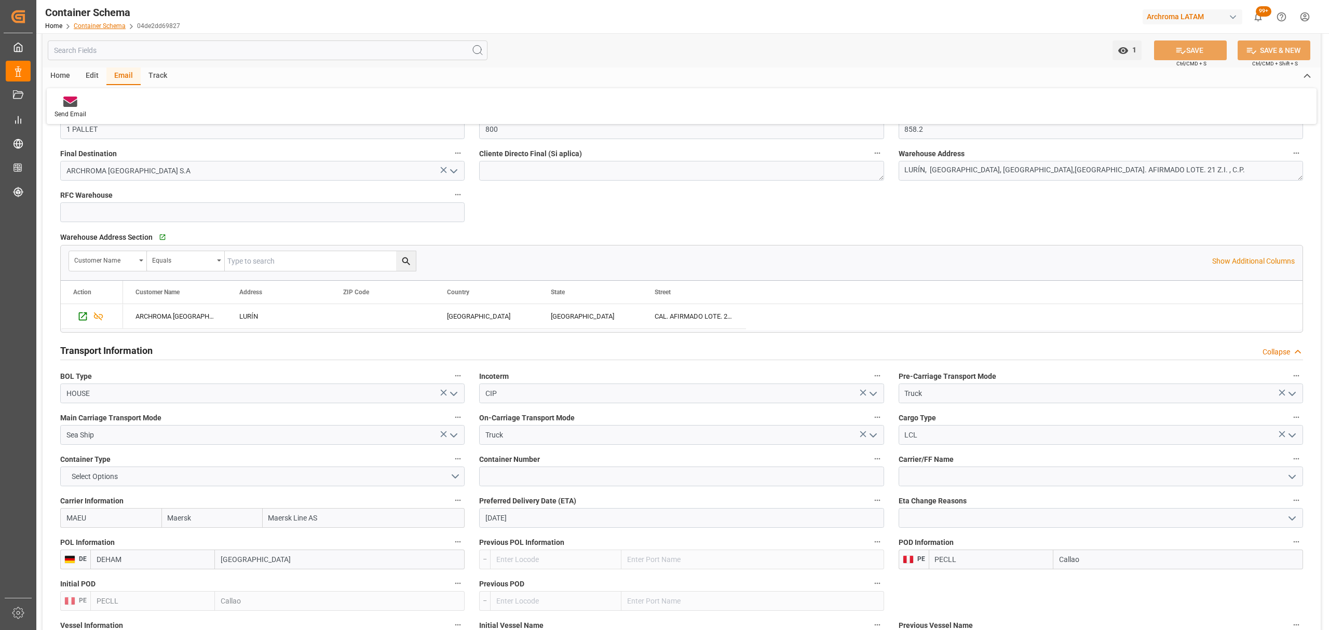
click at [108, 25] on link "Container Schema" at bounding box center [100, 25] width 52 height 7
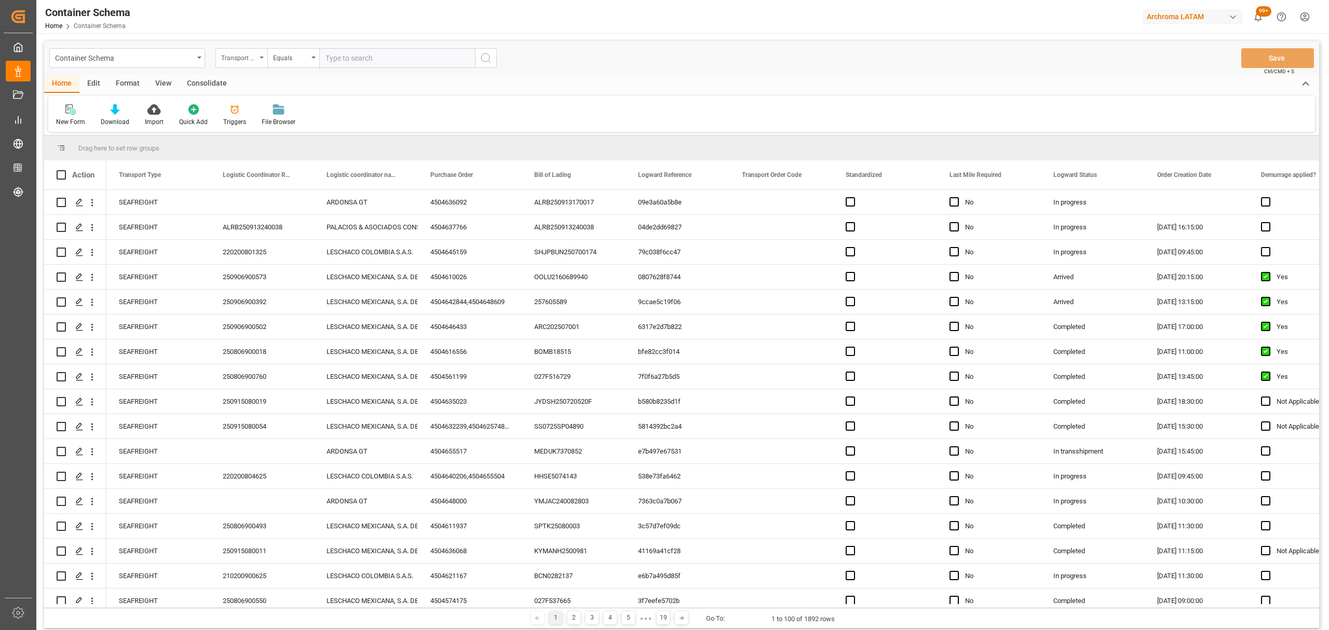
click at [246, 60] on div "Transport Type" at bounding box center [238, 57] width 35 height 12
click at [268, 173] on div "Purchase Order" at bounding box center [293, 171] width 155 height 22
click at [308, 55] on div "Equals" at bounding box center [290, 57] width 35 height 12
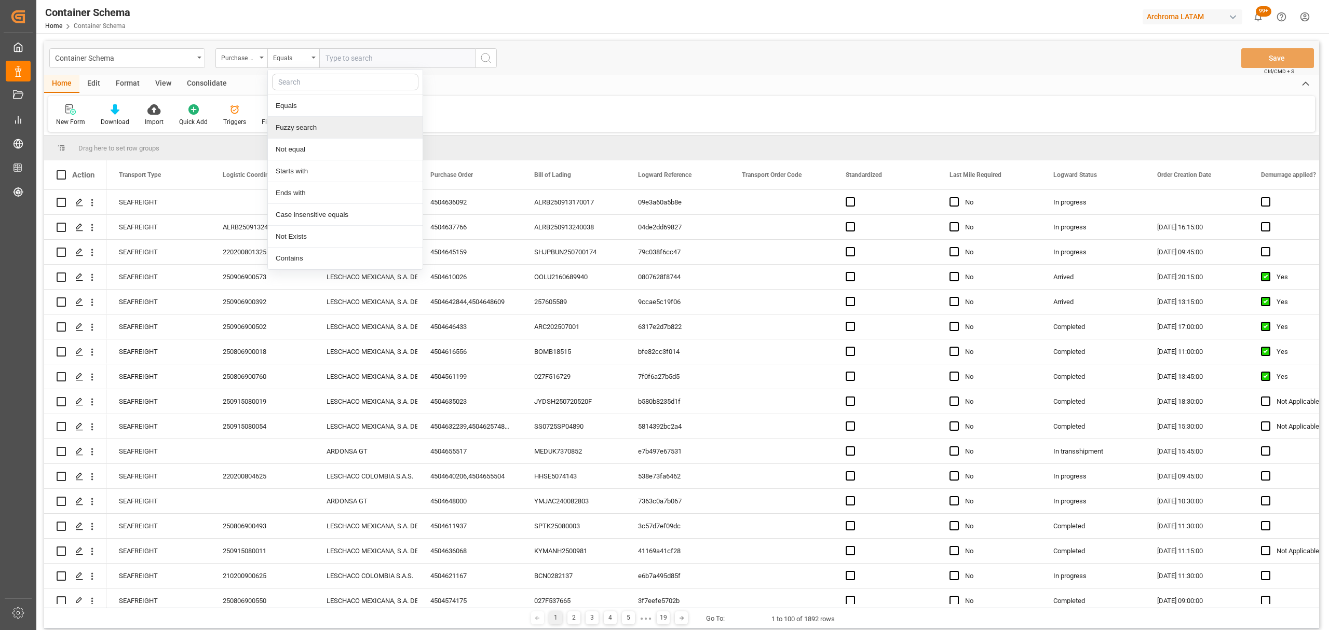
click at [327, 124] on div "Fuzzy search" at bounding box center [345, 128] width 155 height 22
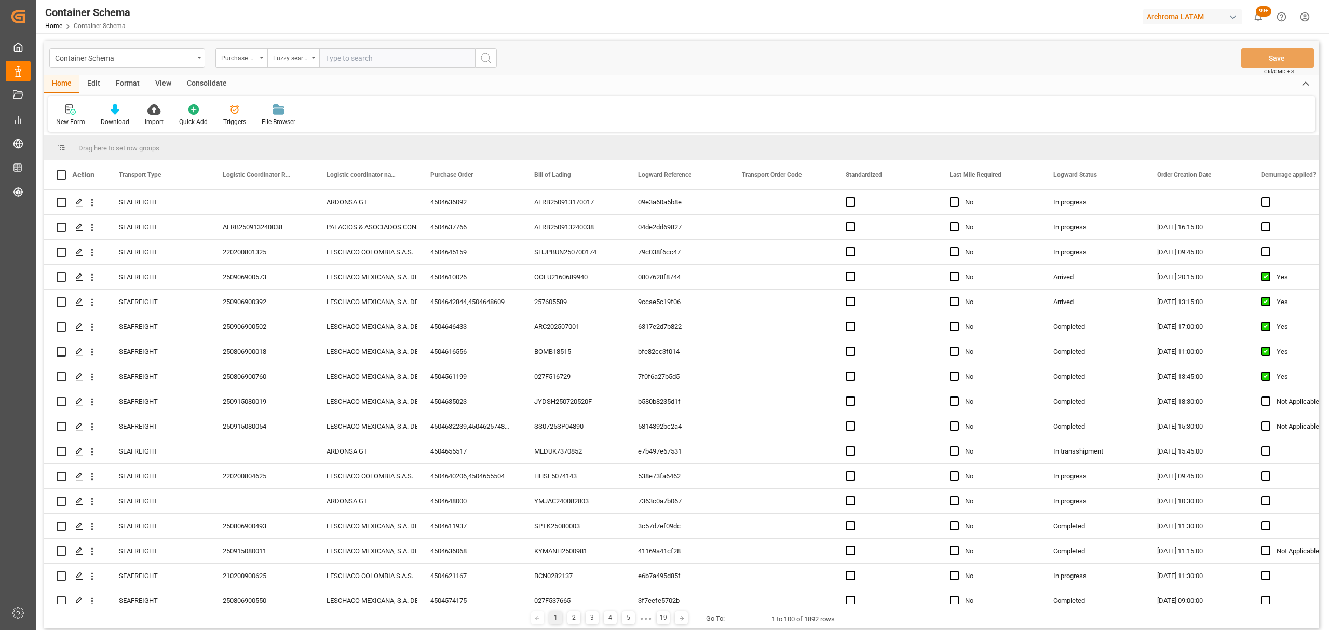
click at [373, 57] on input "text" at bounding box center [397, 58] width 156 height 20
paste input "4504648998"
type input "4504648998"
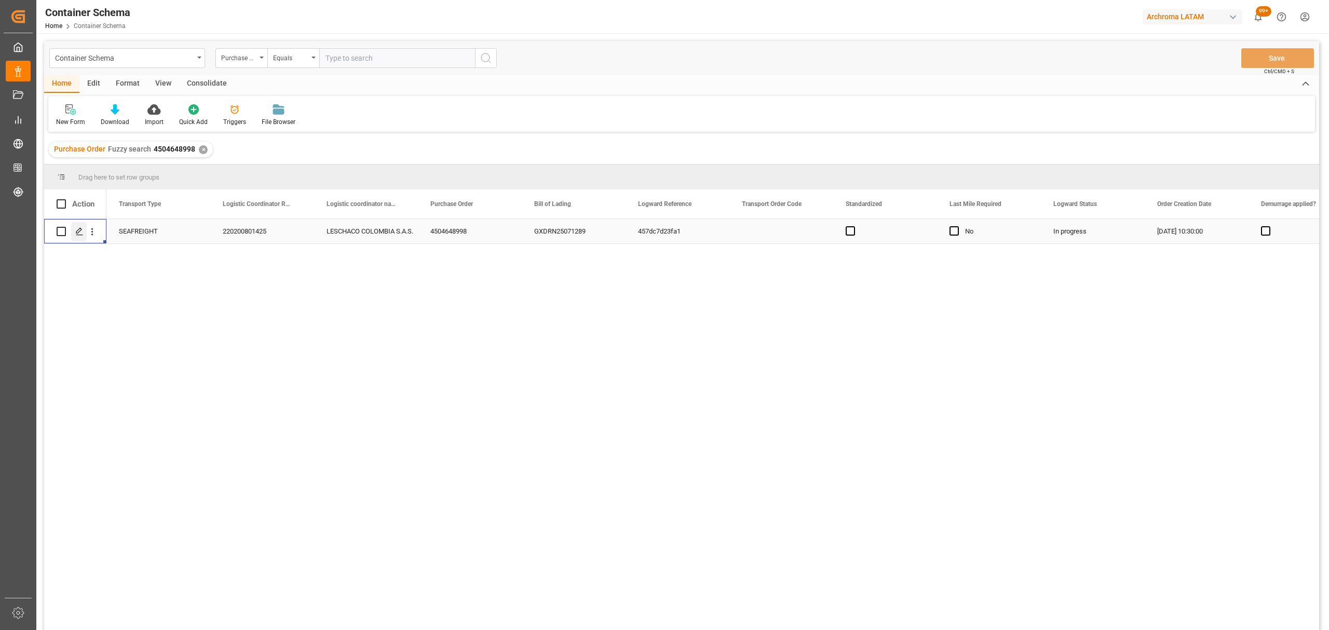
click at [78, 234] on icon "Press SPACE to select this row." at bounding box center [79, 231] width 8 height 8
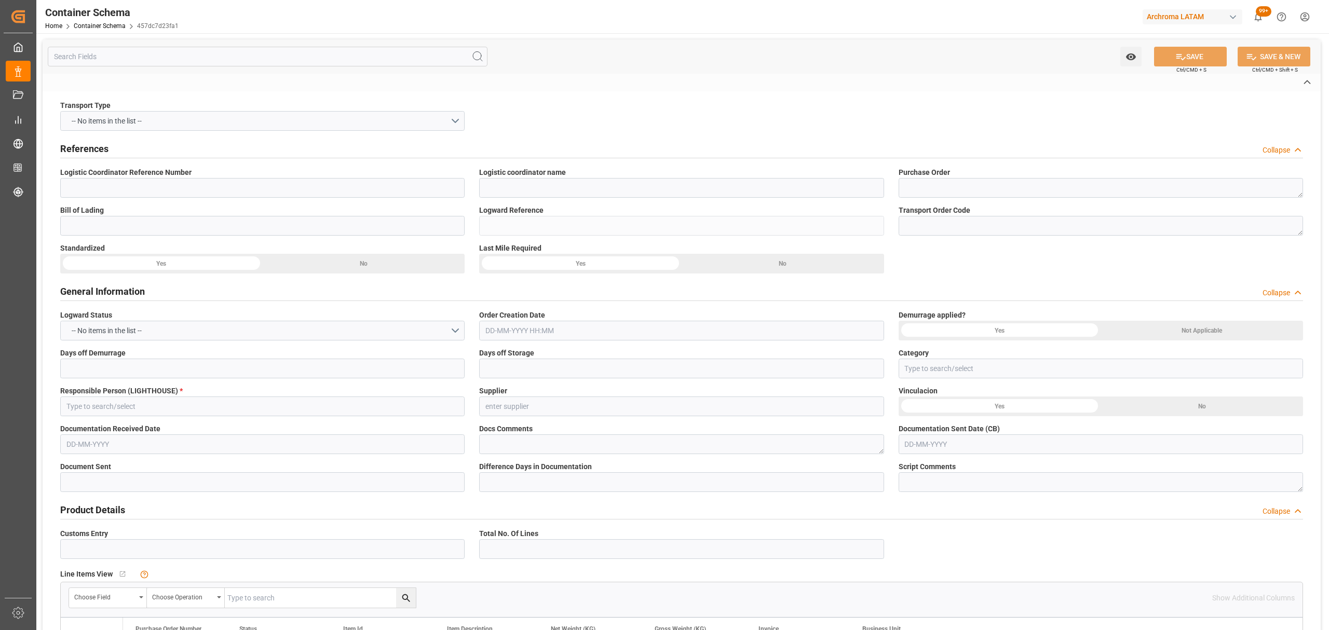
type input "220200801425"
type input "LESCHACO COLOMBIA S.A.S."
type textarea "4504648998"
type input "GXDRN25071289"
type input "457dc7d23fa1"
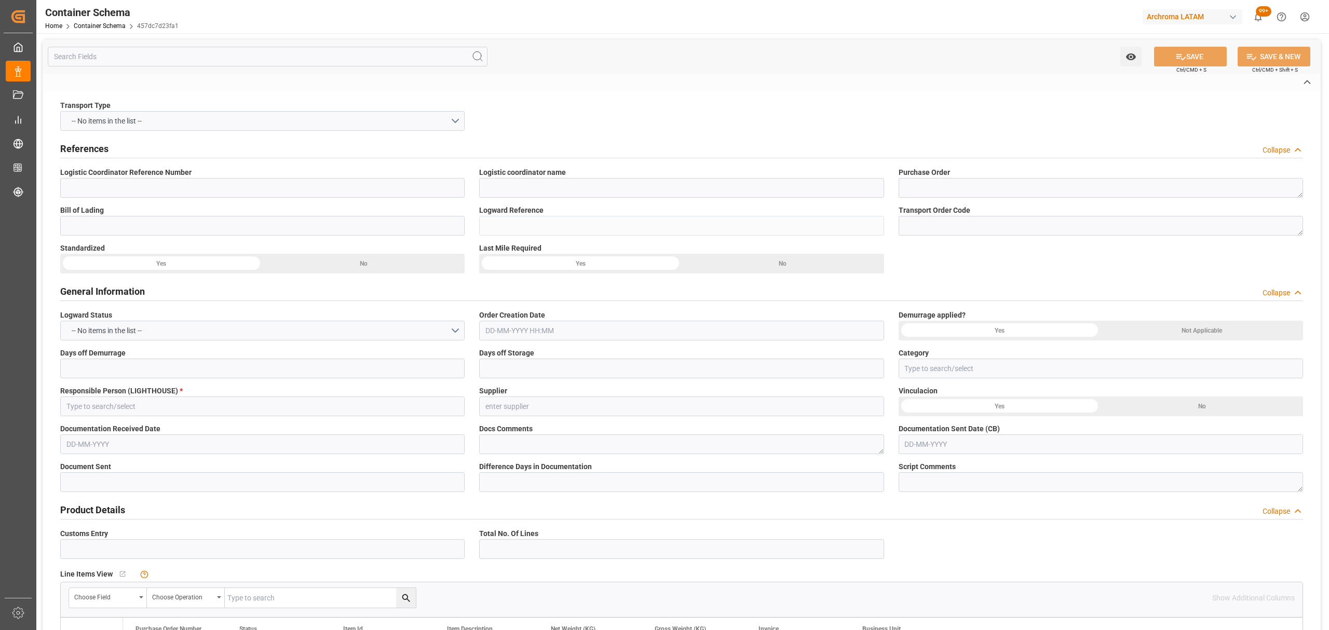
type input "On time"
type input "[PERSON_NAME]"
type input "ZHEJIANG BOAO NEW MATERIAL CO LTD"
type input "Document Sent"
type input "BUENAVENTURA"
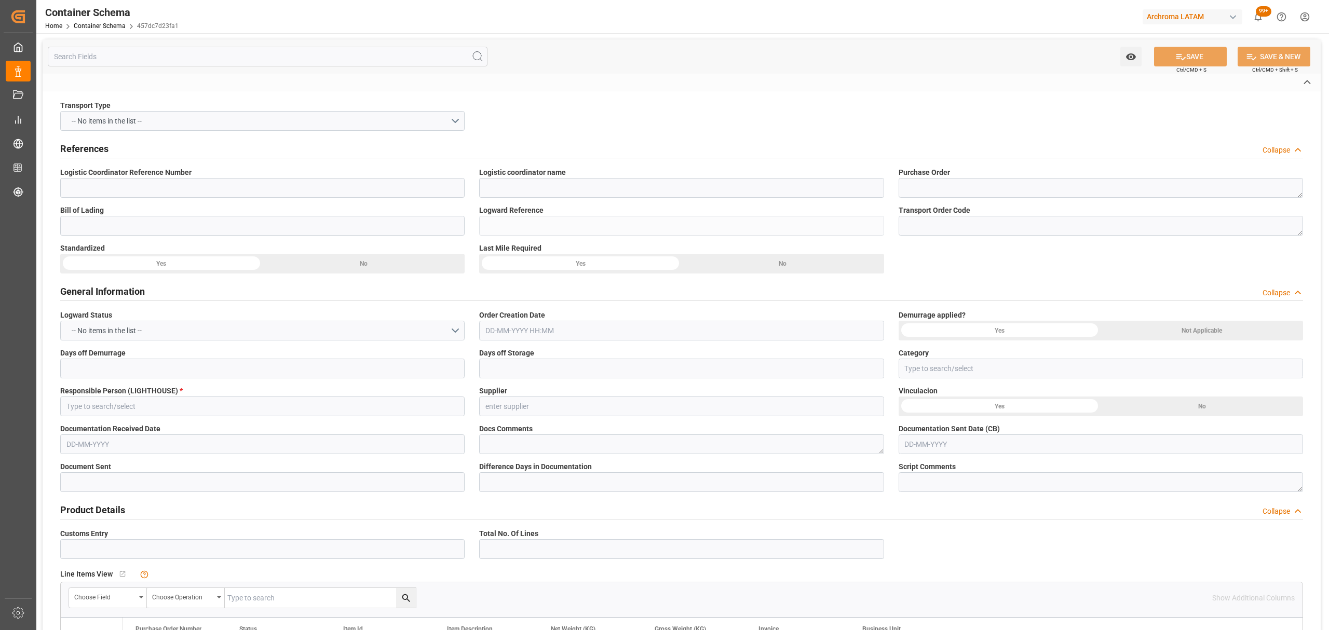
type input "TEXTIL"
type textarea "PALLET"
type input "1 PALLET"
type input "ARCHROMA [GEOGRAPHIC_DATA] S.A.S"
type textarea "[STREET_ADDRESS]"
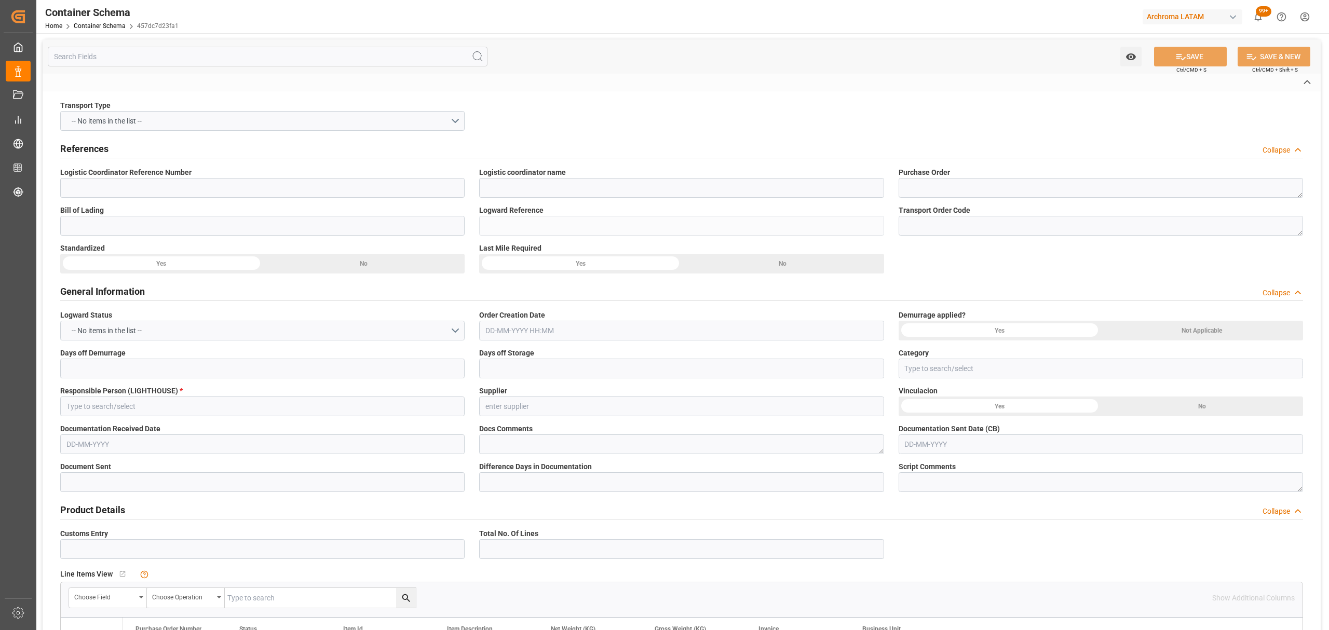
type input "HOUSE"
type input "CIF"
type input "Truck"
type input "Sea Ship"
type input "Truck"
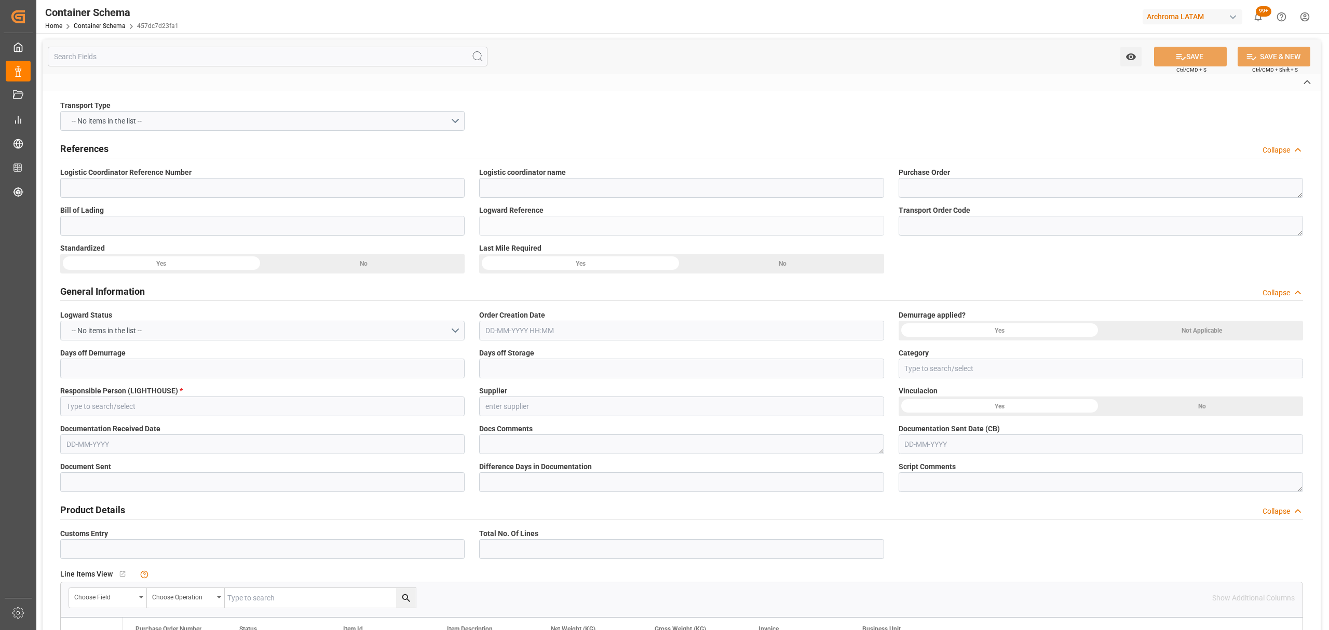
type input "LCL"
type input "MNBU0105582"
type input "AC CONTAINER LINE GMBH"
type input "MAEU"
type input "[GEOGRAPHIC_DATA]"
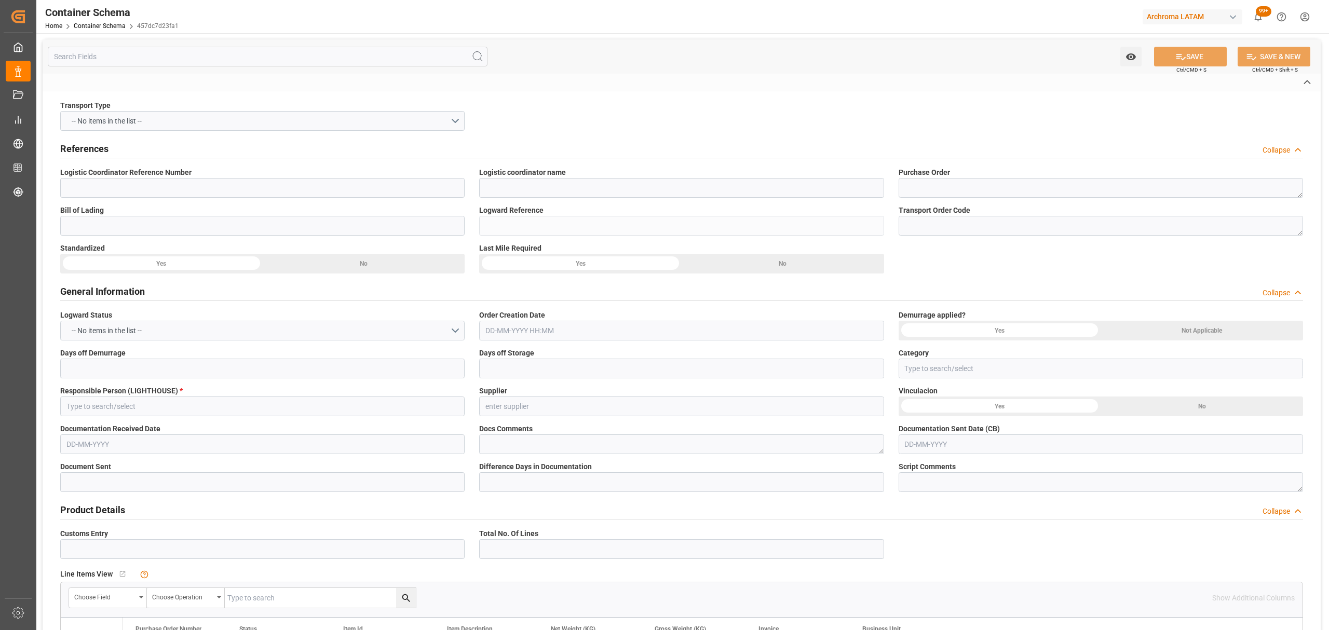
type input "[GEOGRAPHIC_DATA]"
type input "[PERSON_NAME]"
type input "TRANCURA"
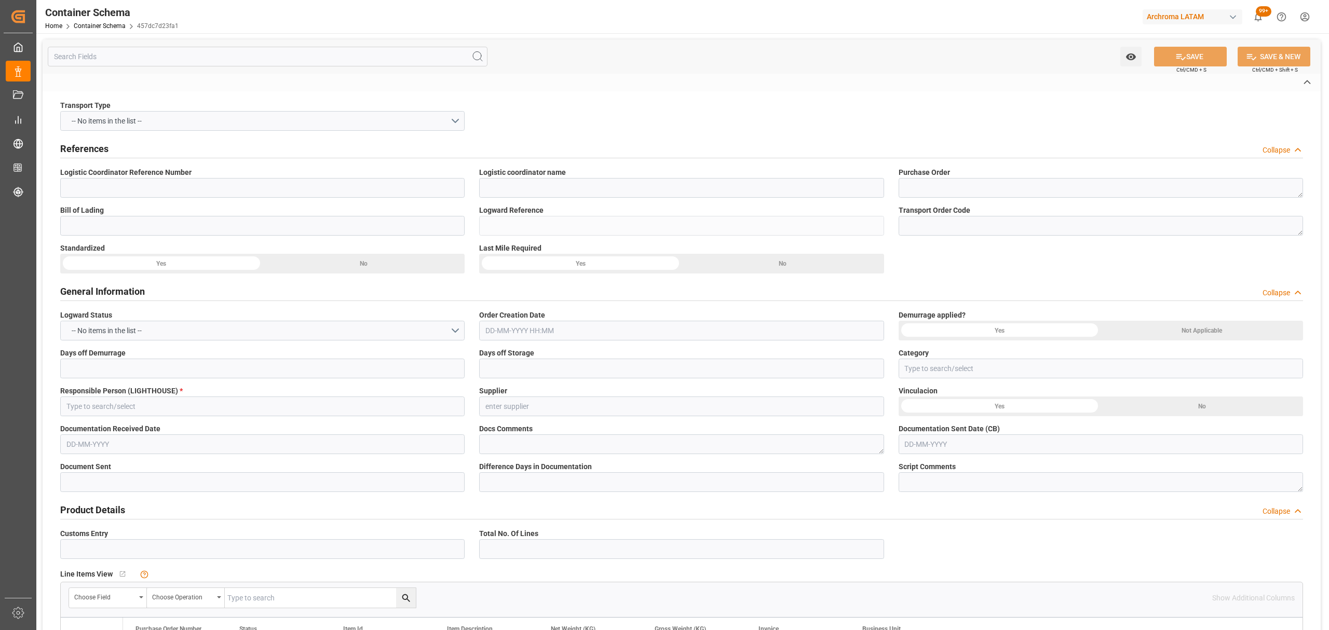
type input "532E"
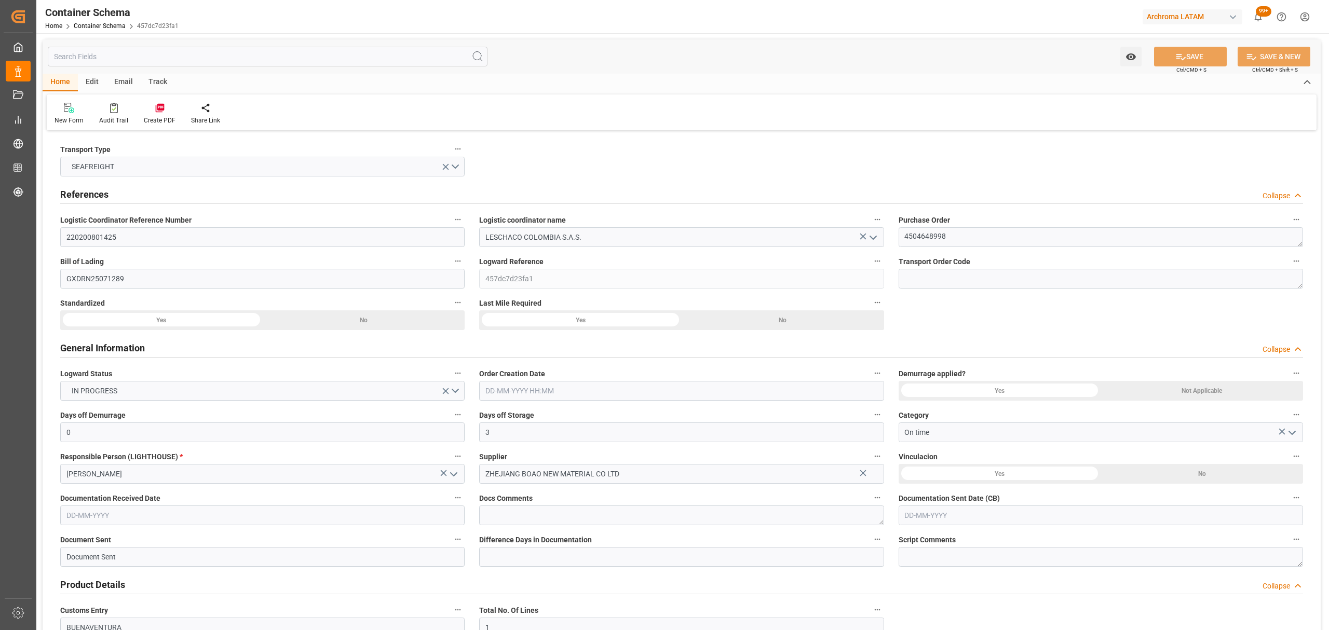
type input "0"
type input "3"
type input "1"
type input "450"
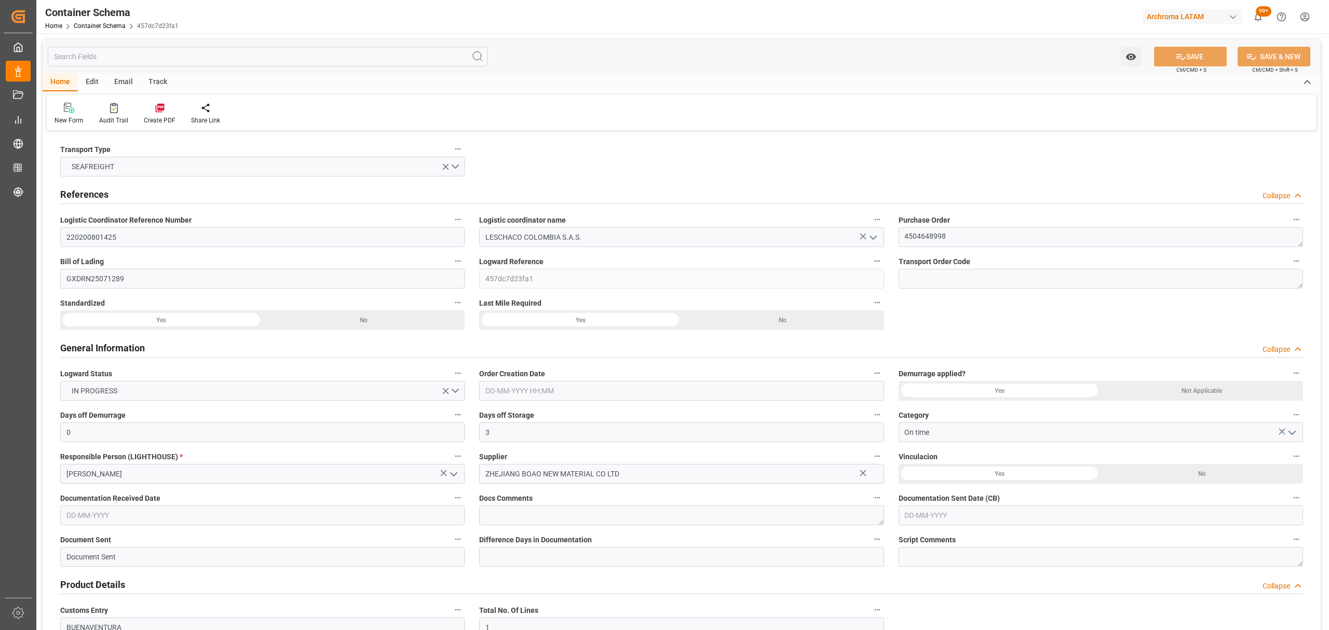
type input "490"
type input "Maersk"
type input "Maersk Line AS"
type input "CNSGH"
type input "CNSHA"
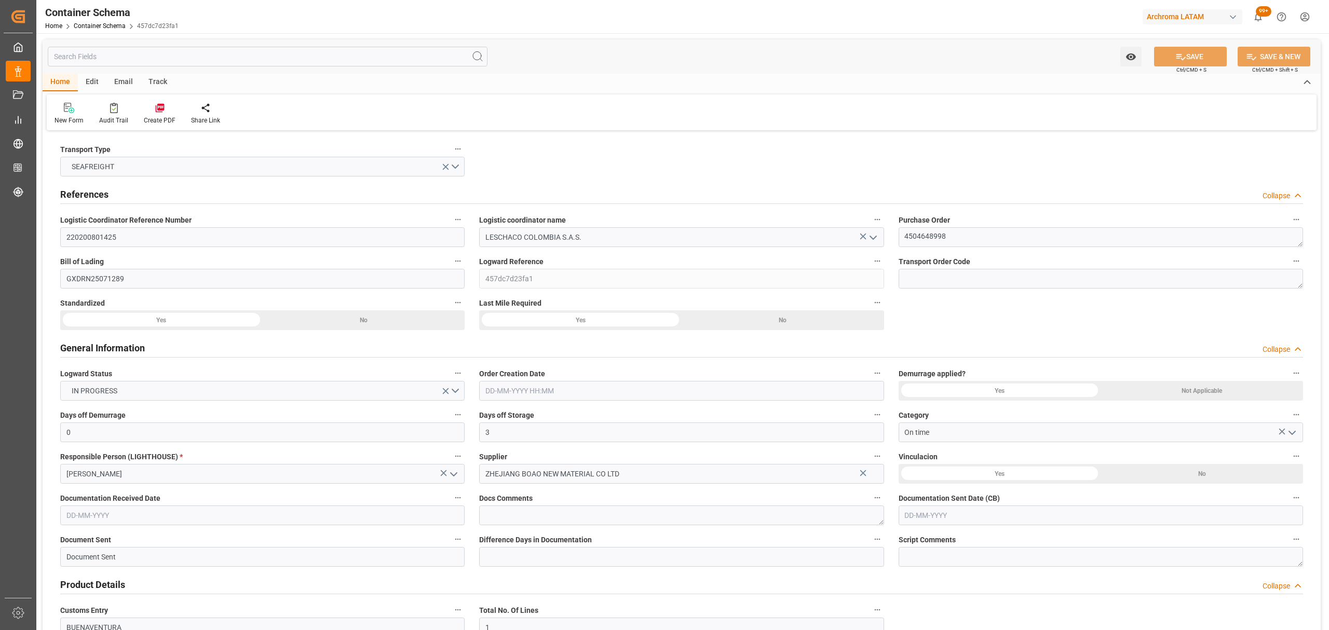
type input "COBUN"
type input "9627916"
type input "[DATE] 10:30"
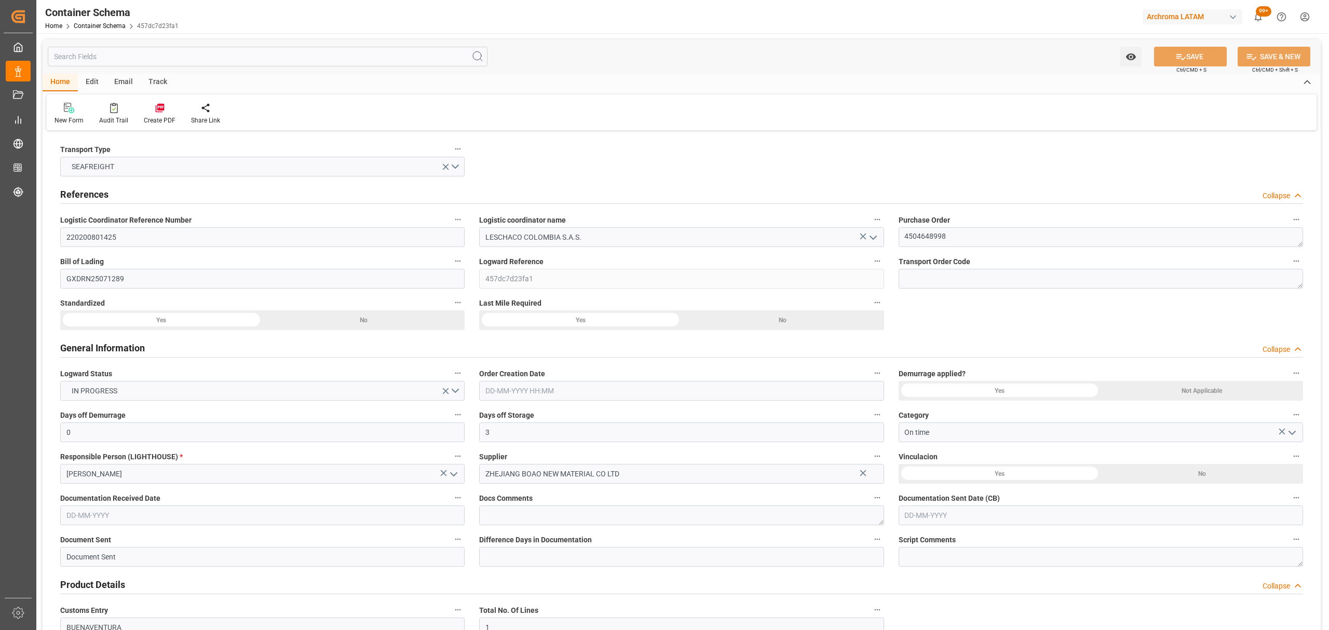
type input "[DATE]"
type input "[DATE] 00:00"
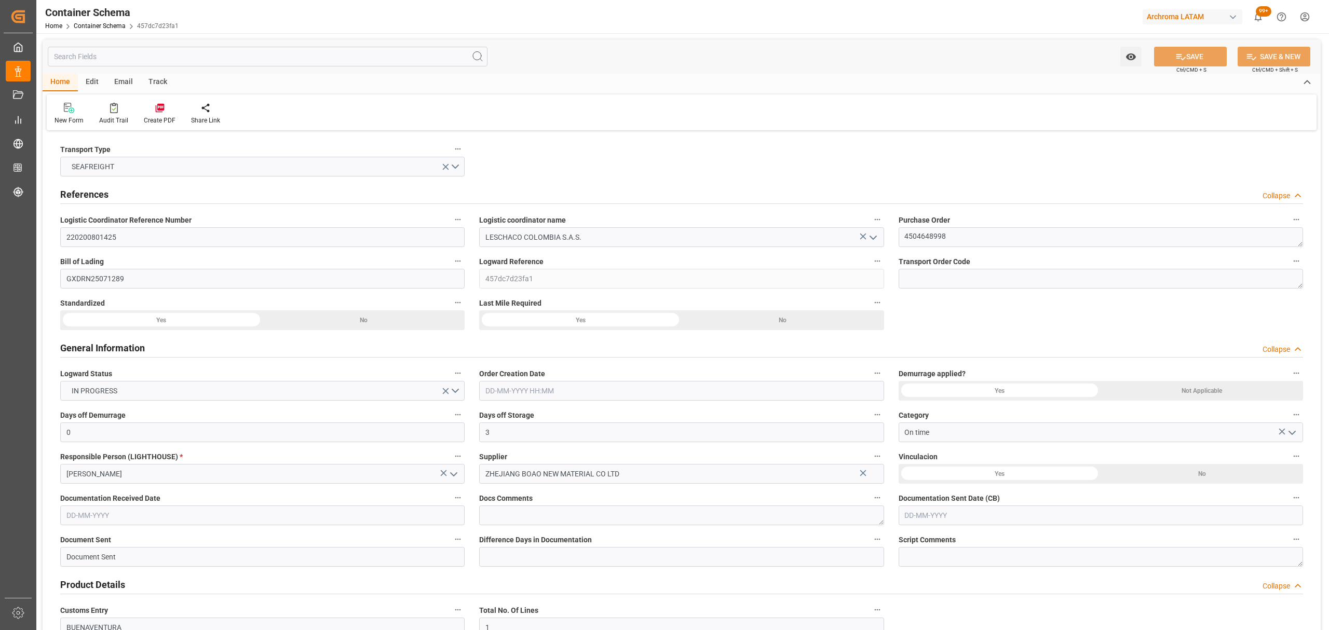
type input "[DATE] 00:00"
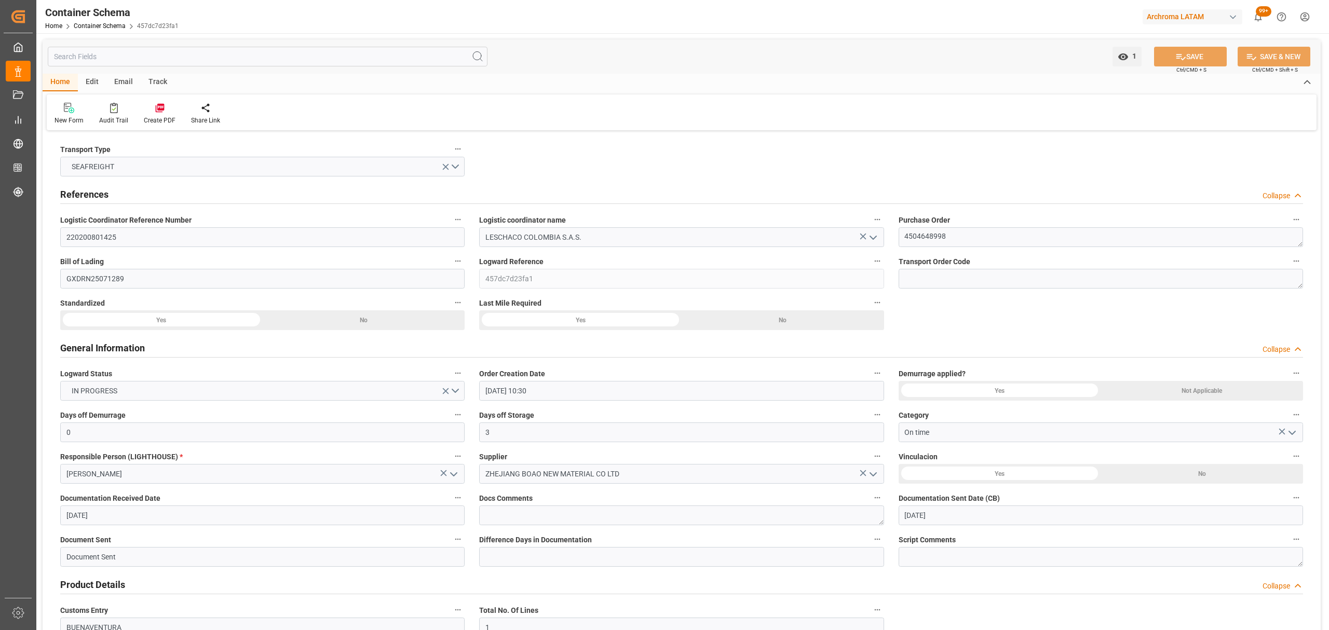
click at [160, 82] on div "Track" at bounding box center [158, 83] width 34 height 18
click at [75, 123] on div "Tracking" at bounding box center [67, 120] width 24 height 9
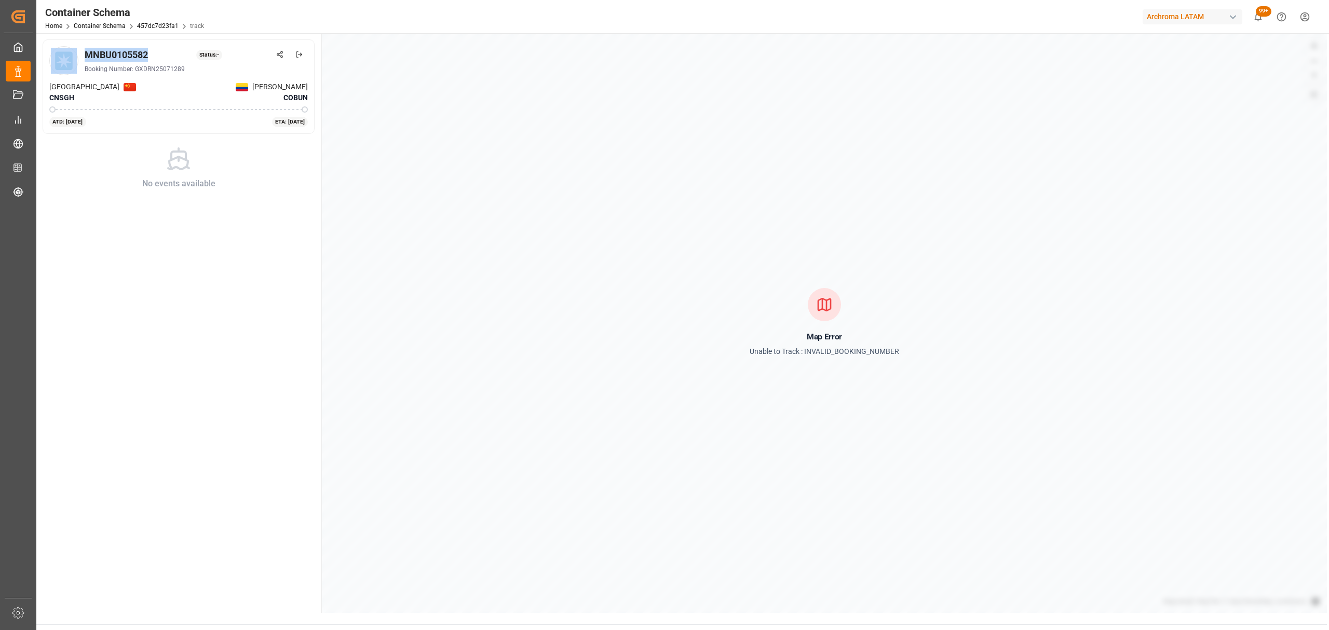
drag, startPoint x: 148, startPoint y: 59, endPoint x: 79, endPoint y: 52, distance: 69.4
click at [79, 52] on div "MNBU0105582 Status: - Booking Number: GXDRN25071289" at bounding box center [178, 60] width 259 height 29
copy div "MNBU0105582"
